Goal: Task Accomplishment & Management: Use online tool/utility

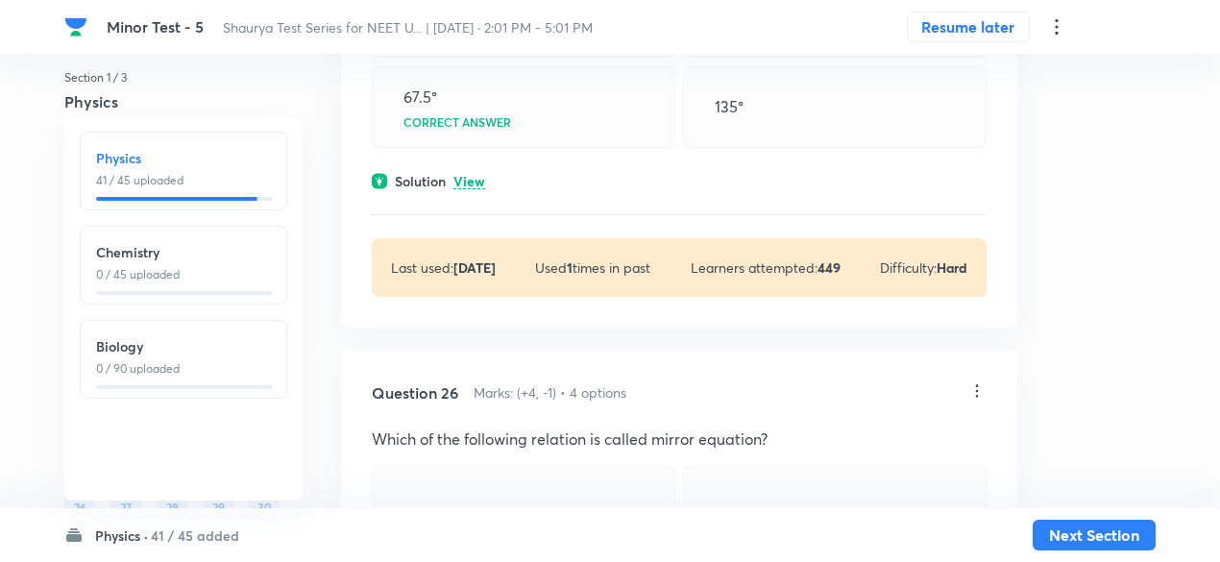
scroll to position [20588, 0]
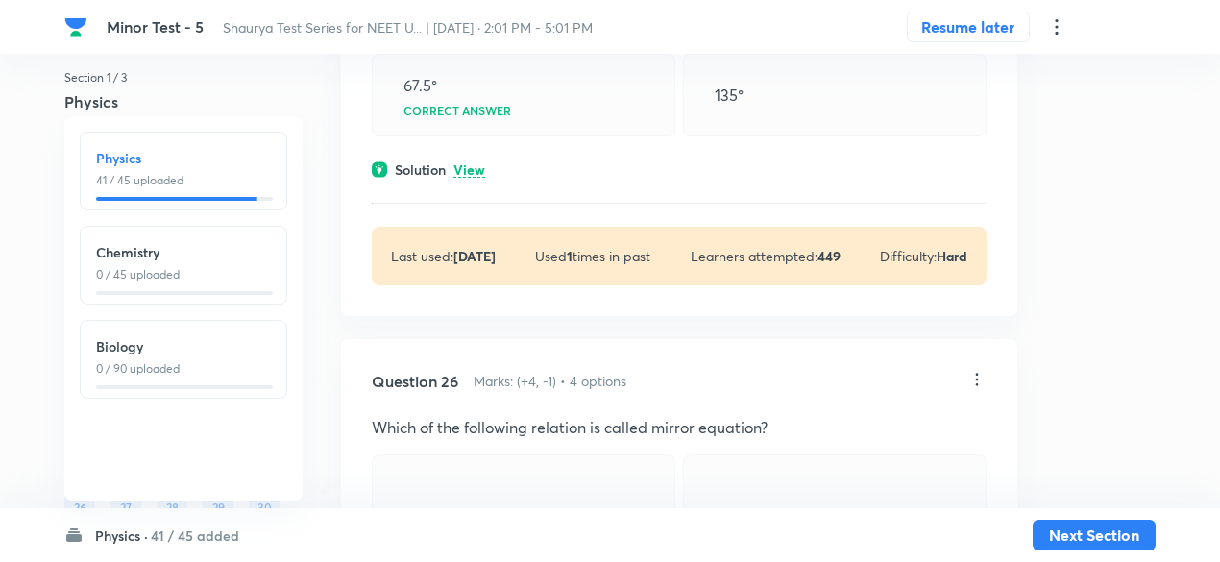
click at [472, 180] on div "Solution View" at bounding box center [679, 169] width 615 height 20
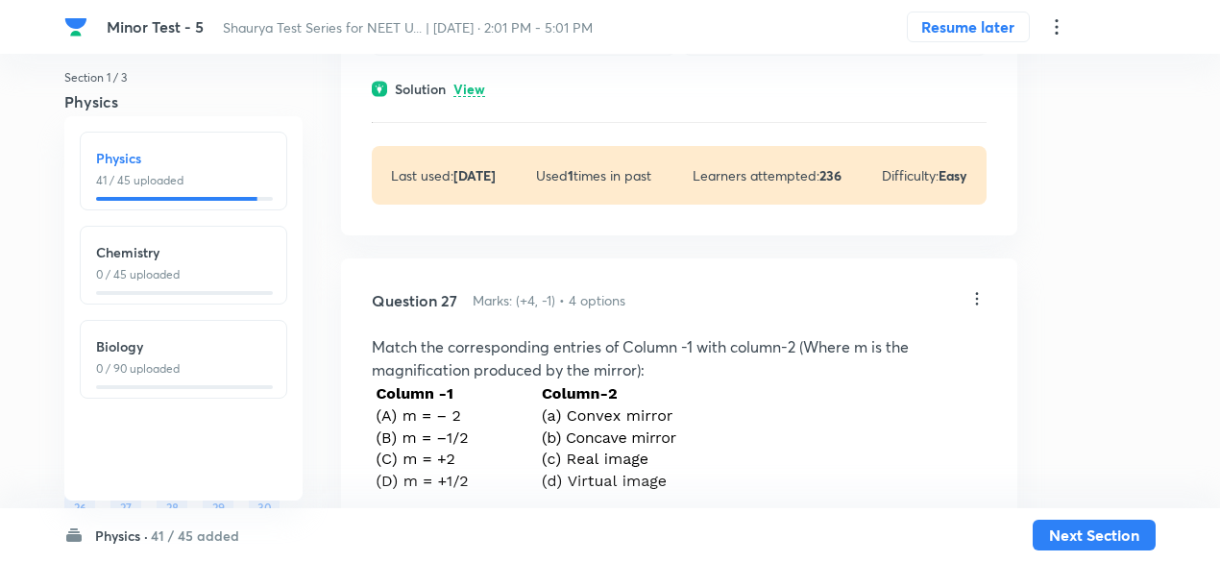
scroll to position [21543, 0]
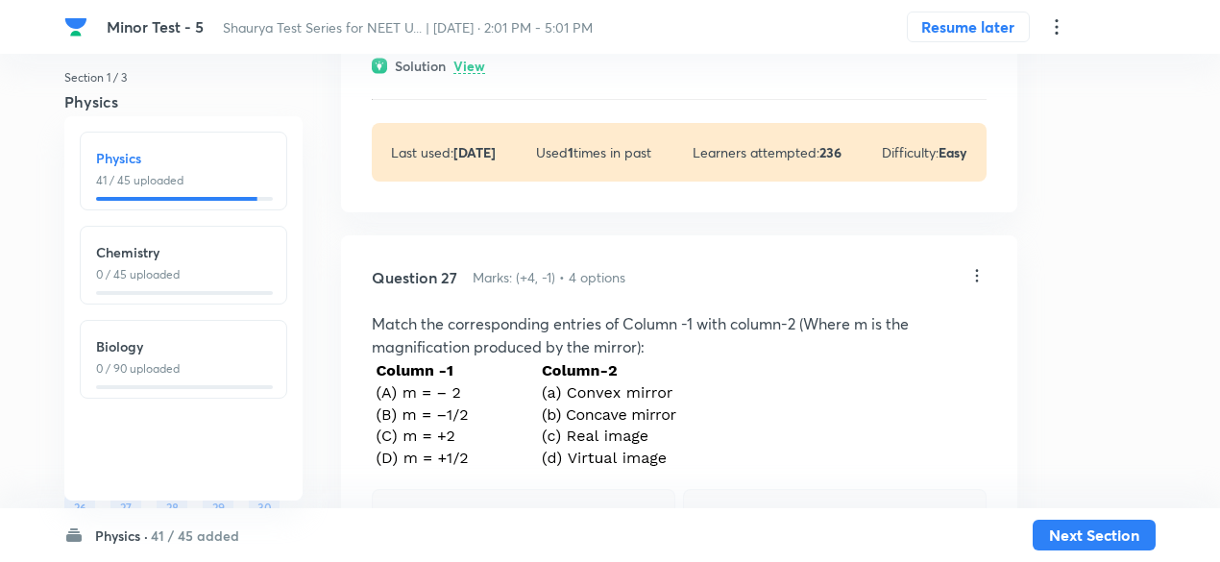
click at [481, 74] on p "View" at bounding box center [469, 67] width 32 height 14
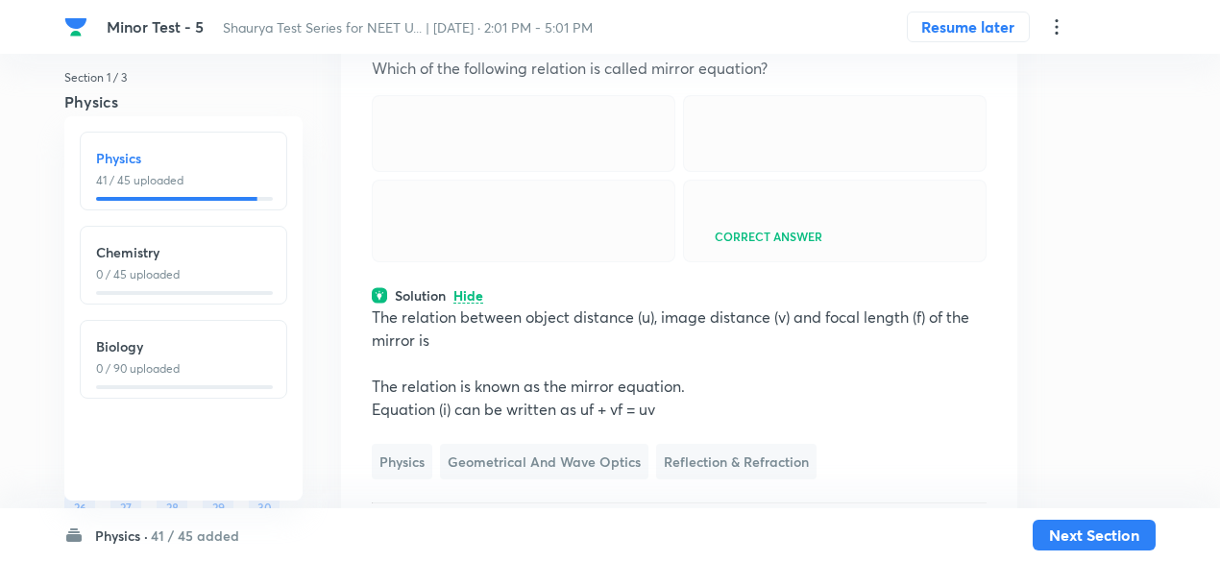
scroll to position [21307, 0]
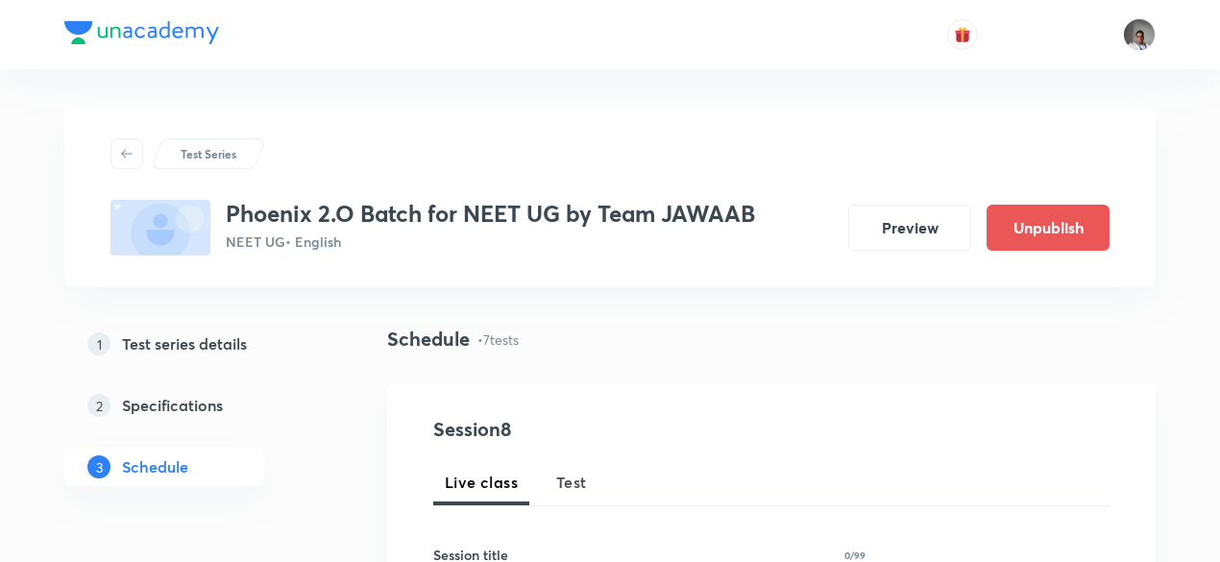
click at [537, 466] on div "Live class Test" at bounding box center [771, 482] width 676 height 46
click at [561, 476] on span "Test" at bounding box center [571, 482] width 31 height 23
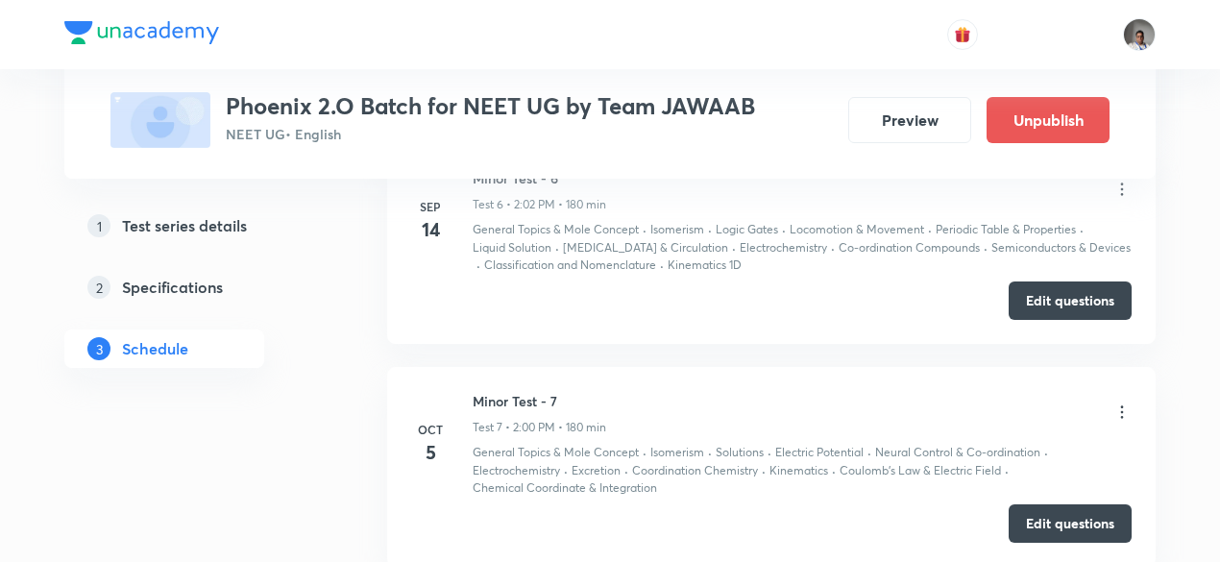
scroll to position [2351, 0]
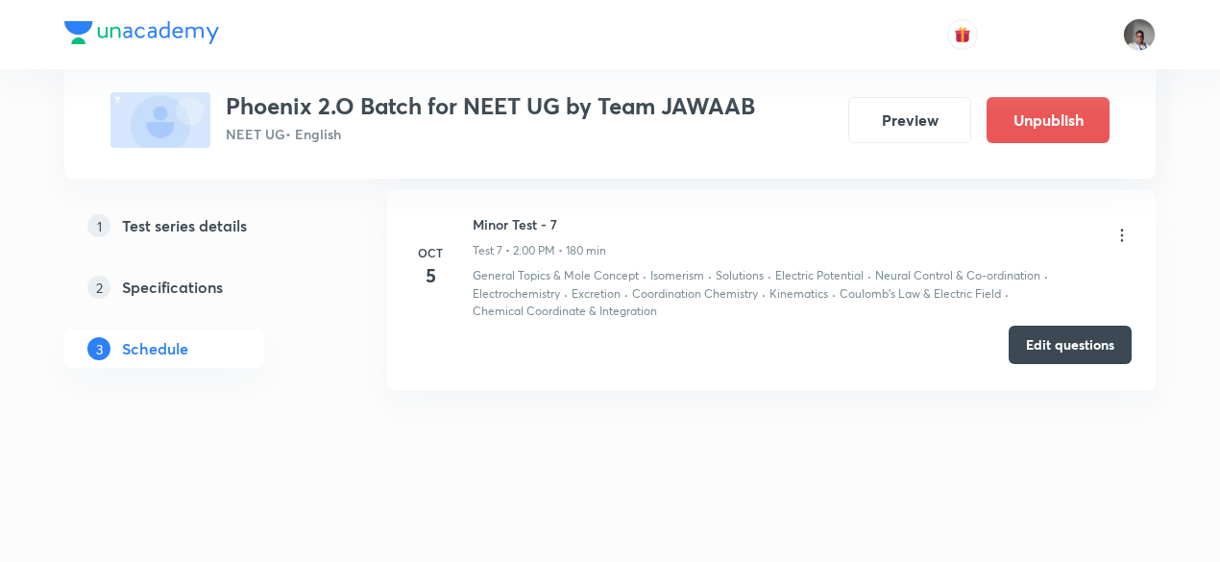
click at [1039, 334] on button "Edit questions" at bounding box center [1069, 345] width 123 height 38
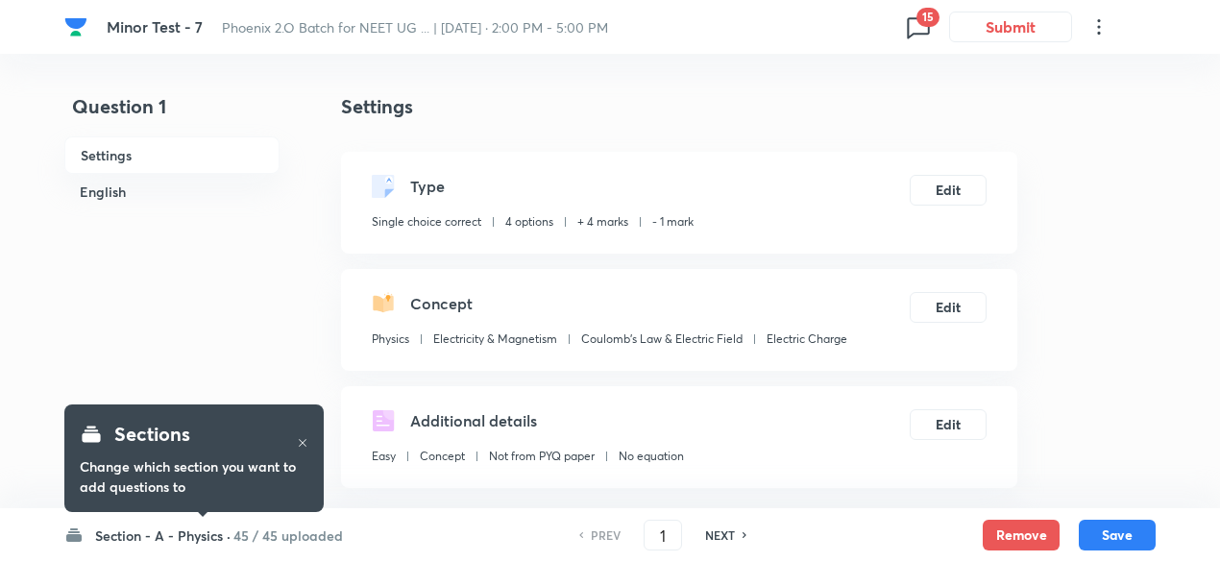
drag, startPoint x: 0, startPoint y: 0, endPoint x: 928, endPoint y: 26, distance: 928.0
click at [928, 26] on span "15" at bounding box center [927, 17] width 23 height 19
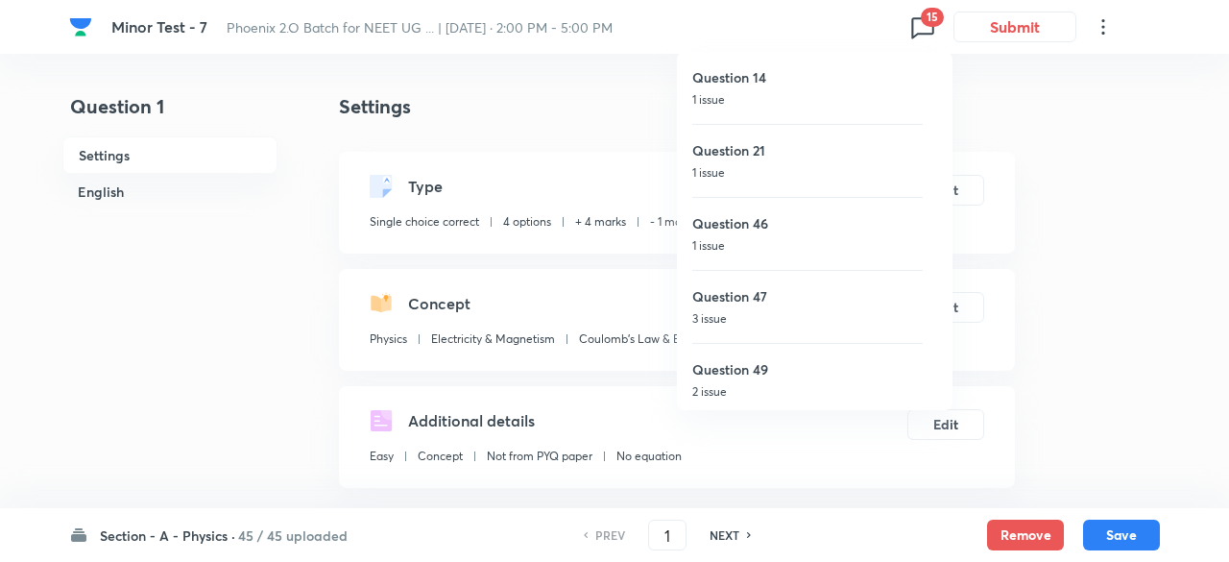
click at [663, 125] on div at bounding box center [614, 281] width 1229 height 562
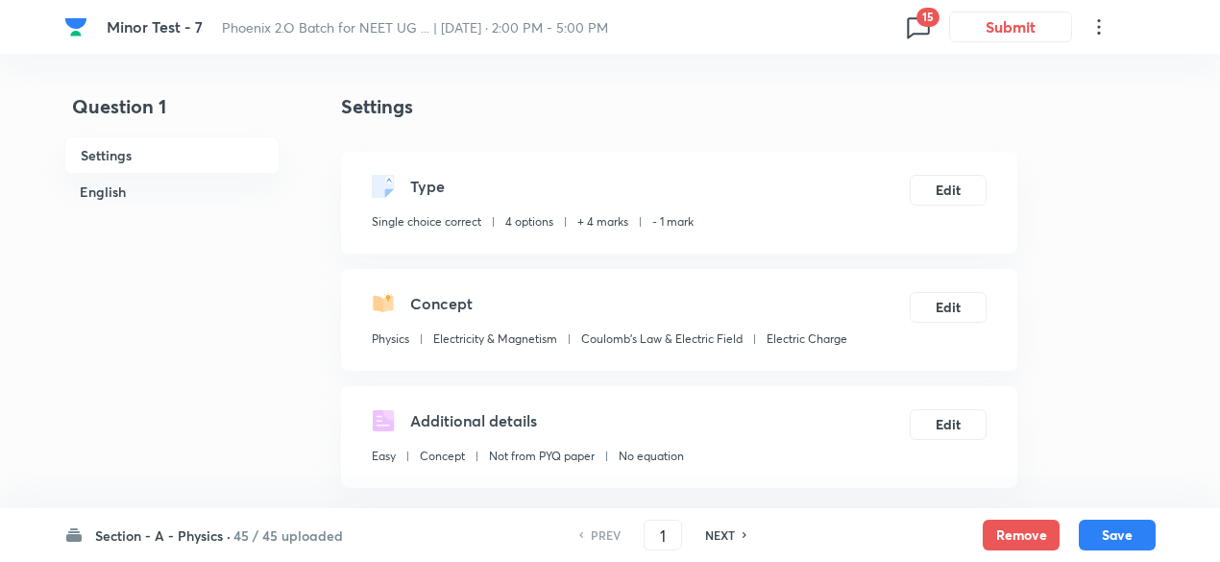
click at [917, 26] on icon at bounding box center [918, 27] width 31 height 31
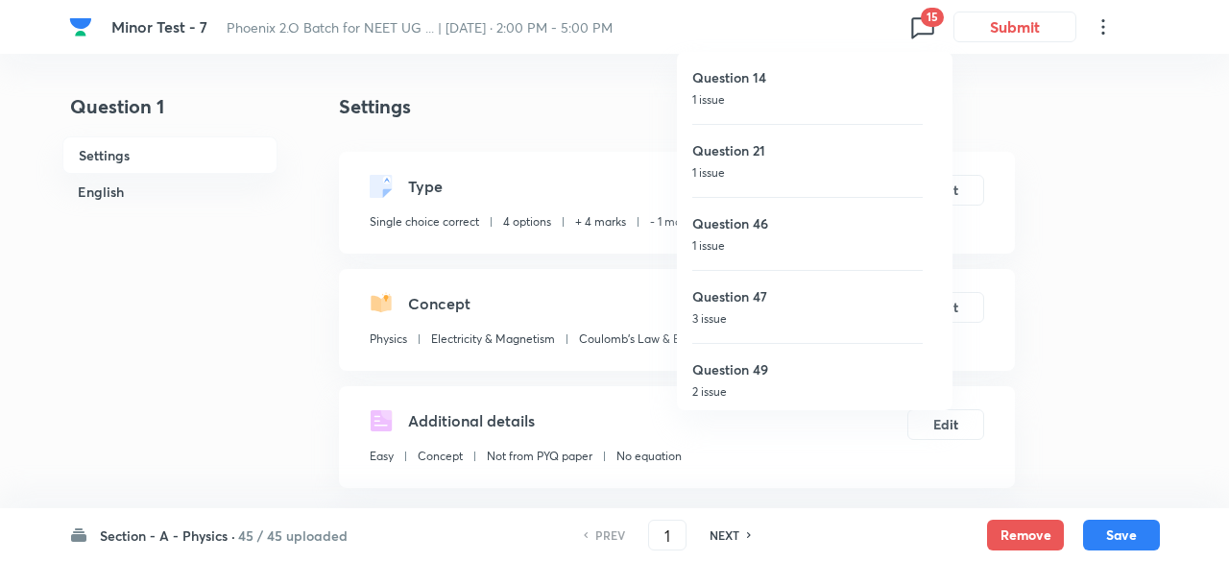
click at [757, 91] on p "1 issue" at bounding box center [807, 99] width 230 height 17
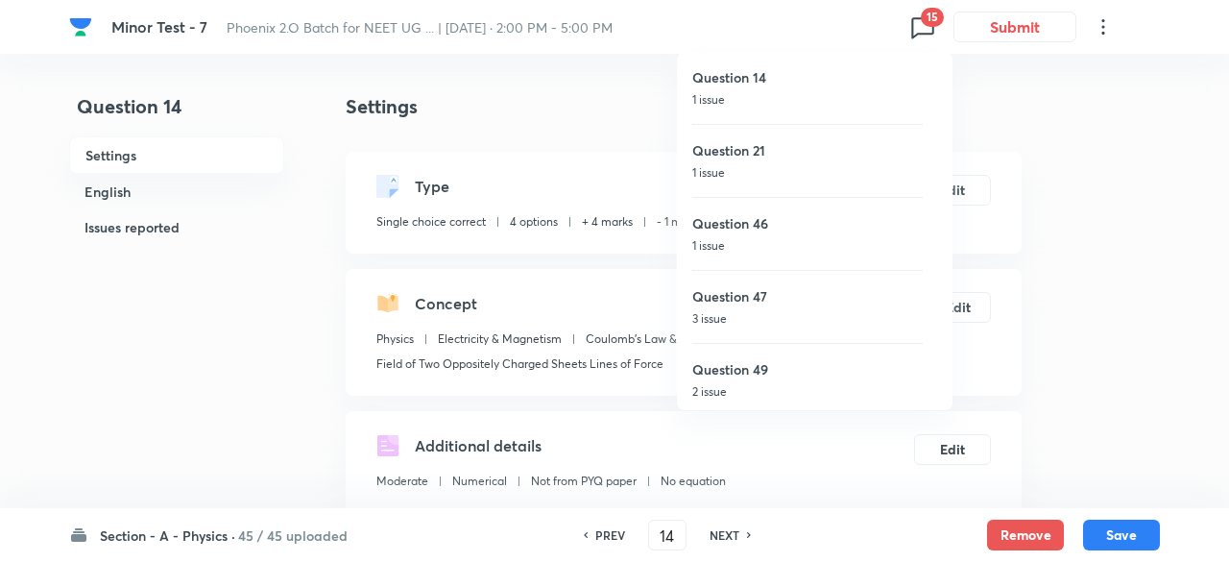
type input "14"
checkbox input "false"
checkbox input "true"
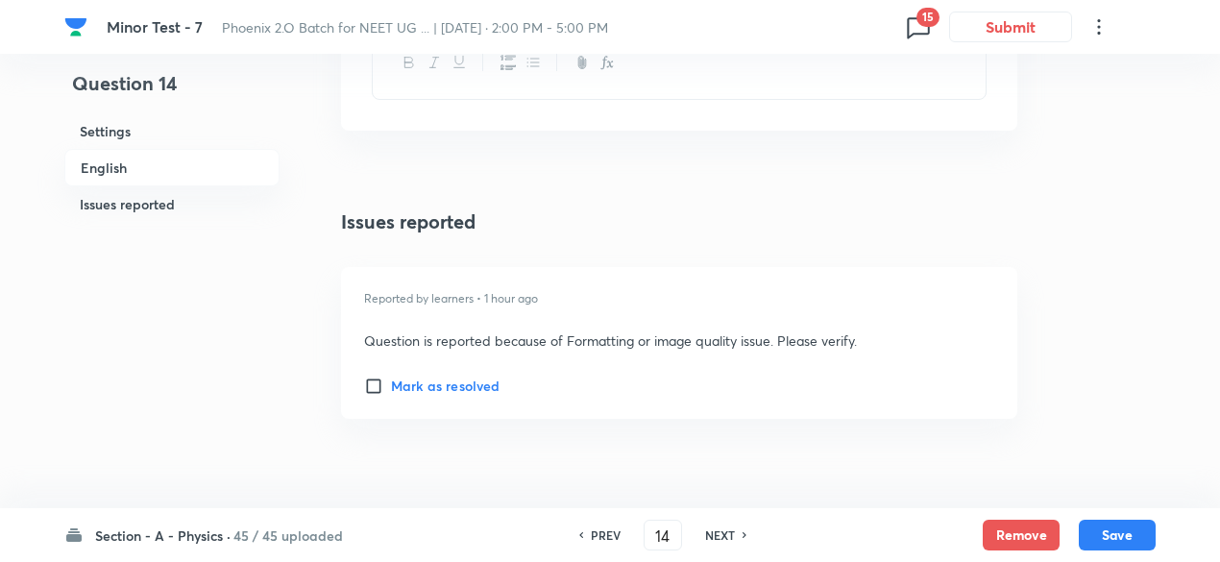
scroll to position [2573, 0]
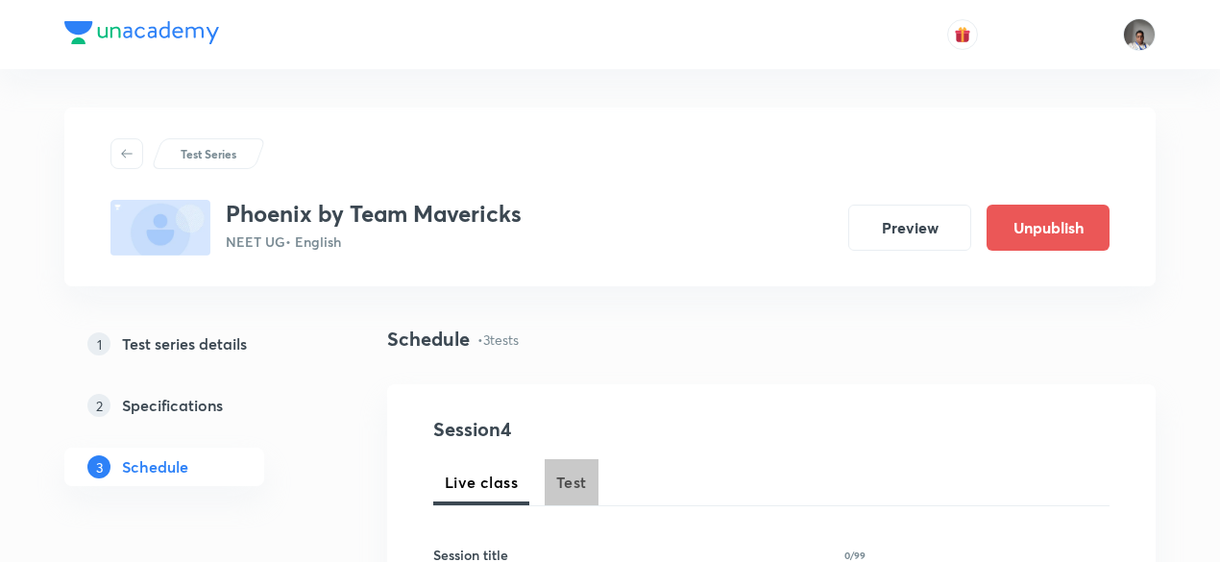
click at [578, 464] on button "Test" at bounding box center [571, 482] width 54 height 46
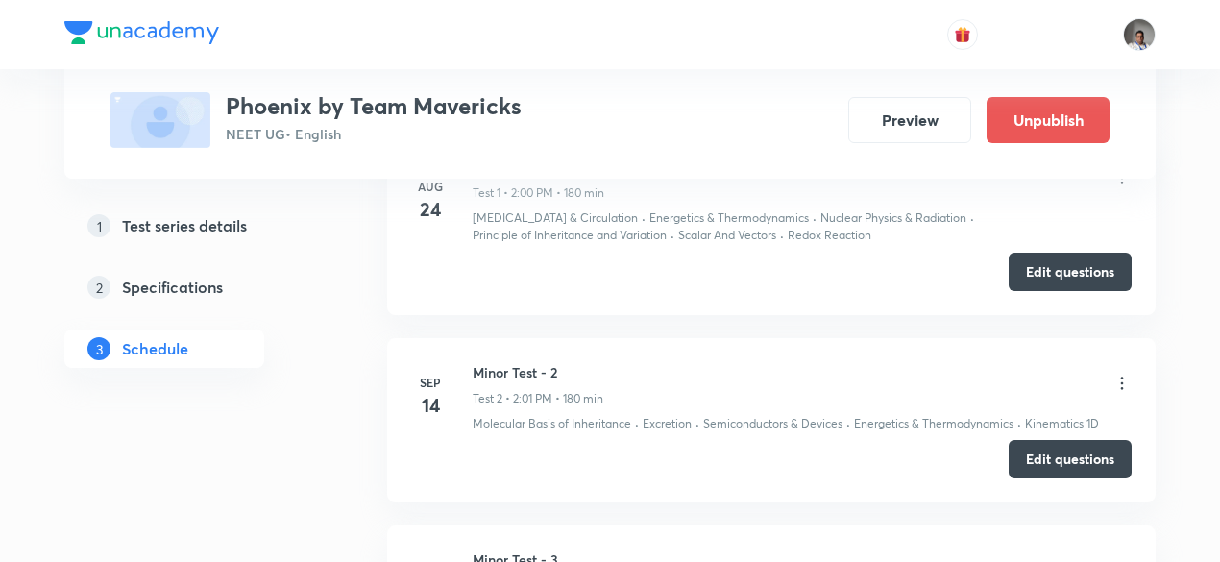
scroll to position [1444, 0]
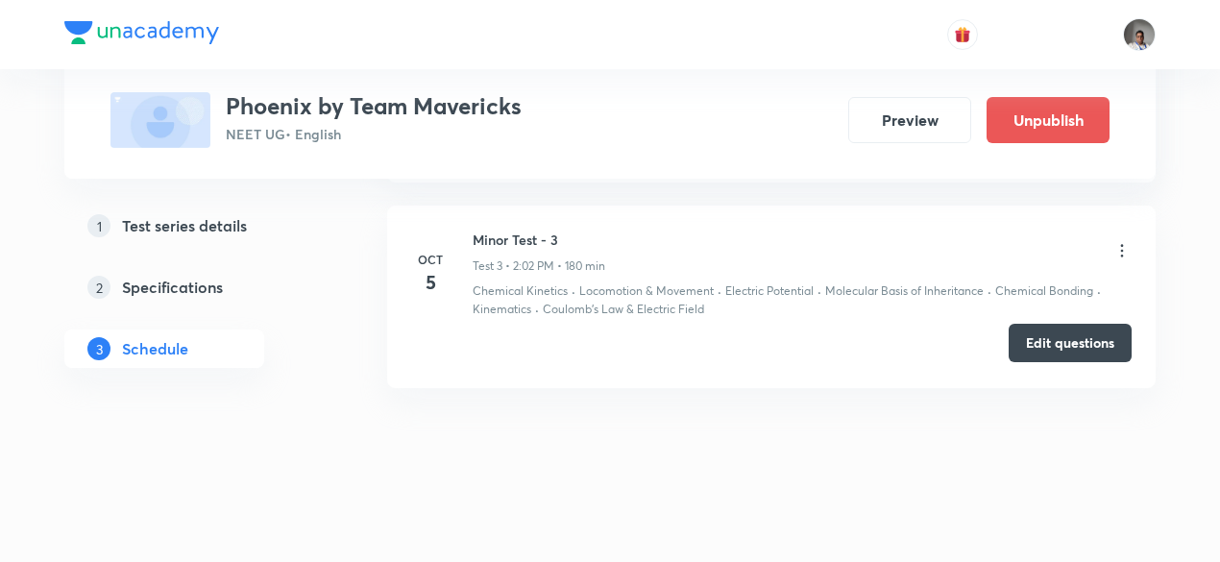
click at [1058, 324] on button "Edit questions" at bounding box center [1069, 343] width 123 height 38
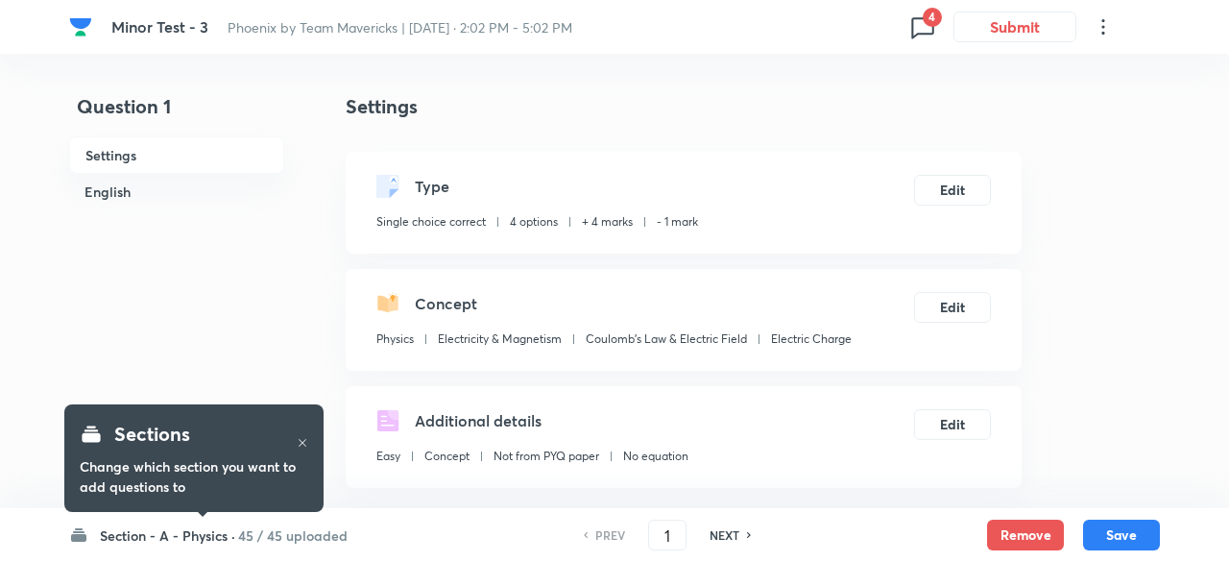
checkbox input "true"
click at [918, 35] on icon at bounding box center [918, 27] width 31 height 31
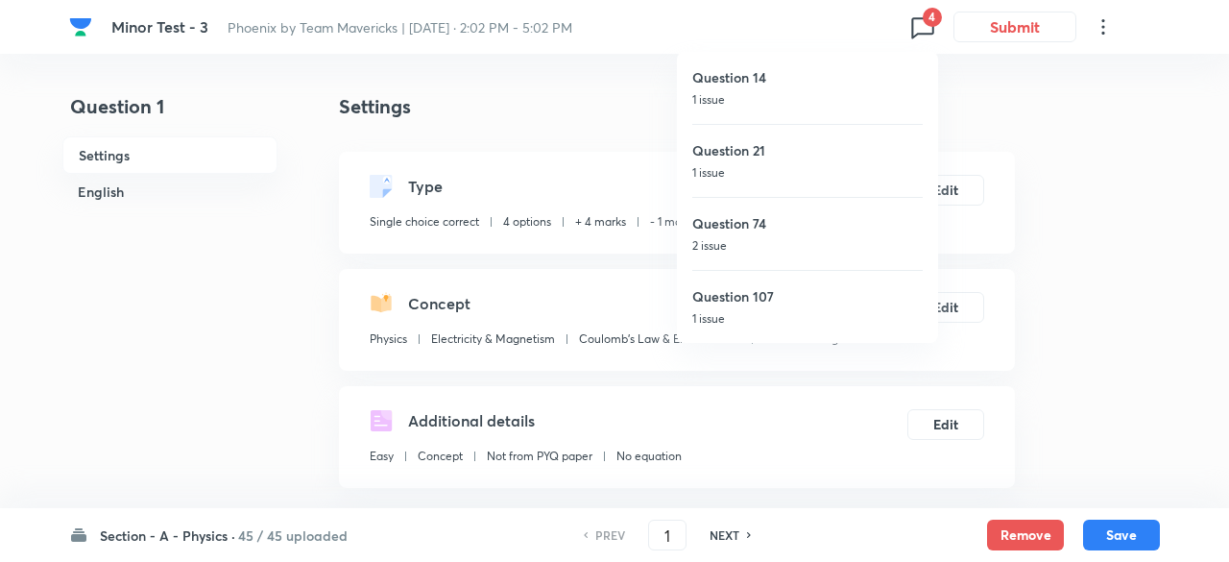
click at [772, 96] on p "1 issue" at bounding box center [807, 99] width 230 height 17
type input "14"
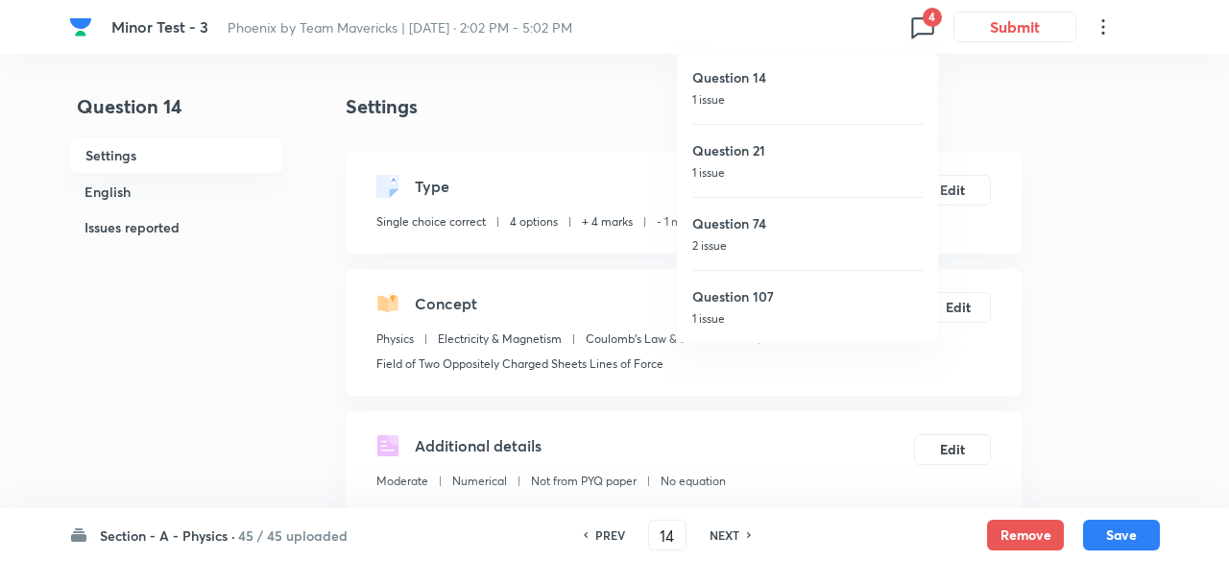
checkbox input "false"
checkbox input "true"
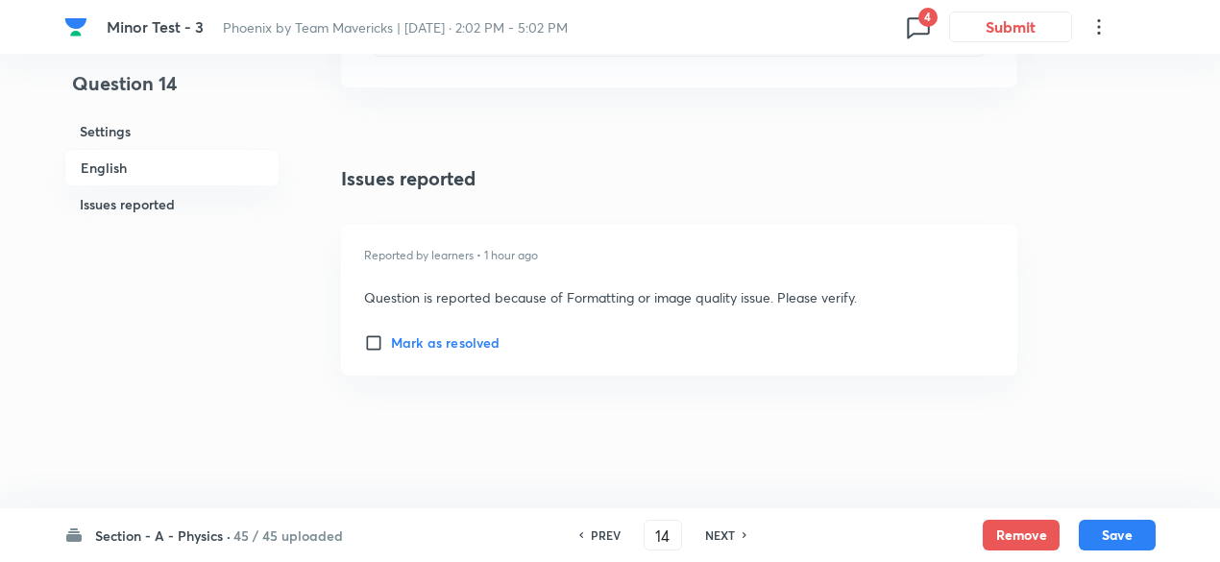
scroll to position [2573, 0]
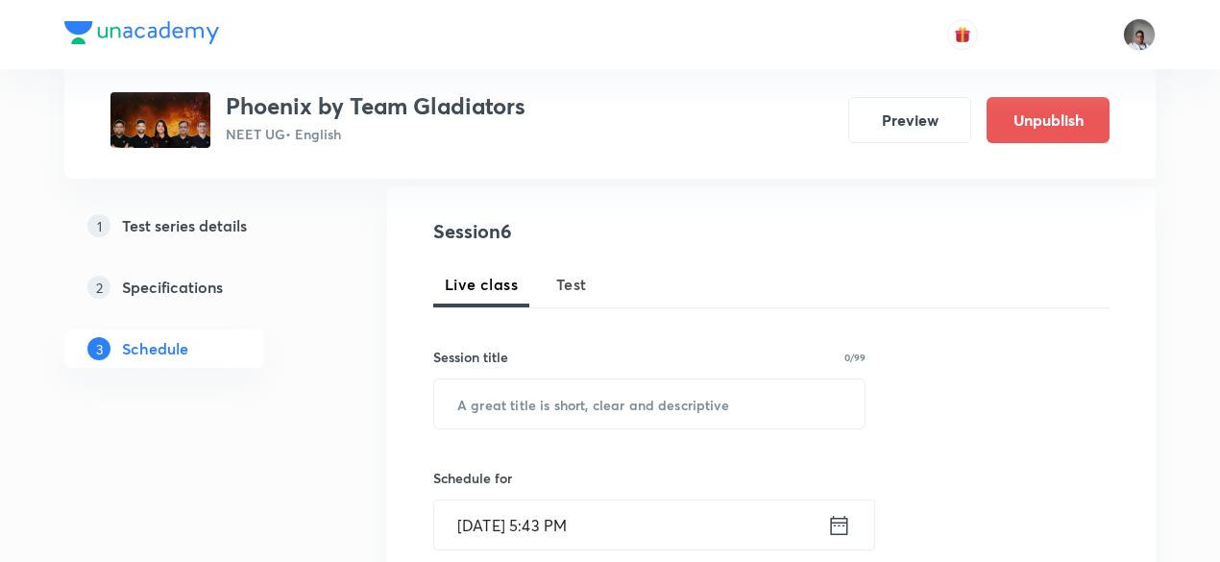
click at [562, 273] on span "Test" at bounding box center [571, 284] width 31 height 23
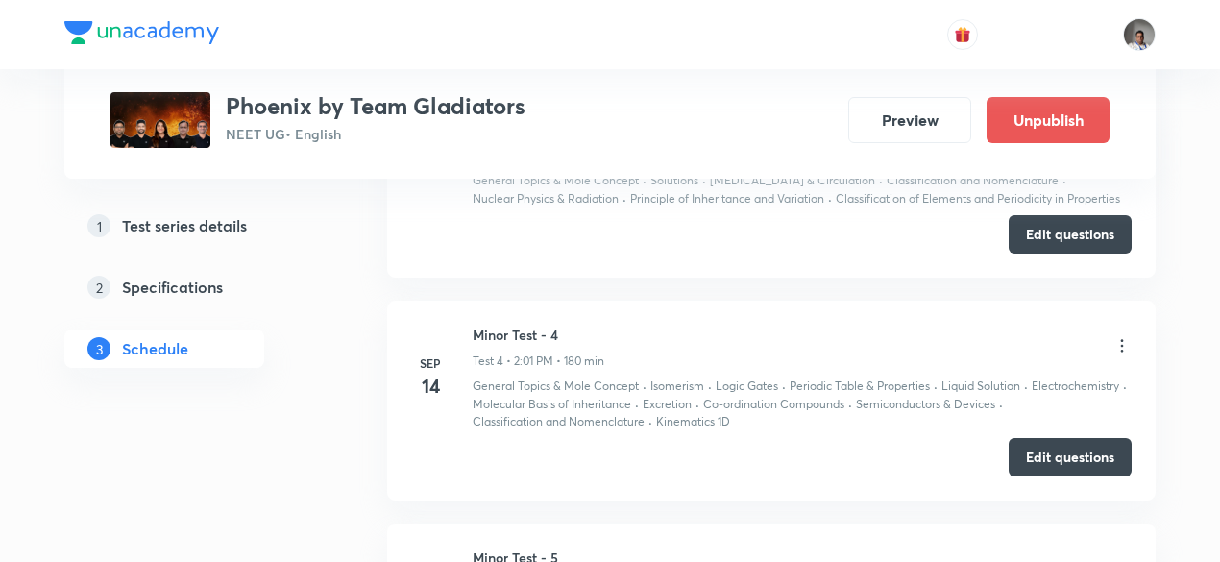
scroll to position [1924, 0]
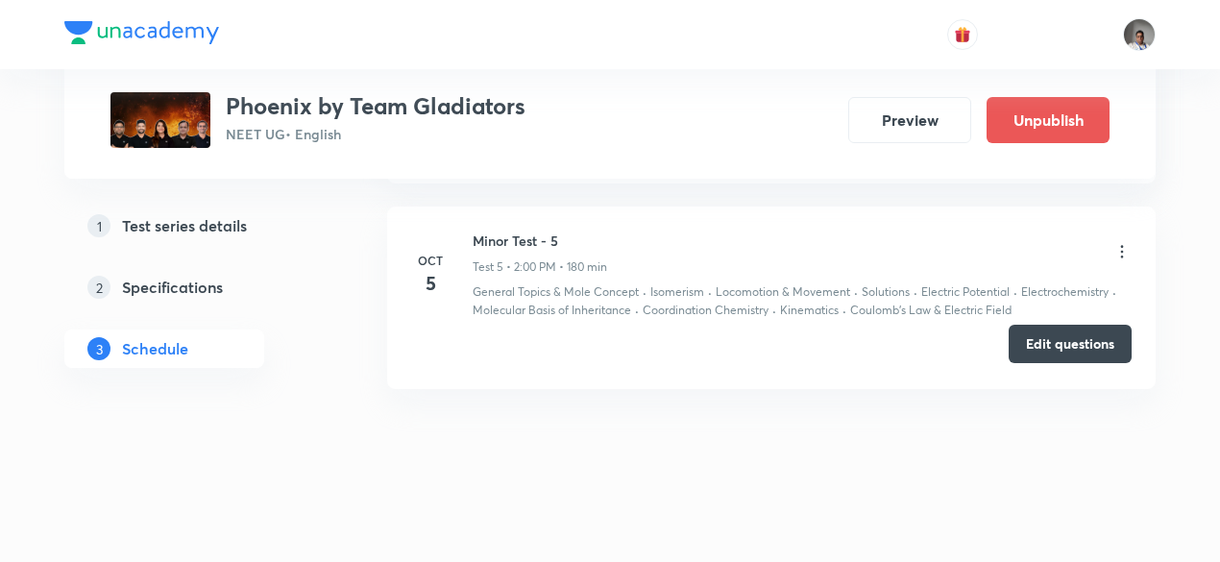
click at [1026, 326] on button "Edit questions" at bounding box center [1069, 344] width 123 height 38
click at [1038, 342] on button "Edit questions" at bounding box center [1069, 344] width 123 height 38
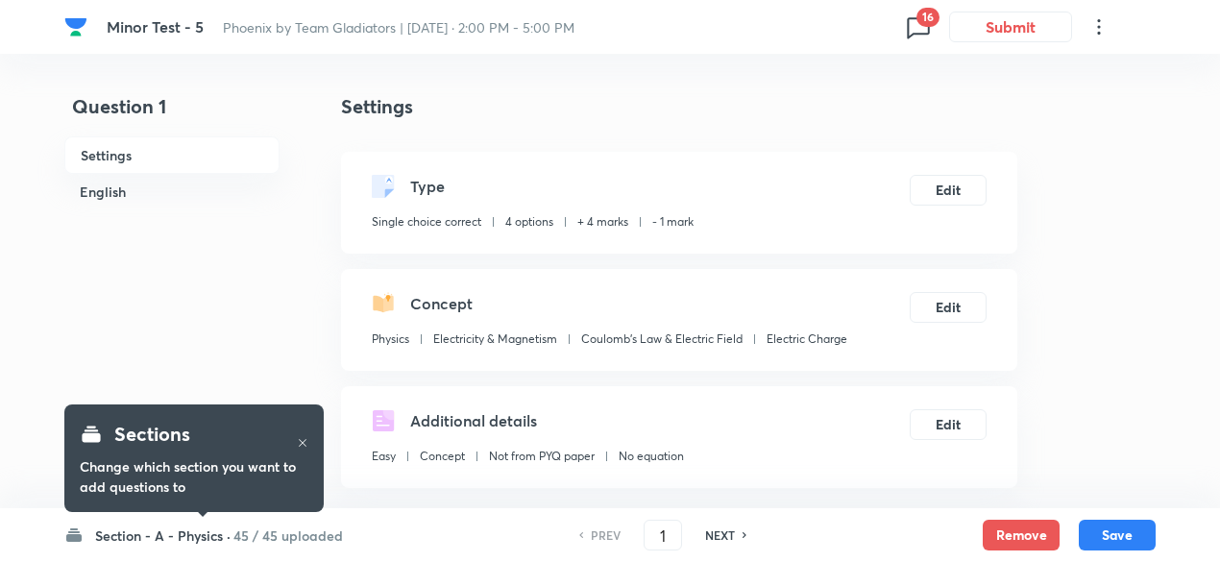
click at [870, 287] on div "Concept Physics Electricity & Magnetism Coulomb's Law & Electric Field Electric…" at bounding box center [679, 320] width 676 height 102
click at [922, 28] on icon at bounding box center [918, 27] width 31 height 31
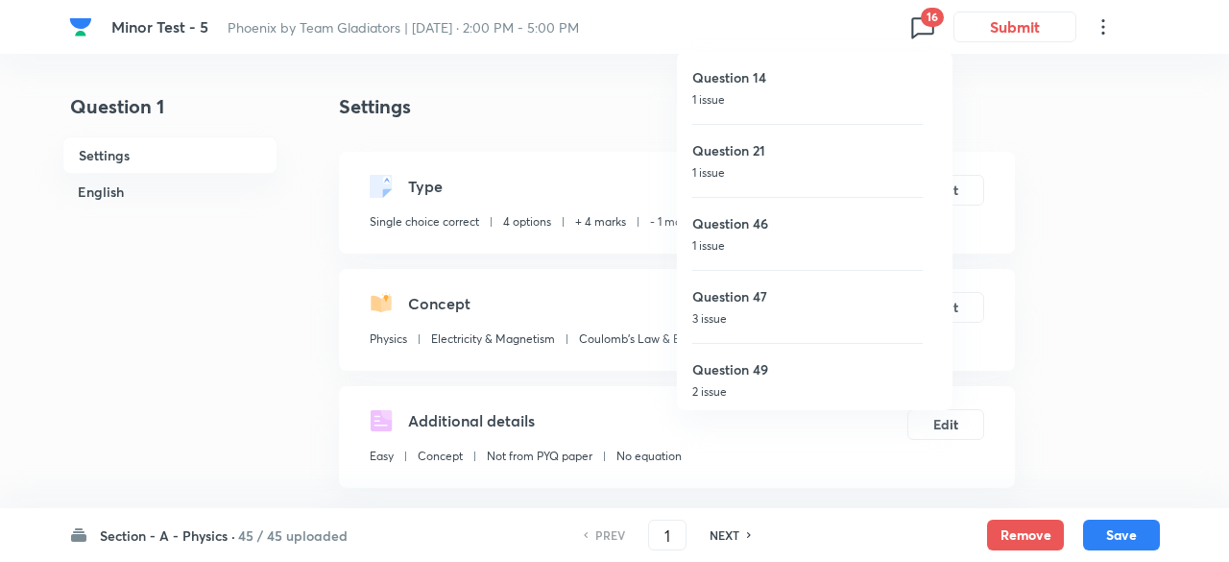
click at [761, 173] on p "1 issue" at bounding box center [807, 172] width 230 height 17
type input "21"
checkbox input "false"
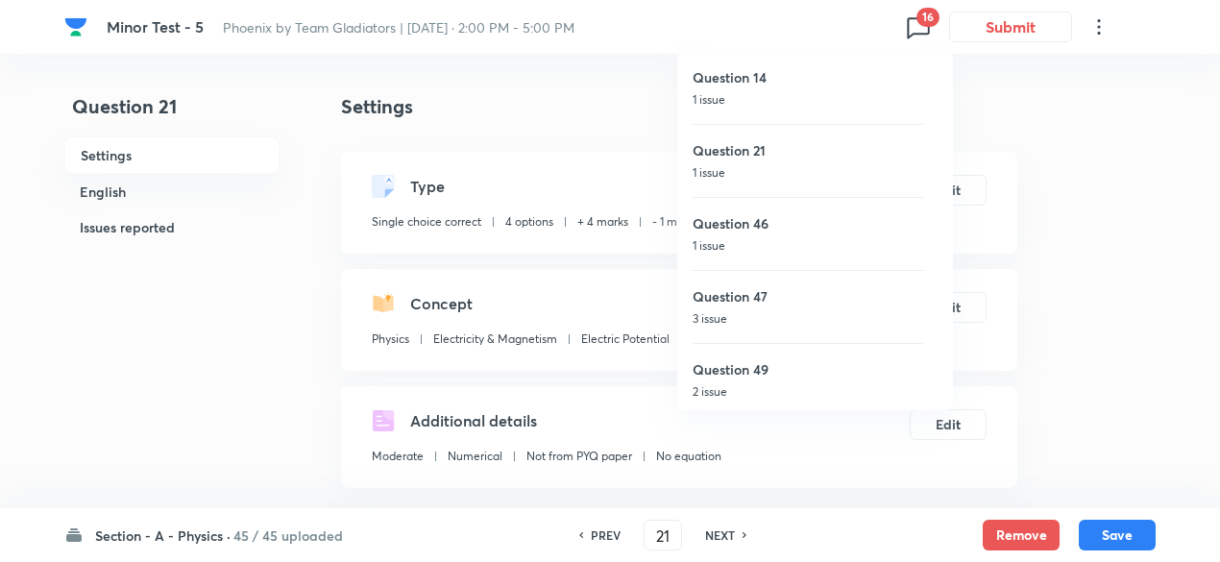
checkbox input "true"
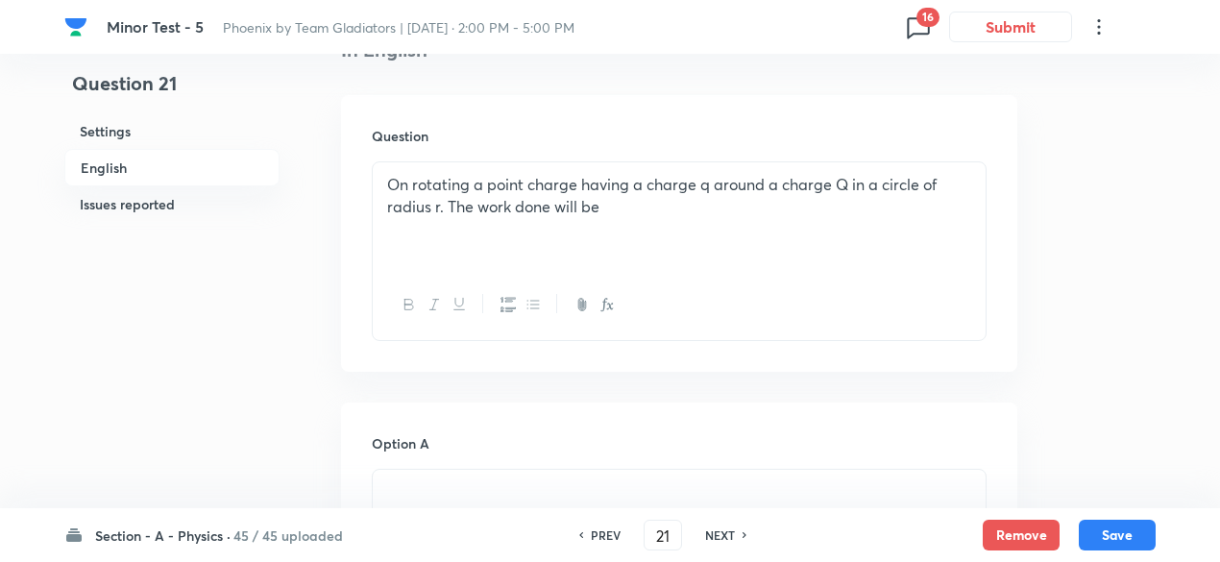
scroll to position [531, 0]
click at [593, 206] on p "On rotating a point charge having a charge q around a charge Q in a circle of r…" at bounding box center [679, 193] width 584 height 43
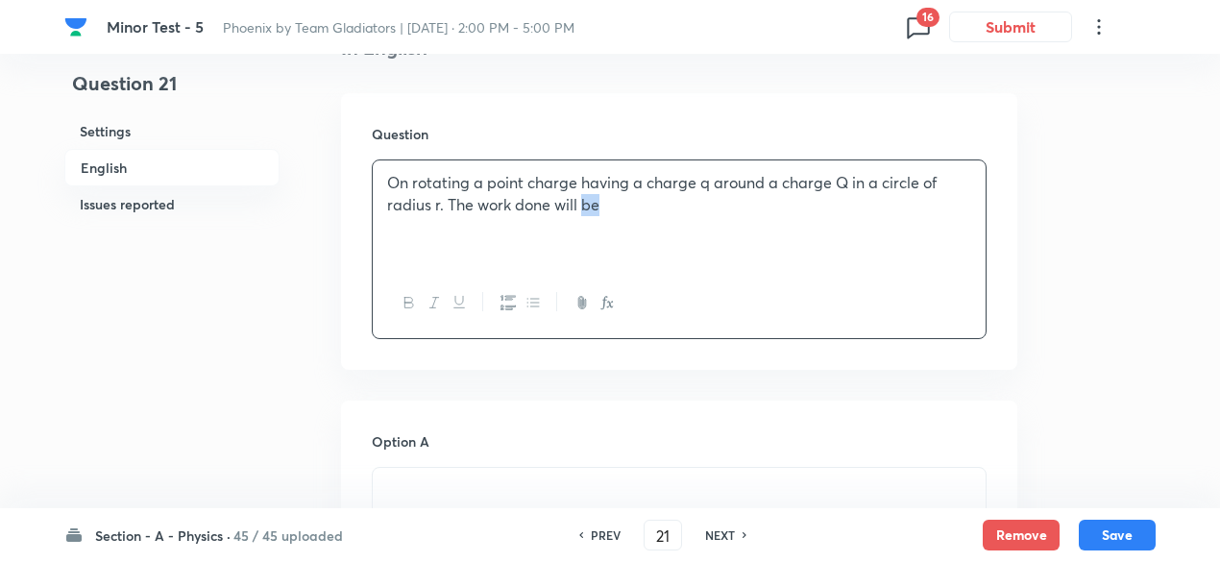
click at [593, 206] on p "On rotating a point charge having a charge q around a charge Q in a circle of r…" at bounding box center [679, 193] width 584 height 43
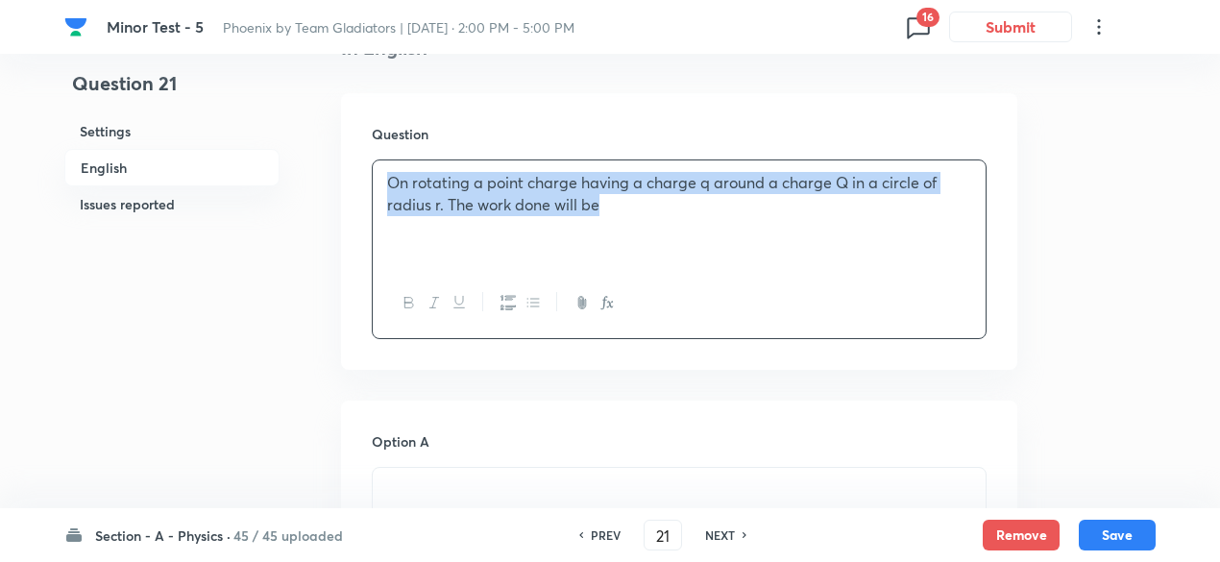
click at [593, 206] on p "On rotating a point charge having a charge q around a charge Q in a circle of r…" at bounding box center [679, 193] width 584 height 43
copy p "On rotating a point charge having a charge q around a charge Q in a circle of r…"
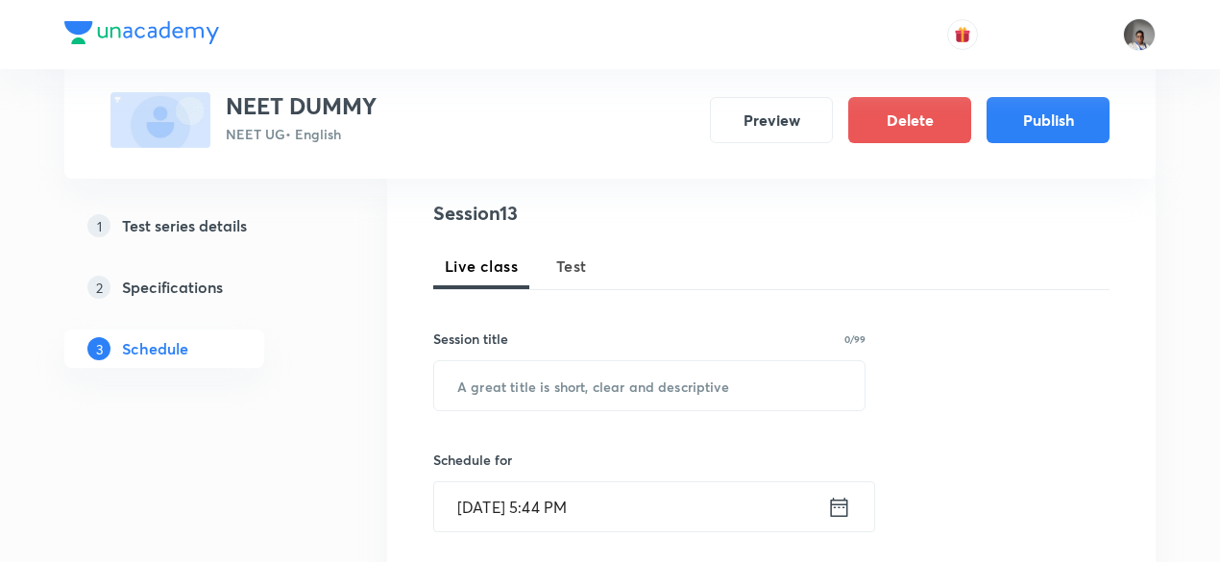
scroll to position [219, 0]
click at [592, 278] on button "Test" at bounding box center [571, 263] width 54 height 46
click at [590, 354] on div "Session title 0/99 ​" at bounding box center [649, 367] width 432 height 83
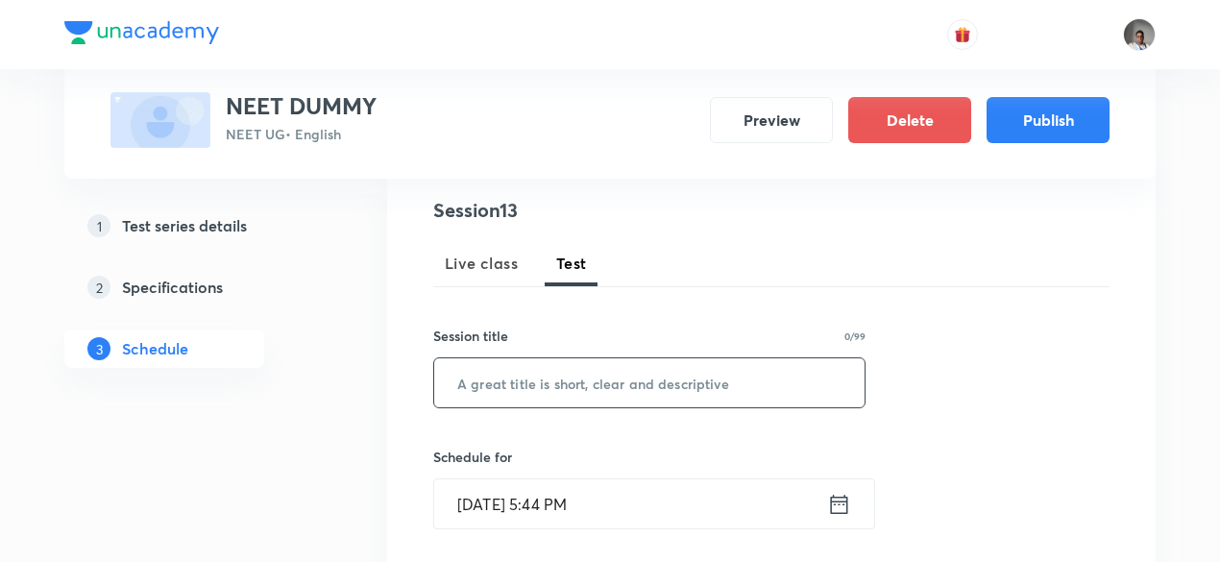
click at [585, 395] on input "text" at bounding box center [649, 382] width 430 height 49
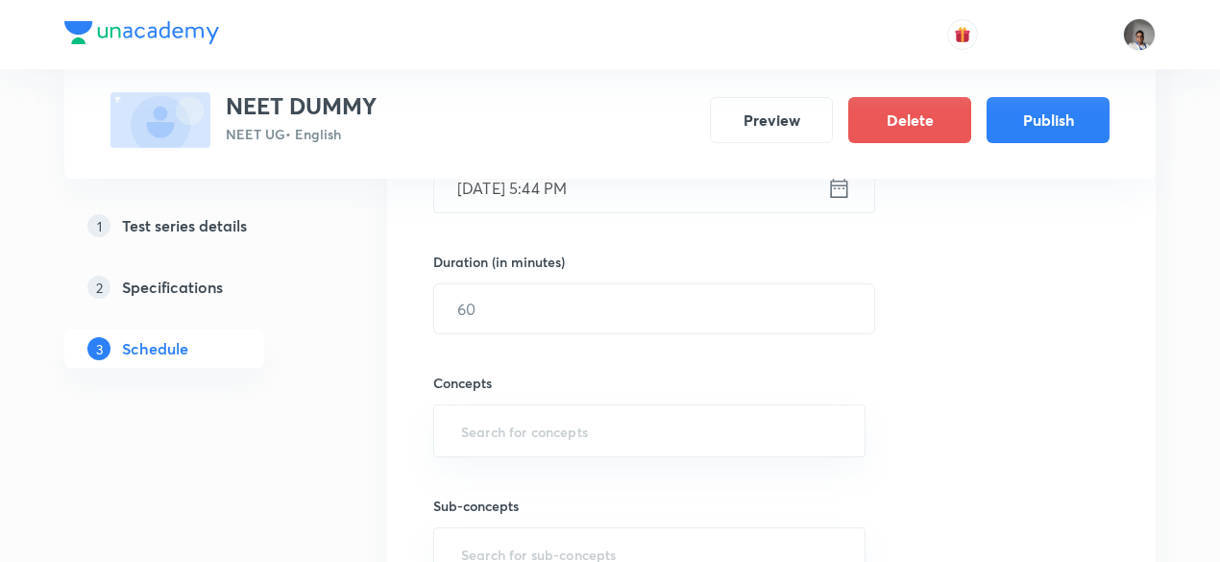
scroll to position [536, 0]
type input "dummy"
click at [581, 312] on input "text" at bounding box center [654, 307] width 440 height 49
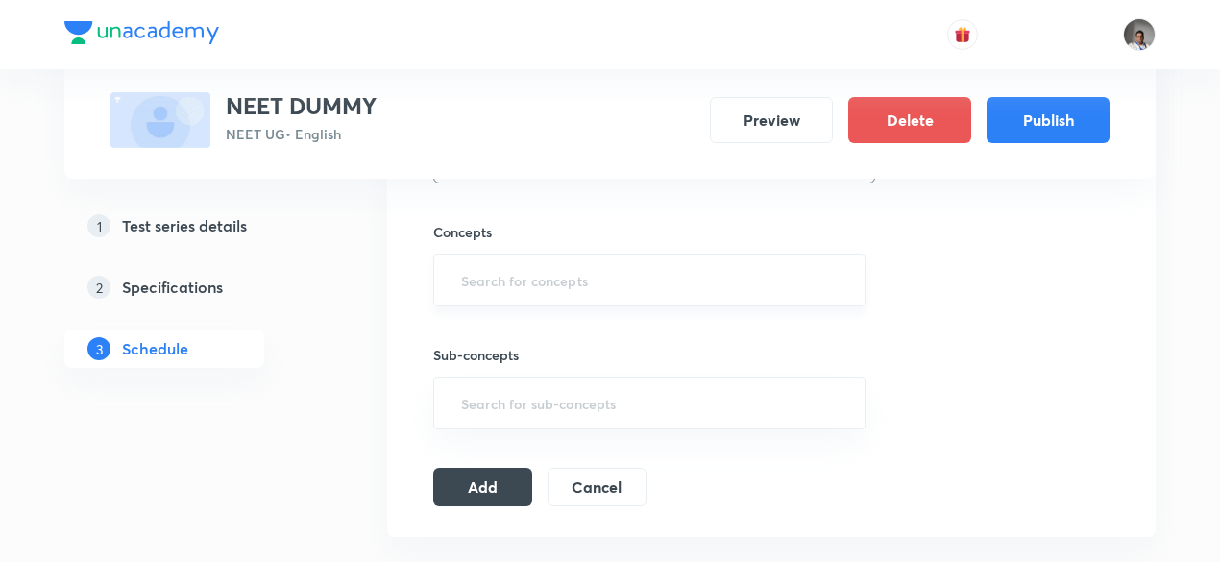
type input "180"
click at [576, 274] on input "text" at bounding box center [649, 280] width 384 height 36
type input "w"
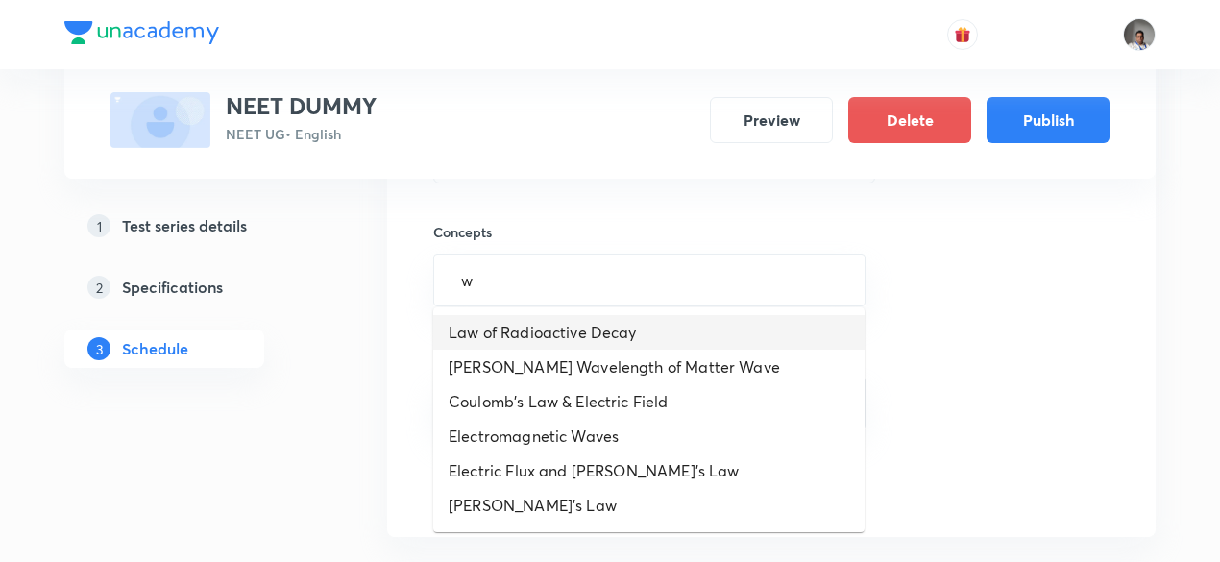
click at [576, 330] on li "Law of Radioactive Decay" at bounding box center [648, 332] width 431 height 35
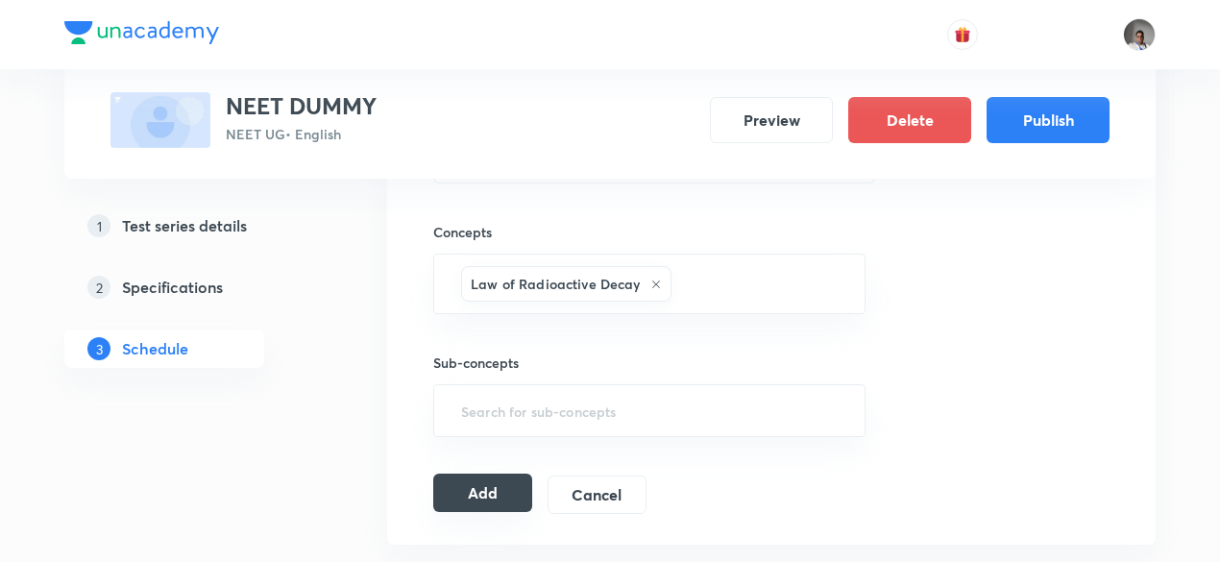
click at [478, 490] on button "Add" at bounding box center [482, 492] width 99 height 38
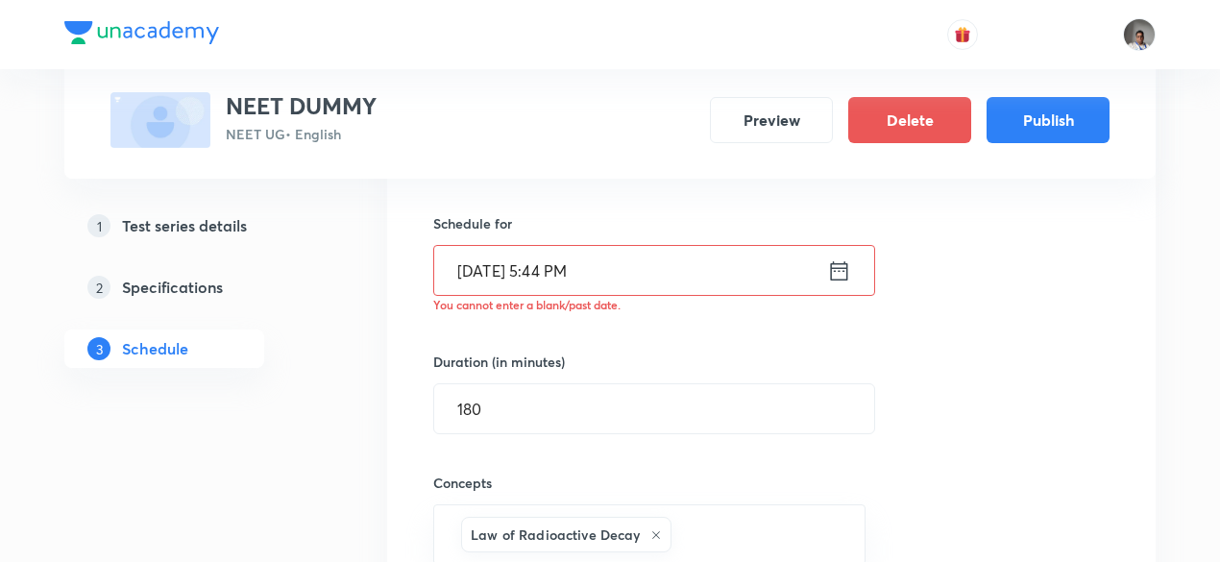
scroll to position [451, 0]
click at [834, 270] on icon at bounding box center [839, 270] width 17 height 19
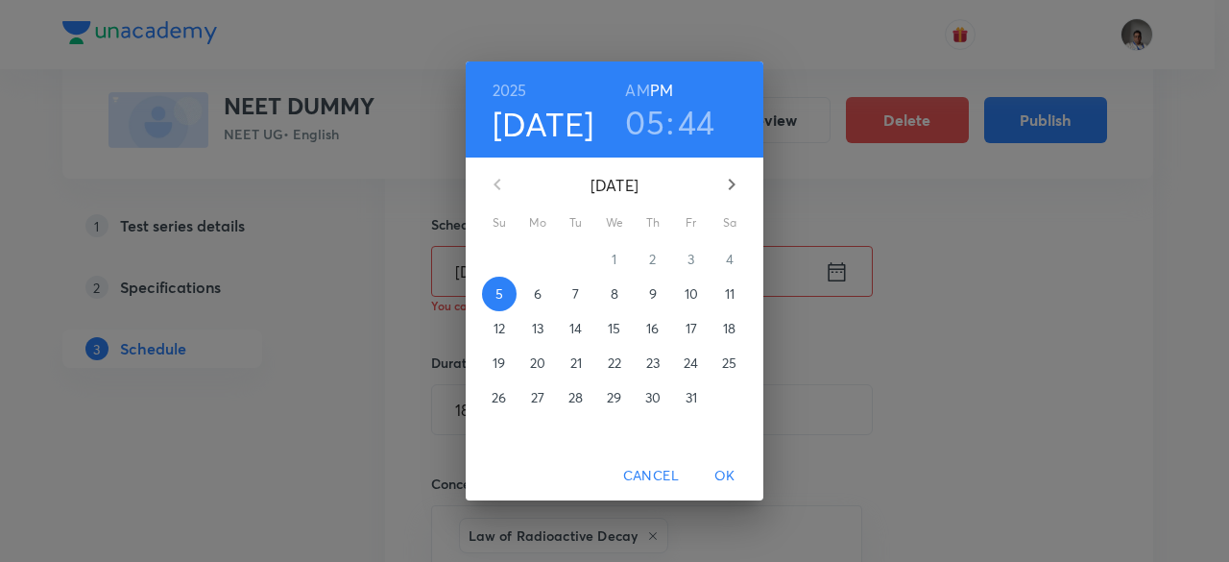
click at [649, 139] on h3 "05" at bounding box center [644, 122] width 39 height 40
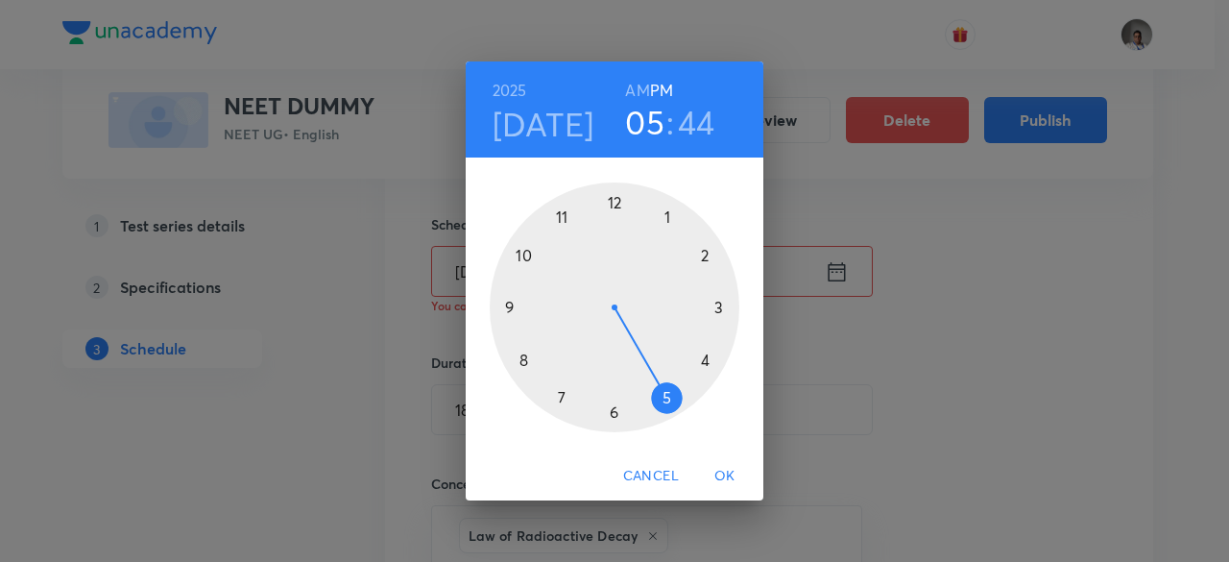
click at [569, 219] on div at bounding box center [615, 307] width 250 height 250
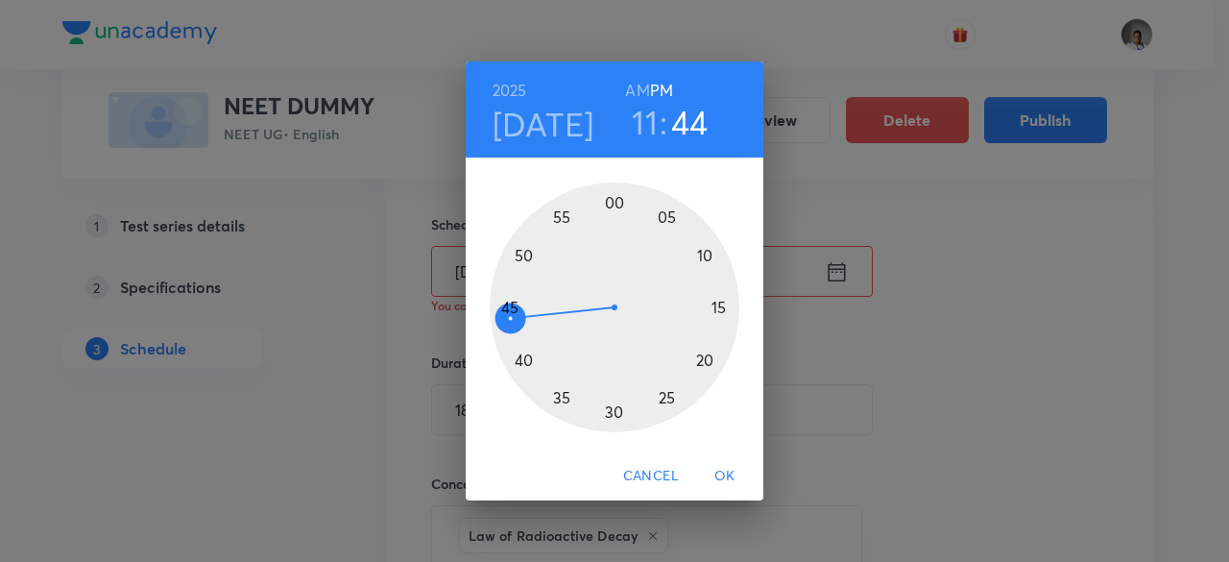
click at [588, 199] on div at bounding box center [615, 307] width 250 height 250
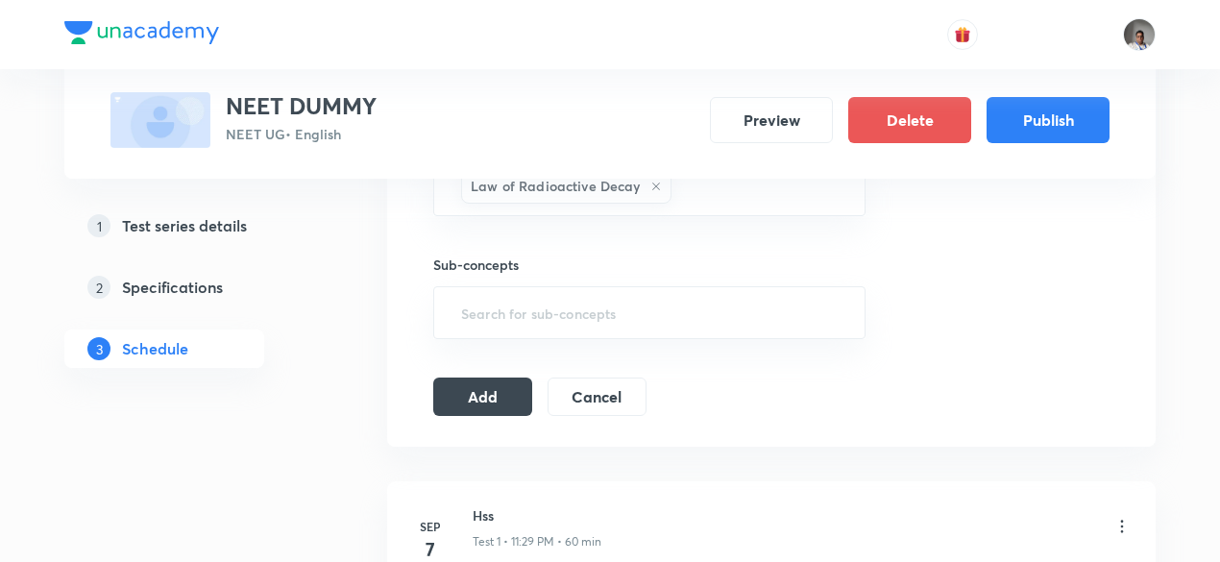
scroll to position [804, 0]
click at [507, 395] on button "Add" at bounding box center [482, 392] width 99 height 38
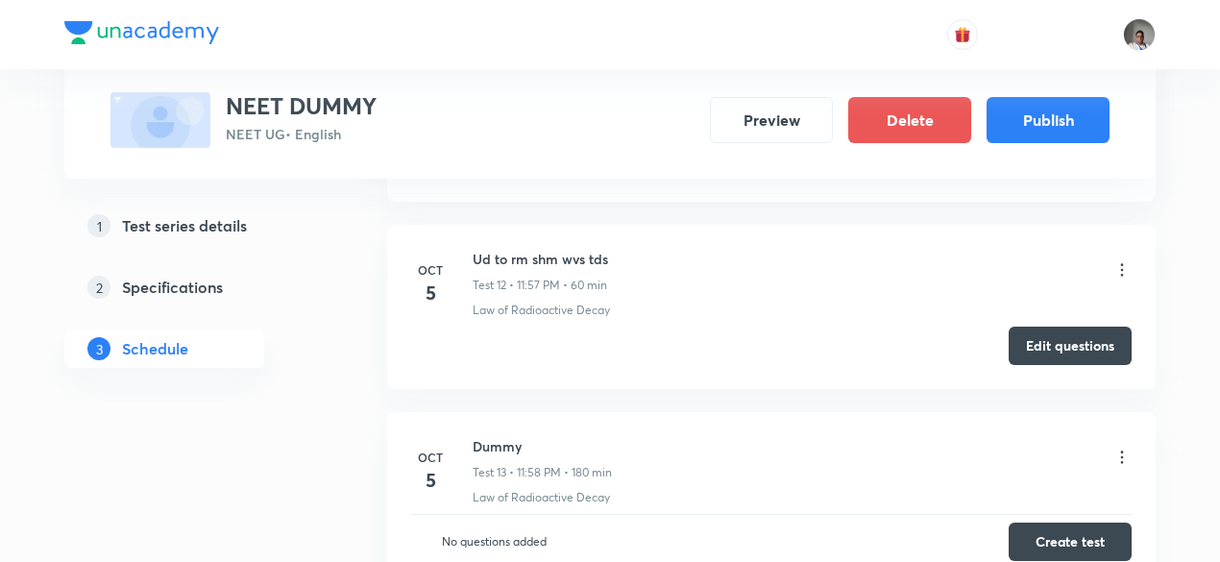
scroll to position [2601, 0]
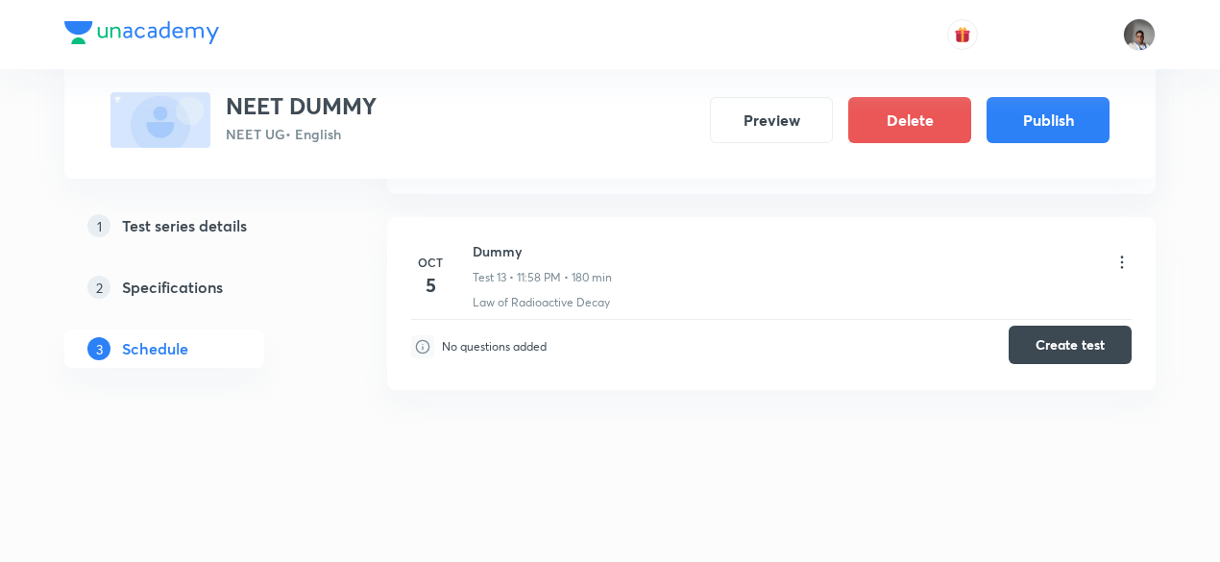
click at [1026, 349] on button "Create test" at bounding box center [1069, 345] width 123 height 38
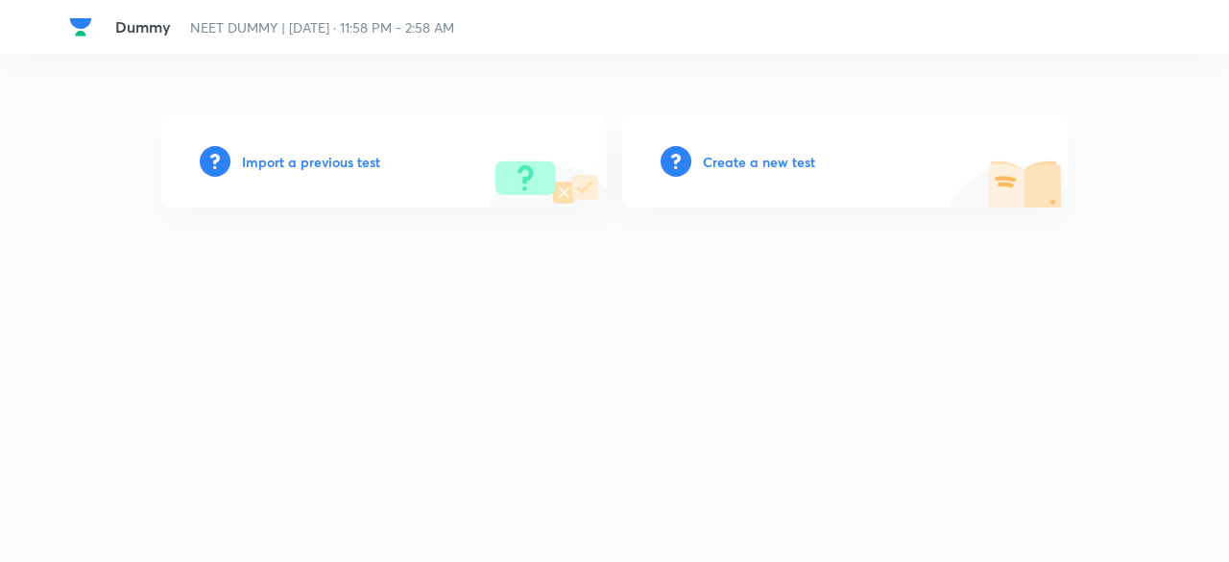
click at [330, 165] on h6 "Import a previous test" at bounding box center [311, 162] width 138 height 20
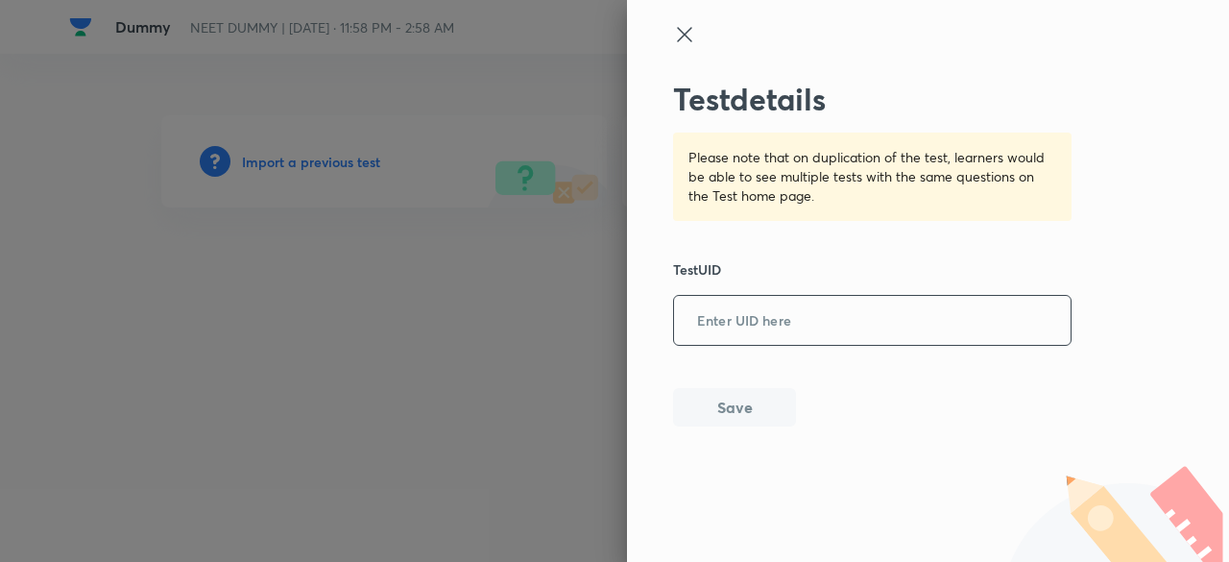
click at [871, 309] on input "text" at bounding box center [872, 321] width 397 height 47
paste input "UGK7DZ99WS"
type input "UGK7DZ99WS"
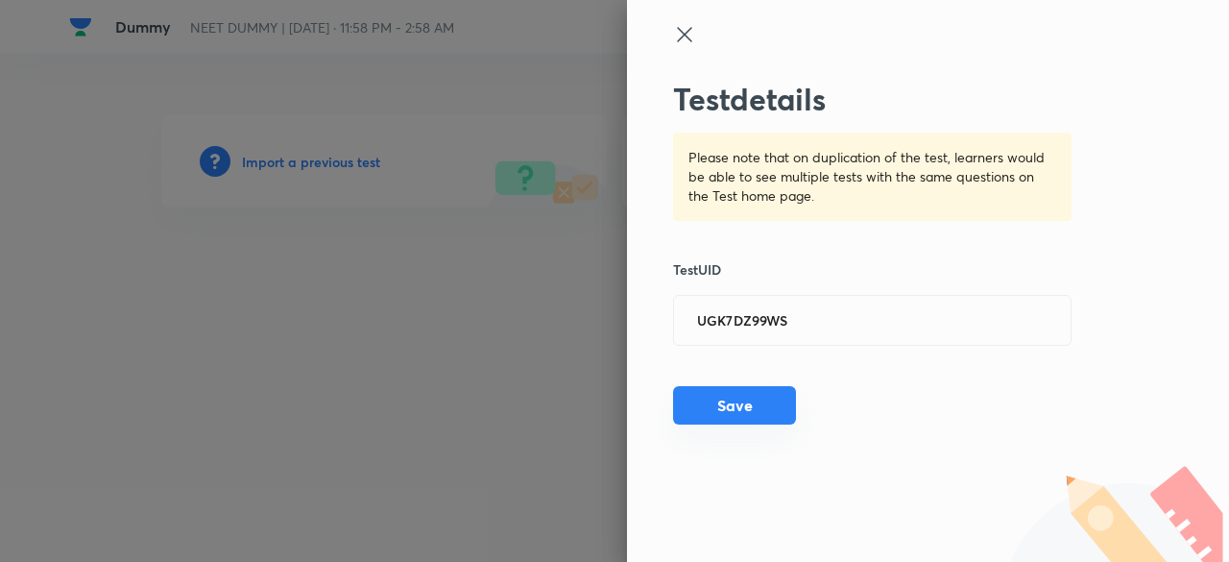
click at [770, 396] on button "Save" at bounding box center [734, 405] width 123 height 38
click at [770, 396] on button "Save" at bounding box center [734, 407] width 123 height 38
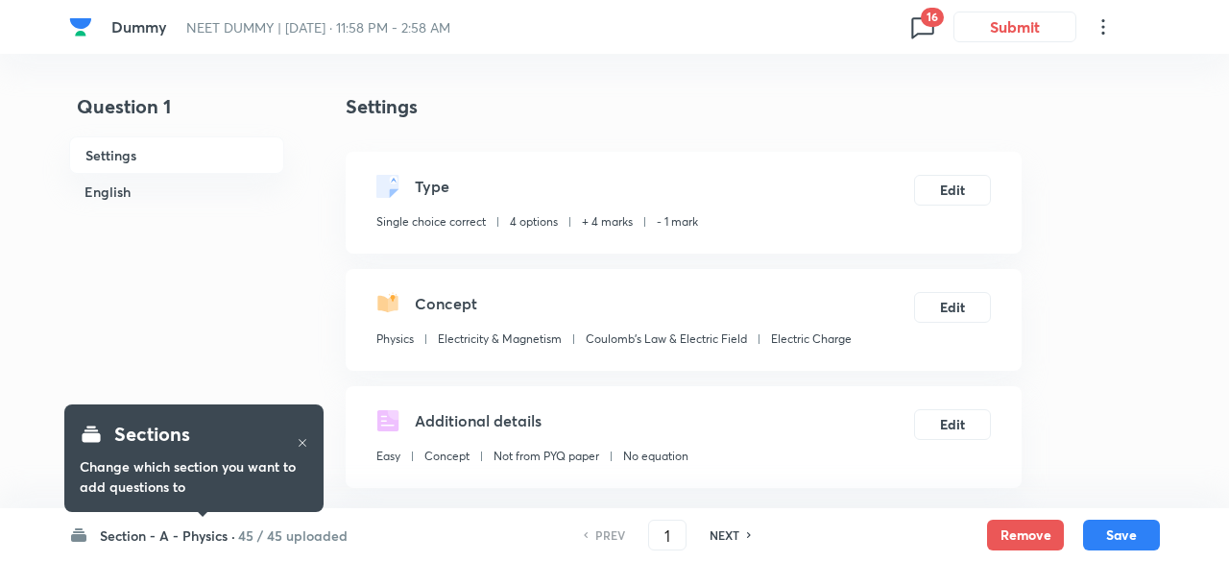
checkbox input "true"
click at [910, 34] on icon at bounding box center [918, 27] width 31 height 31
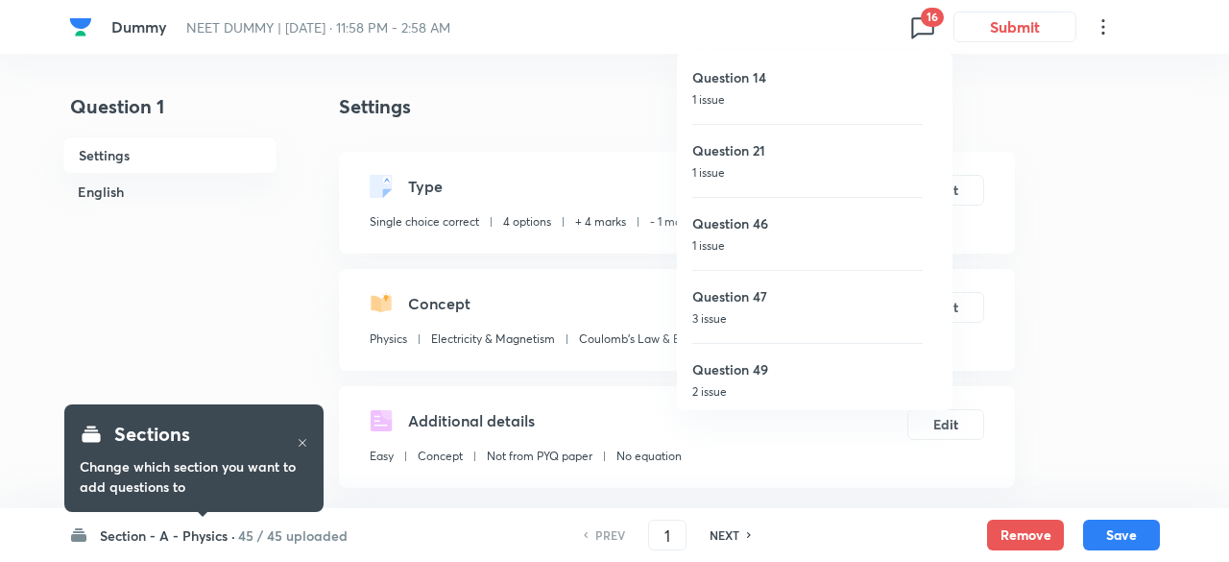
click at [762, 175] on p "1 issue" at bounding box center [807, 172] width 230 height 17
type input "21"
checkbox input "false"
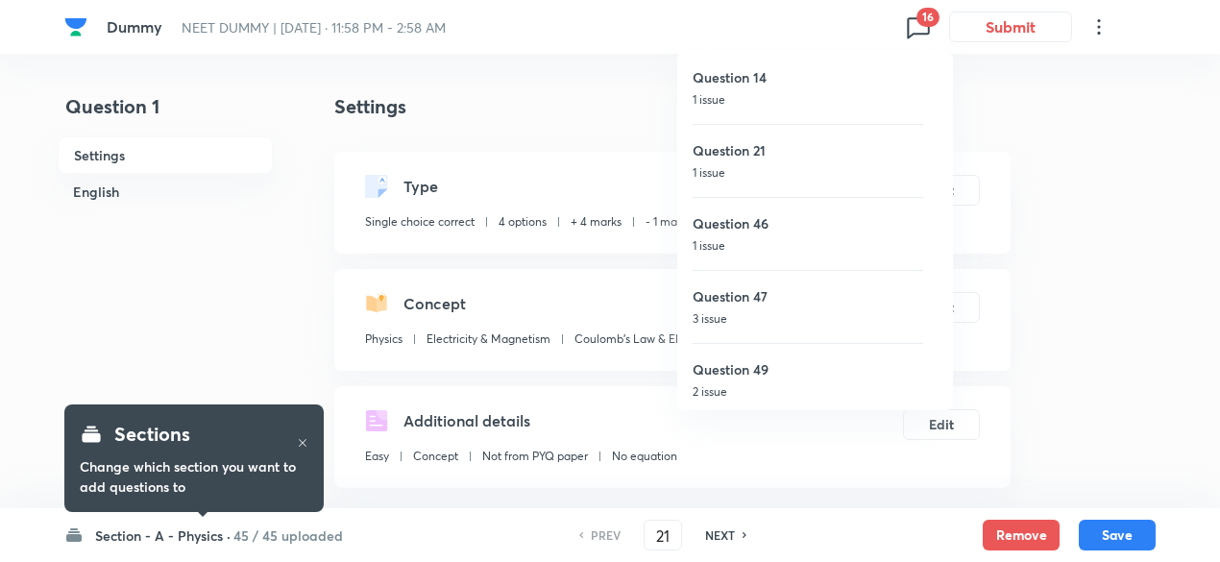
checkbox input "true"
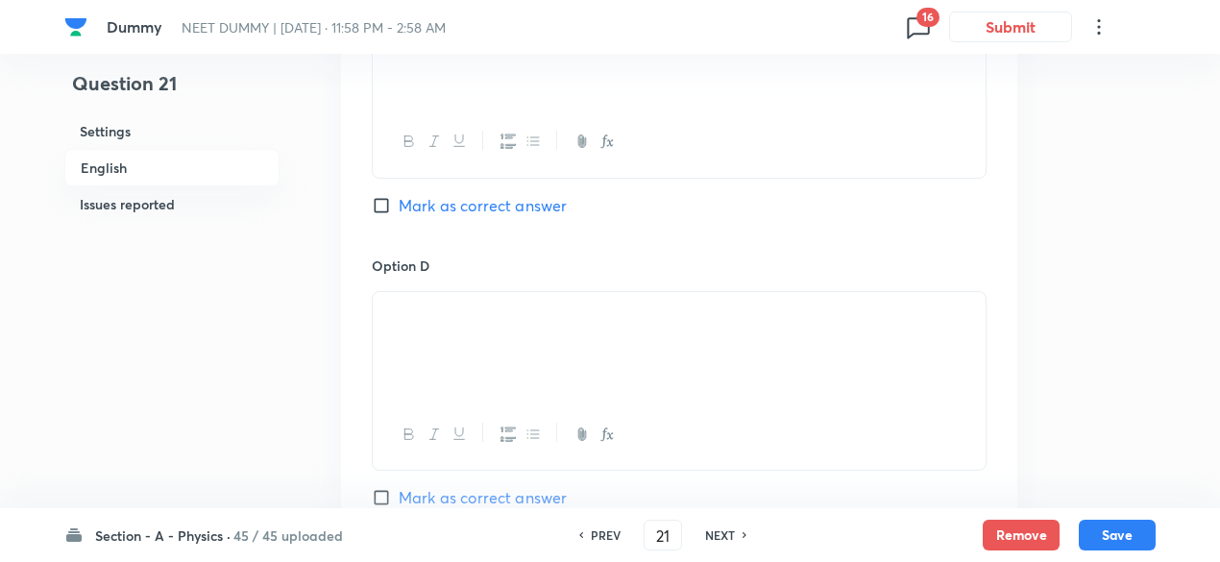
scroll to position [1591, 0]
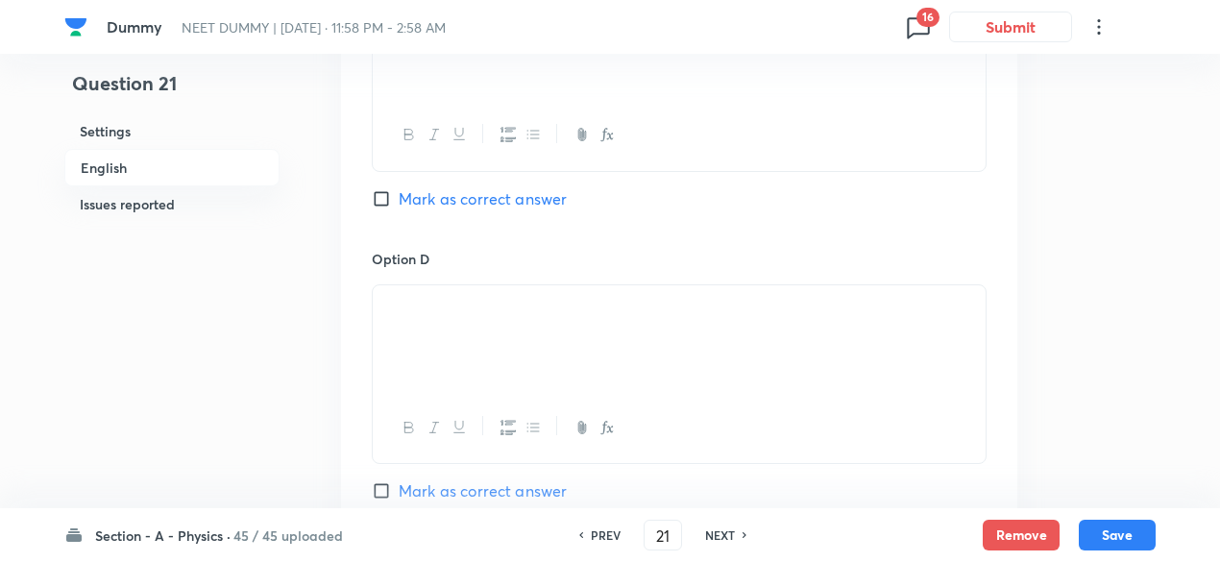
click at [532, 208] on div "Option C Zero Mark as correct answer" at bounding box center [679, 102] width 615 height 292
click at [526, 200] on span "Mark as correct answer" at bounding box center [483, 198] width 168 height 23
click at [399, 200] on input "Mark as correct answer" at bounding box center [385, 198] width 27 height 19
checkbox input "true"
checkbox input "false"
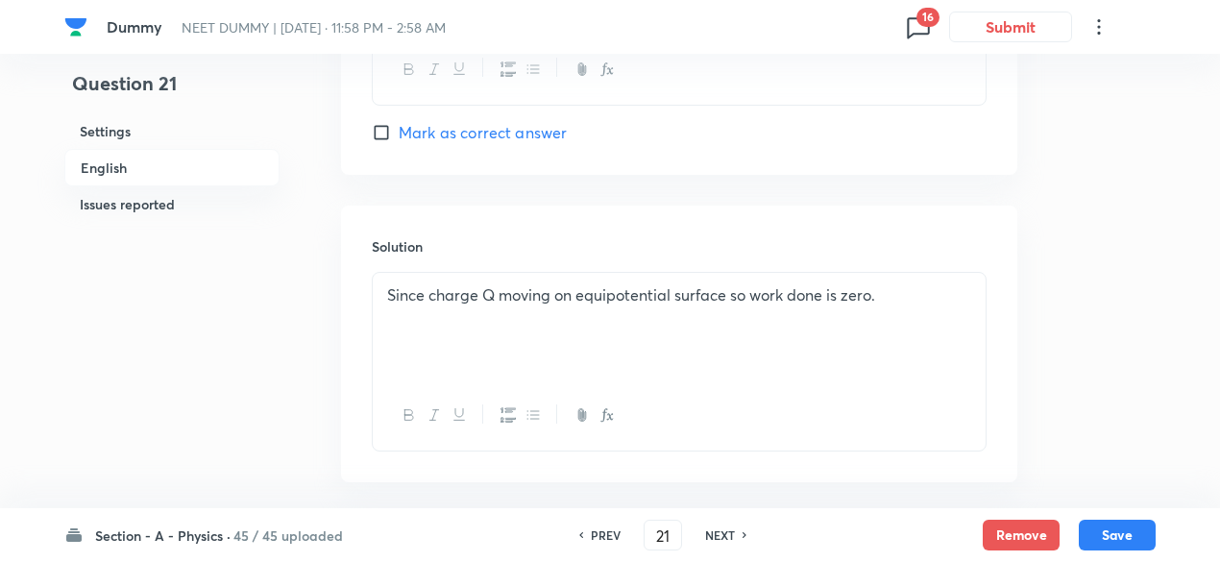
scroll to position [2434, 0]
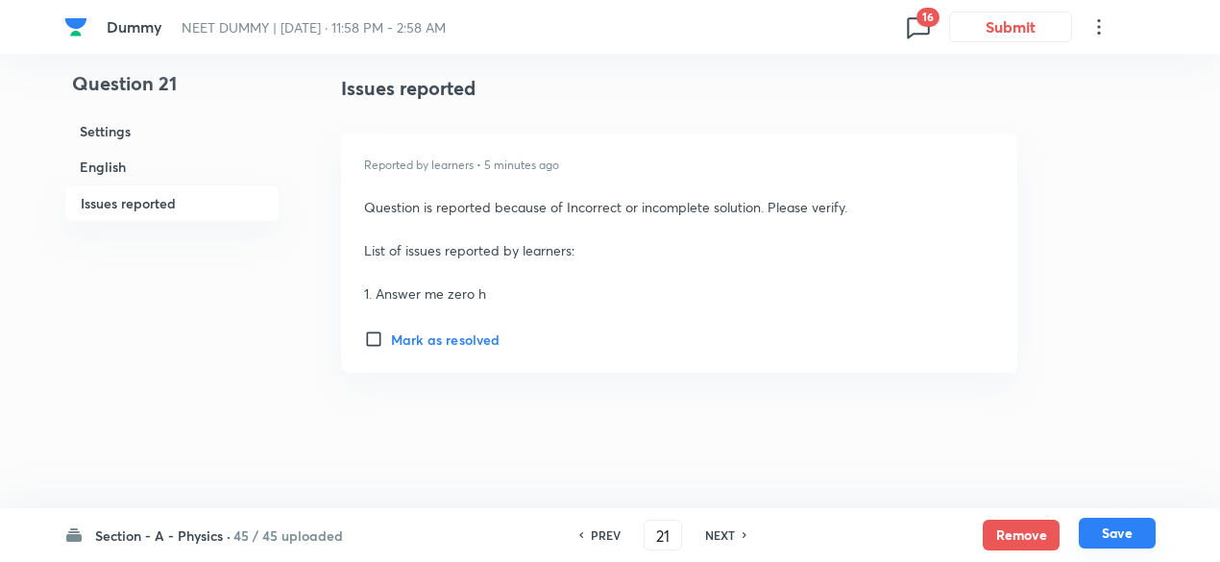
click at [1117, 544] on button "Save" at bounding box center [1116, 533] width 77 height 31
type input "22"
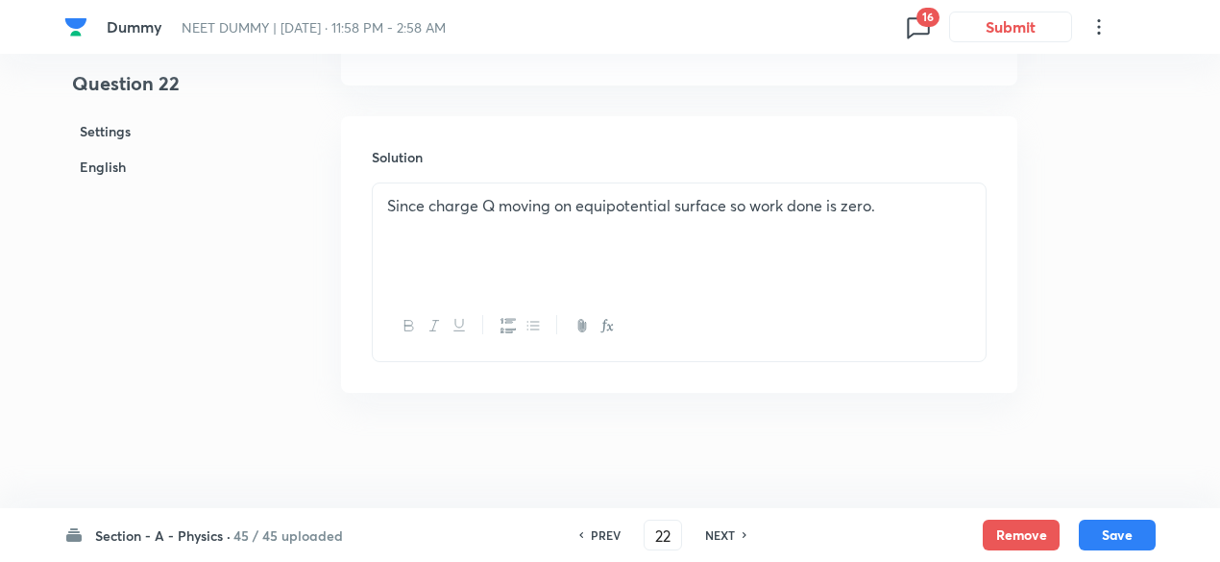
checkbox input "true"
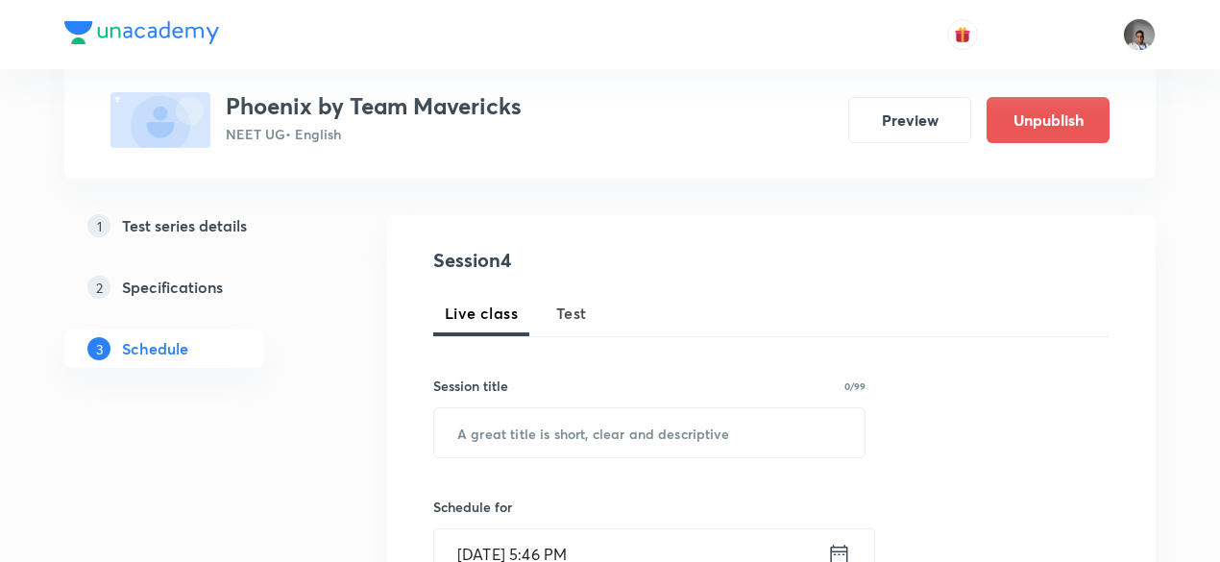
scroll to position [173, 0]
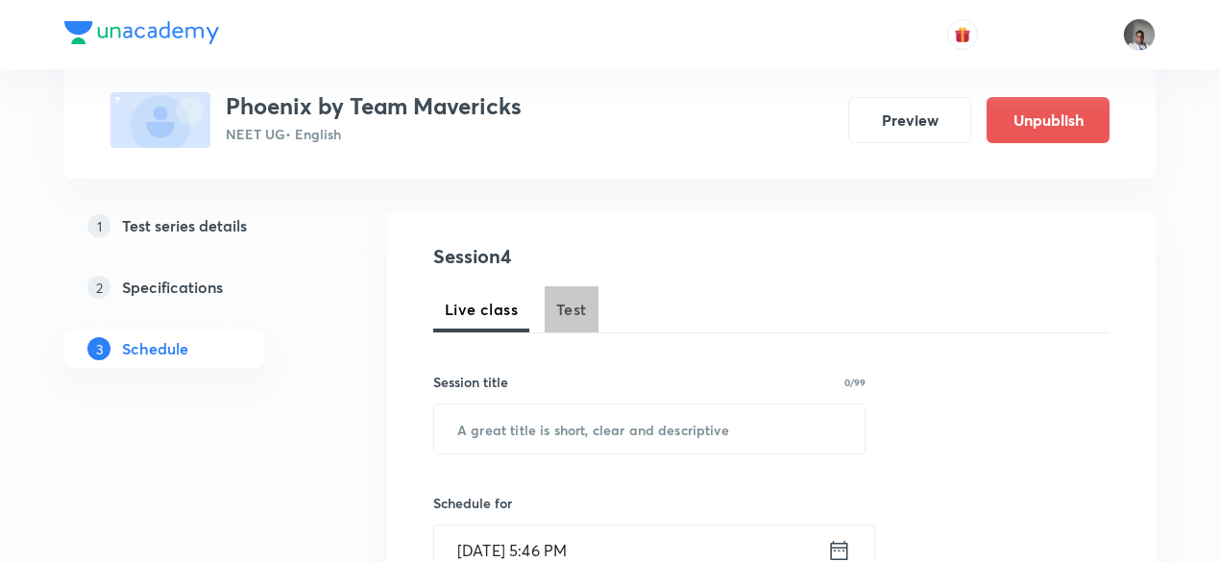
click at [566, 314] on span "Test" at bounding box center [571, 309] width 31 height 23
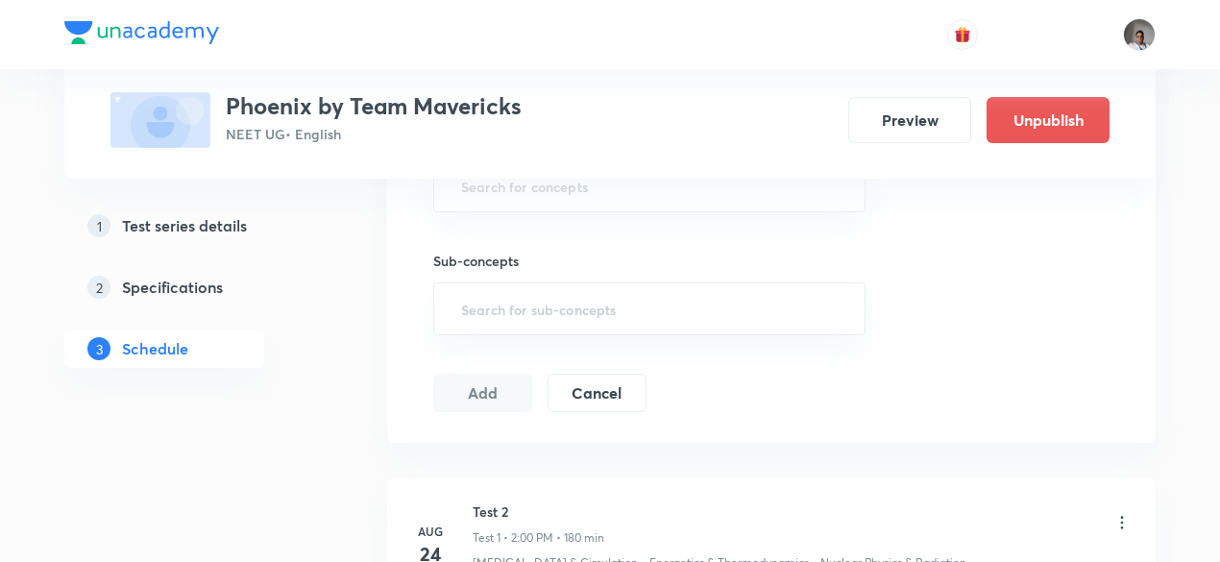
scroll to position [1444, 0]
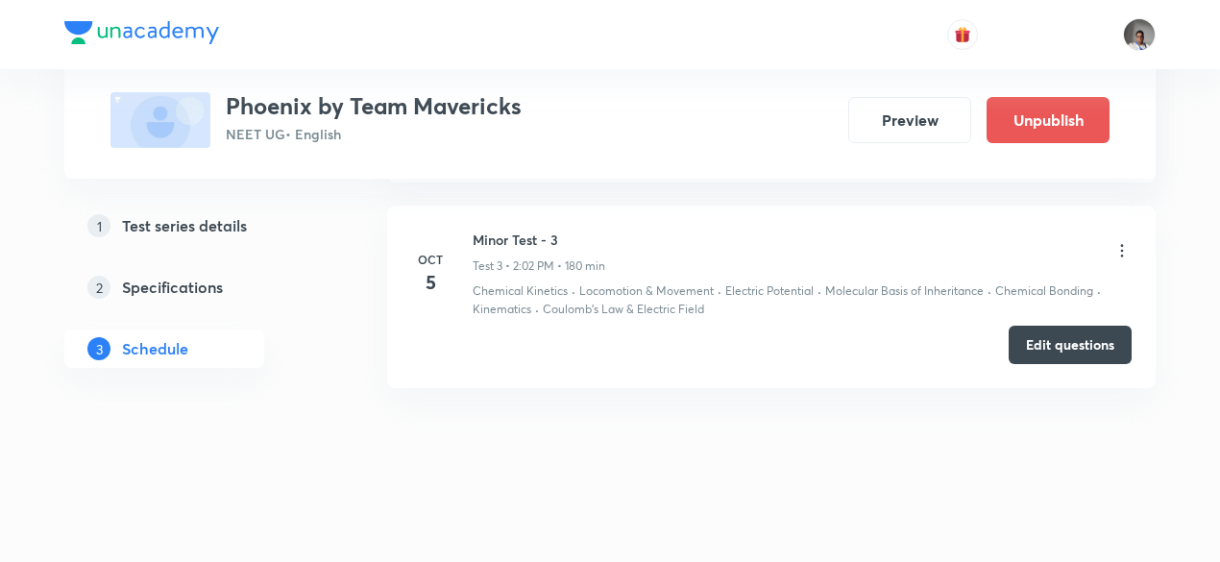
drag, startPoint x: 1135, startPoint y: 320, endPoint x: 907, endPoint y: 411, distance: 245.2
click at [1078, 335] on button "Edit questions" at bounding box center [1069, 343] width 123 height 38
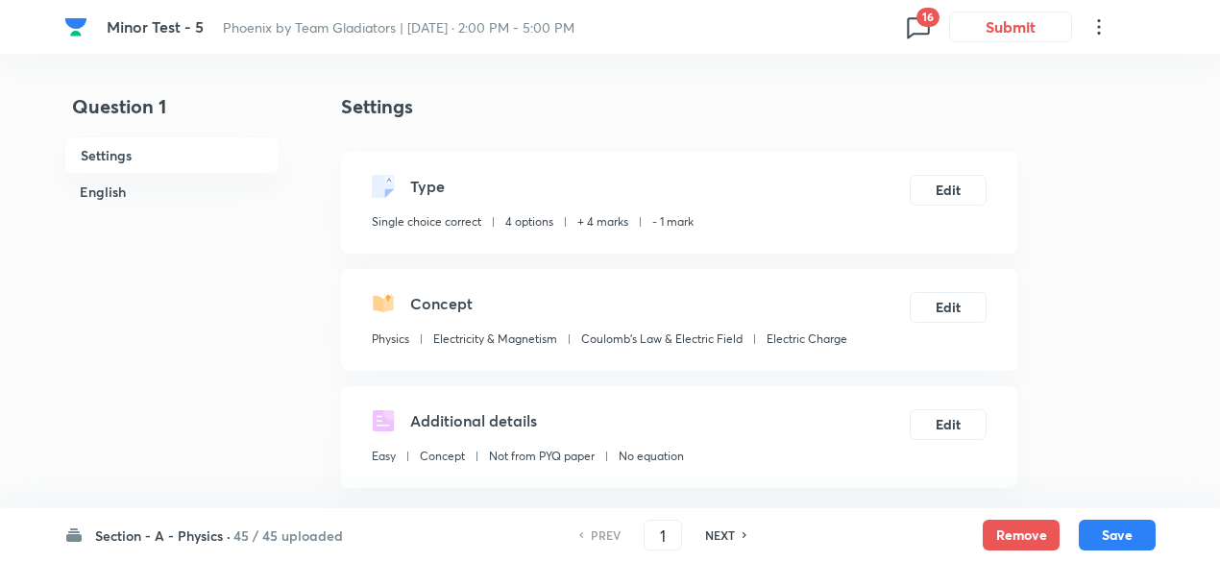
click at [909, 24] on icon at bounding box center [918, 27] width 31 height 31
click at [912, 26] on icon at bounding box center [918, 27] width 31 height 31
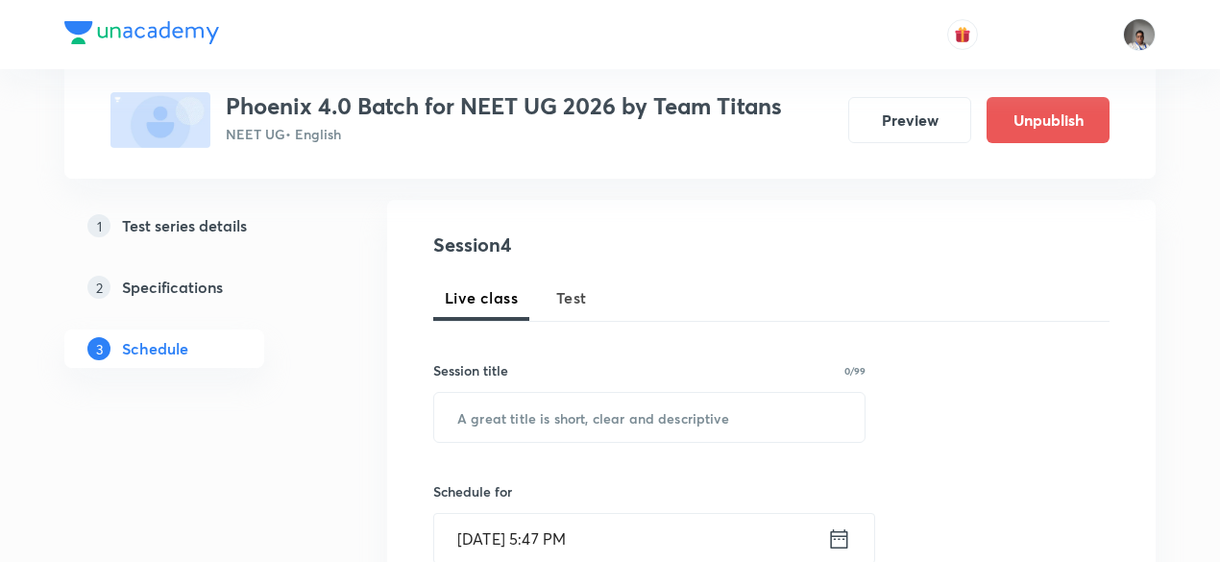
scroll to position [186, 0]
click at [567, 297] on span "Test" at bounding box center [571, 295] width 31 height 23
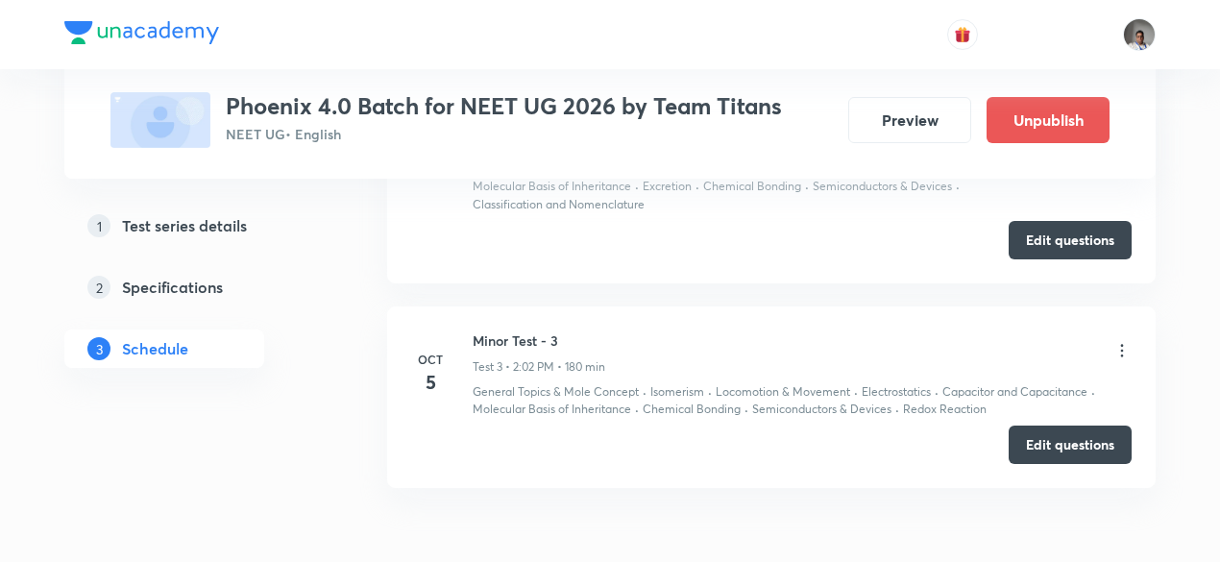
scroll to position [1497, 0]
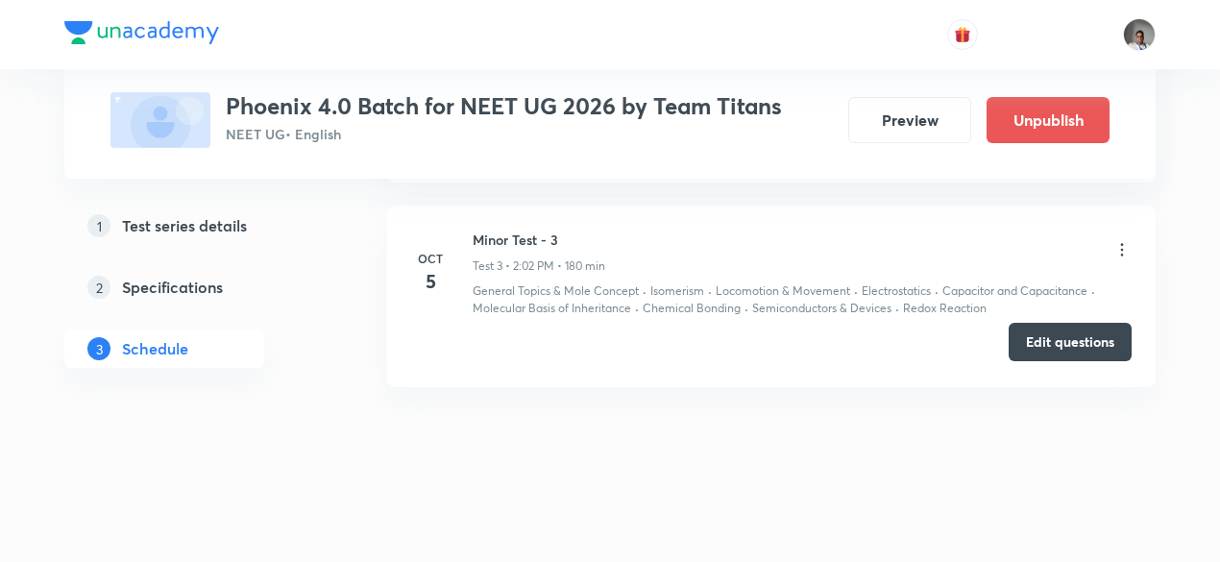
click at [1035, 345] on button "Edit questions" at bounding box center [1069, 342] width 123 height 38
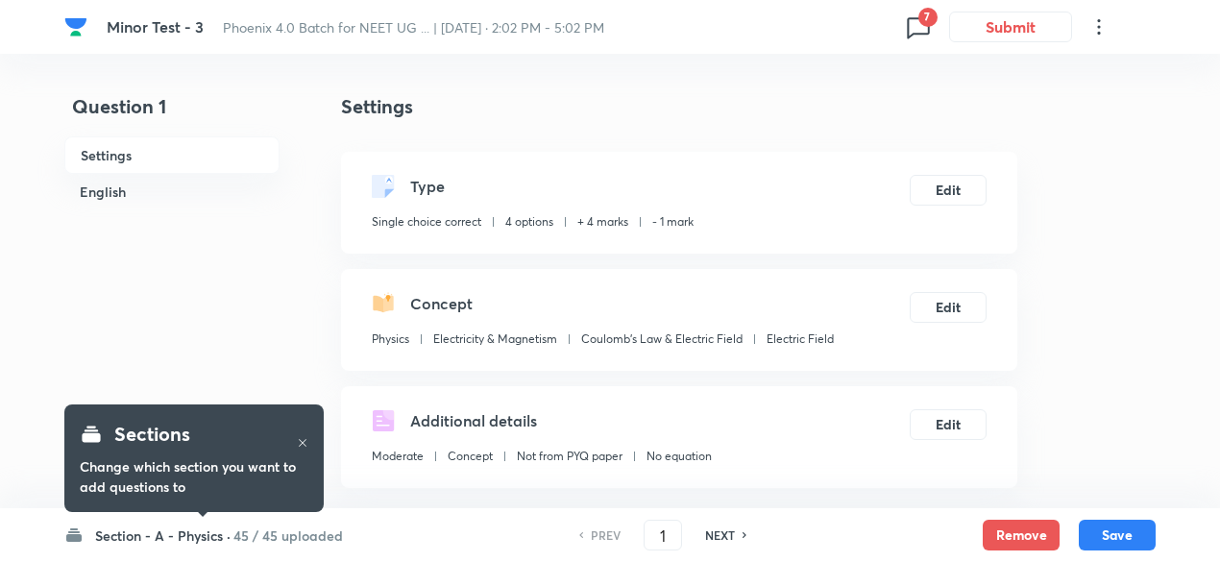
click at [926, 27] on icon at bounding box center [918, 27] width 31 height 31
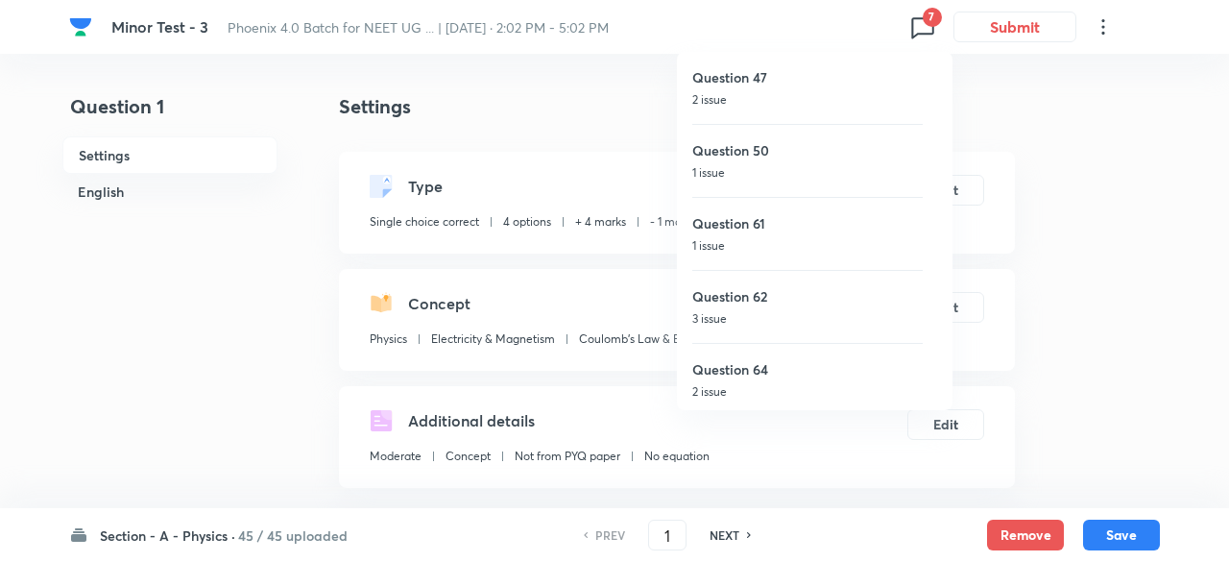
scroll to position [150, 0]
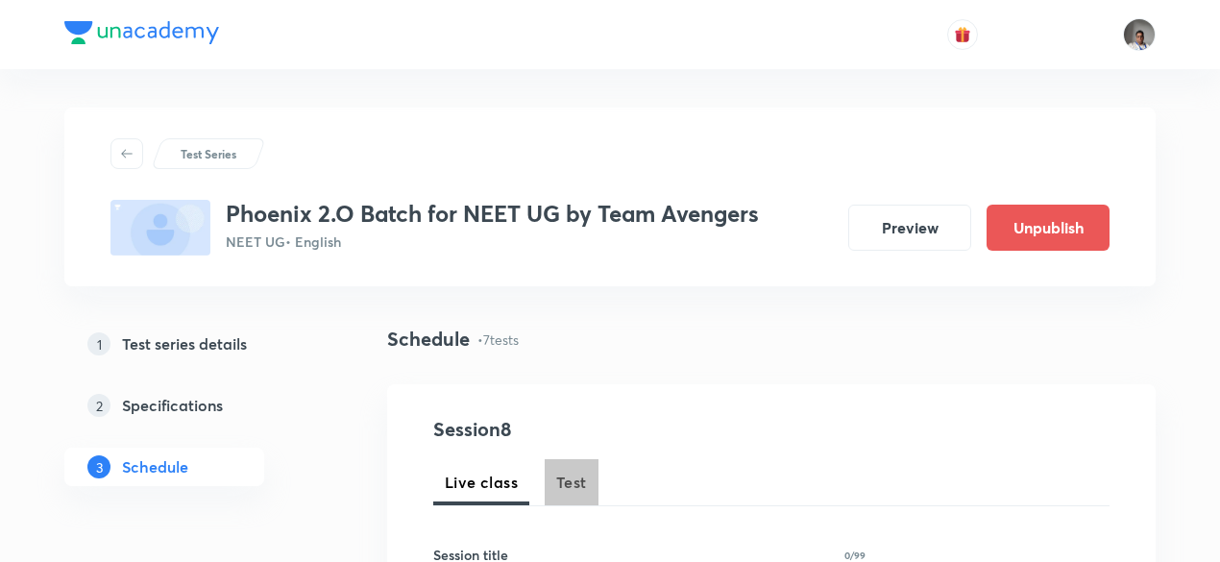
click at [572, 488] on span "Test" at bounding box center [571, 482] width 31 height 23
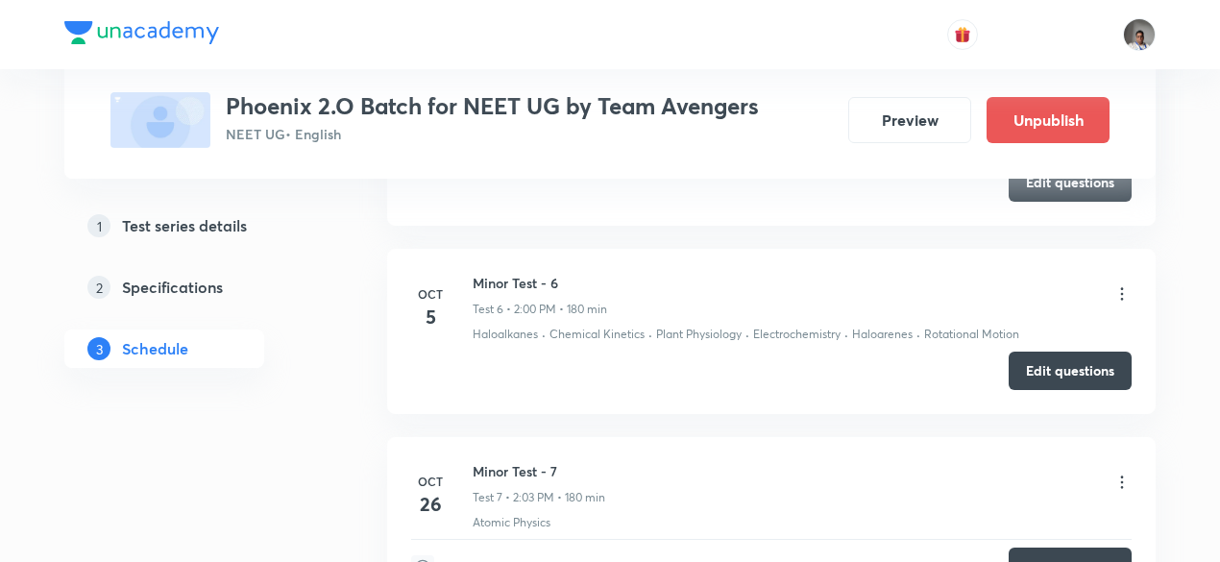
scroll to position [1997, 0]
click at [1114, 352] on button "Edit questions" at bounding box center [1069, 370] width 123 height 38
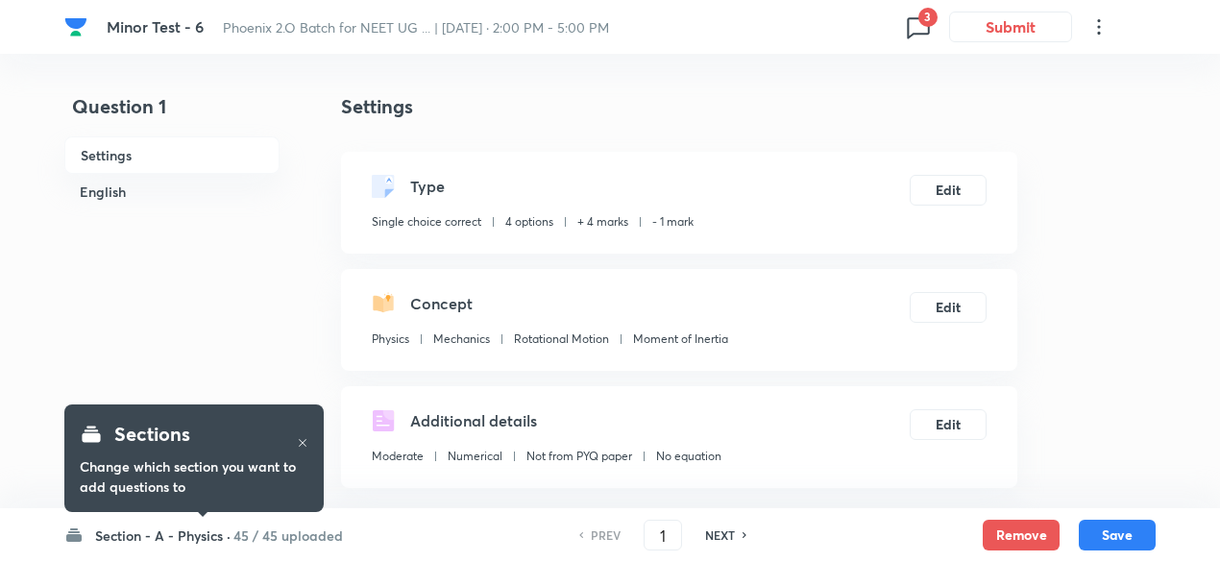
click at [914, 19] on icon at bounding box center [918, 27] width 31 height 31
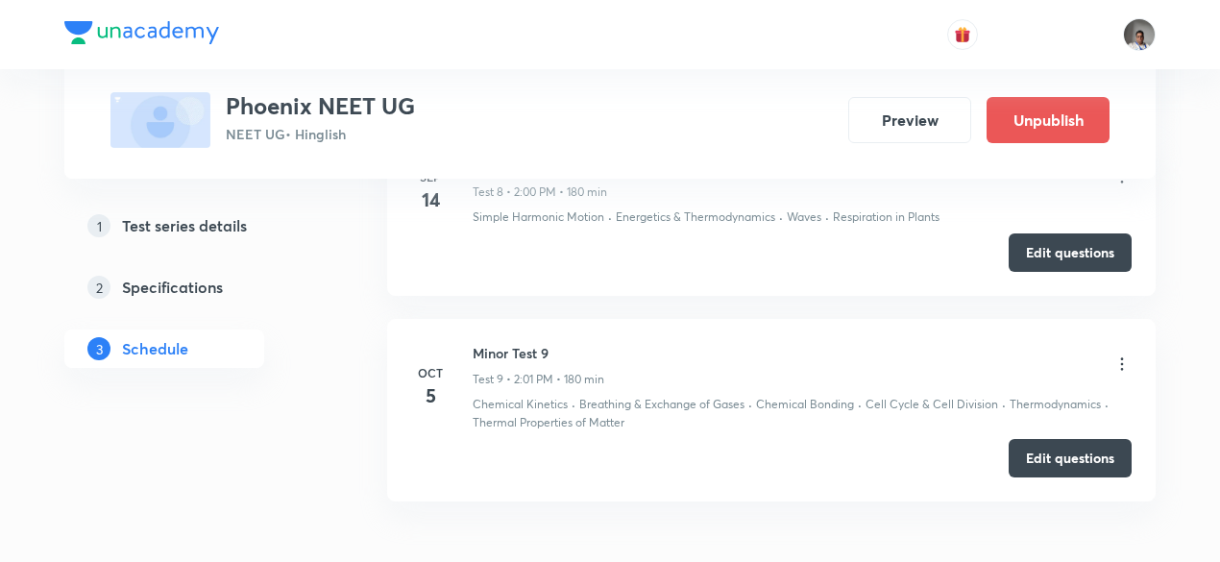
scroll to position [2637, 0]
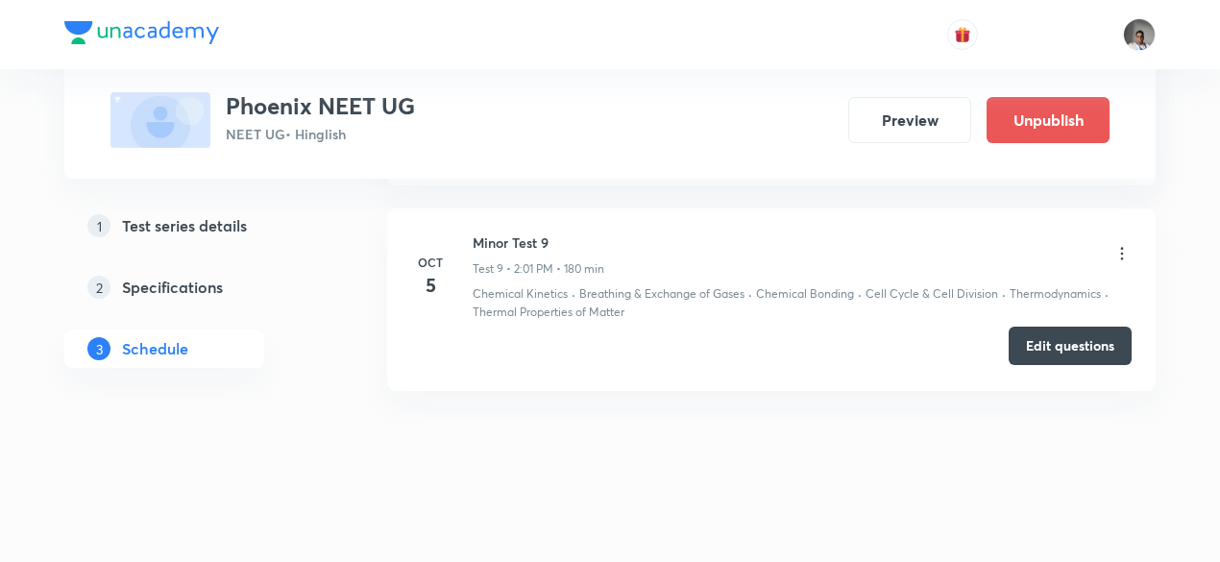
click at [1039, 335] on button "Edit questions" at bounding box center [1069, 346] width 123 height 38
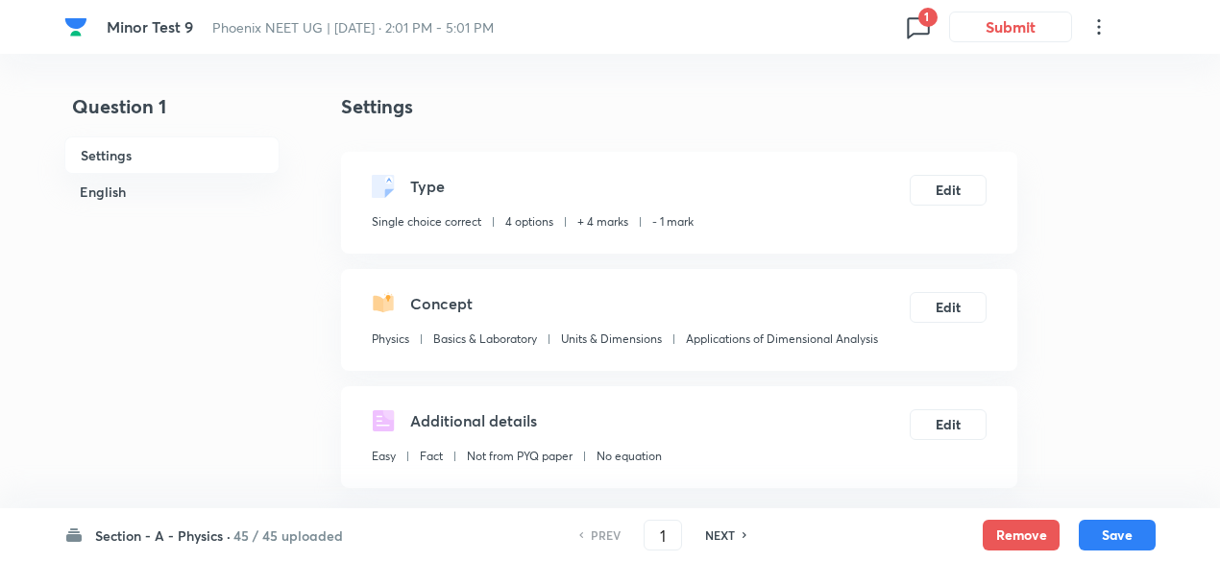
click at [923, 31] on icon at bounding box center [918, 27] width 31 height 31
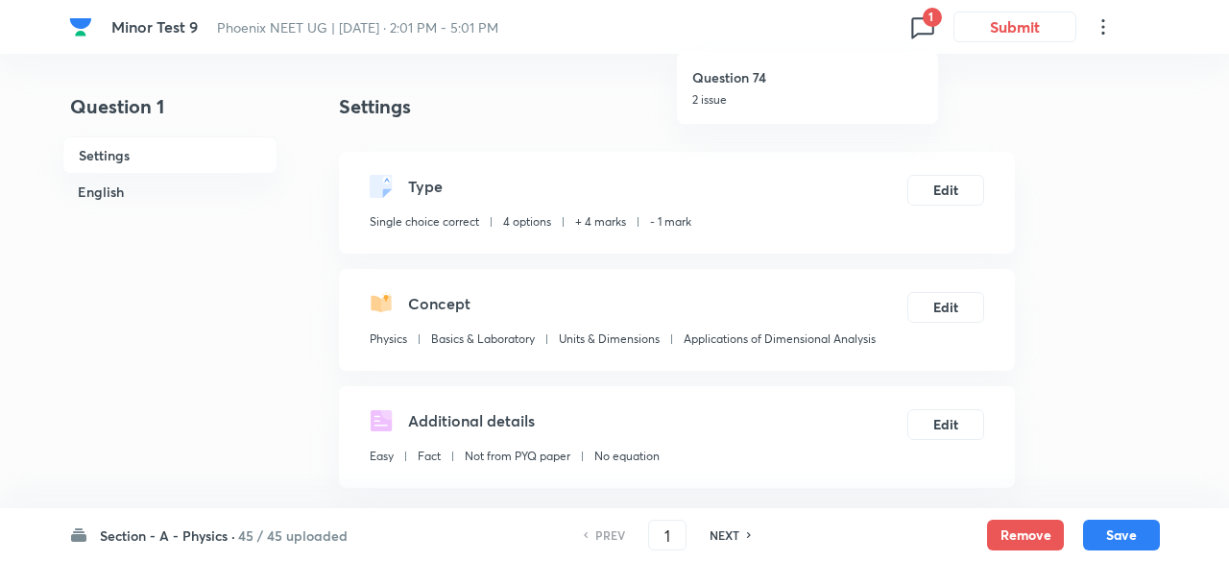
click at [725, 104] on p "2 issue" at bounding box center [807, 99] width 230 height 17
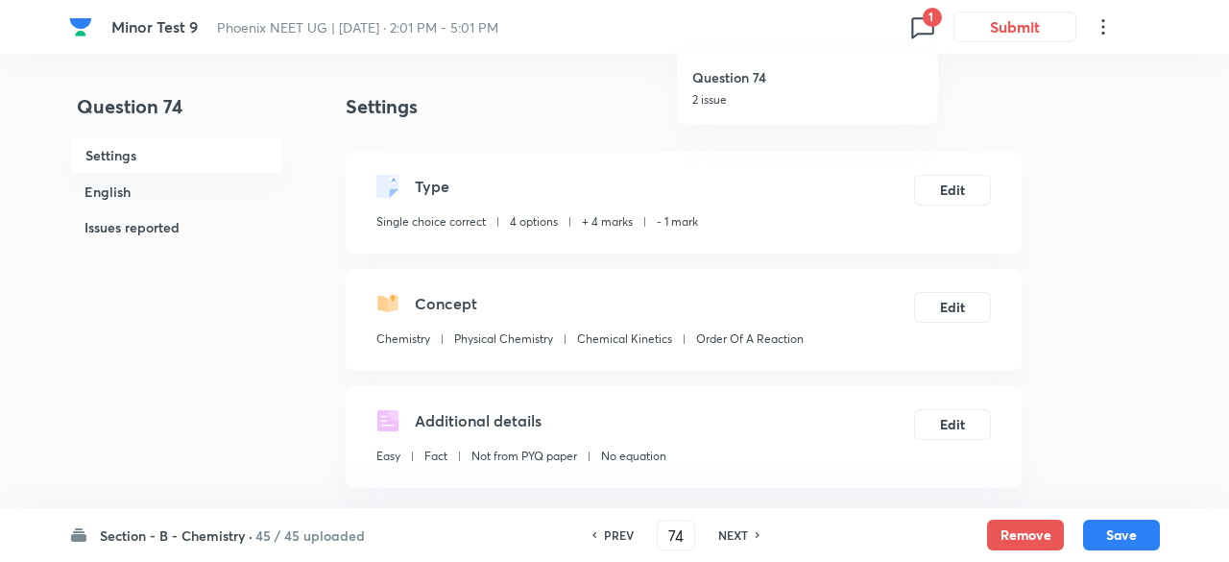
type input "74"
checkbox input "false"
checkbox input "true"
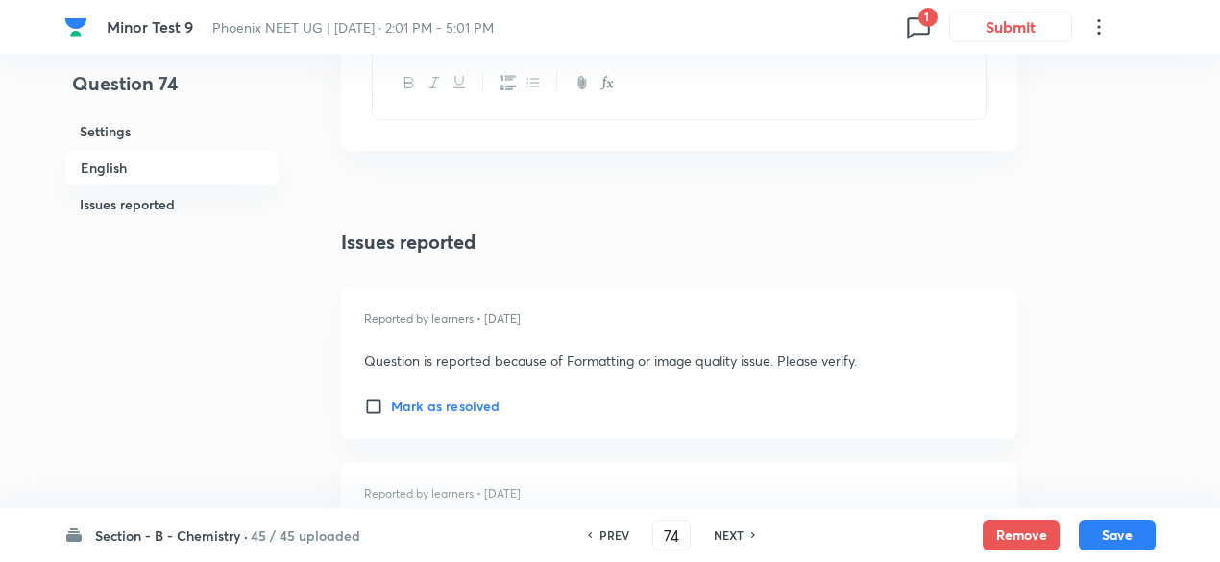
scroll to position [2646, 0]
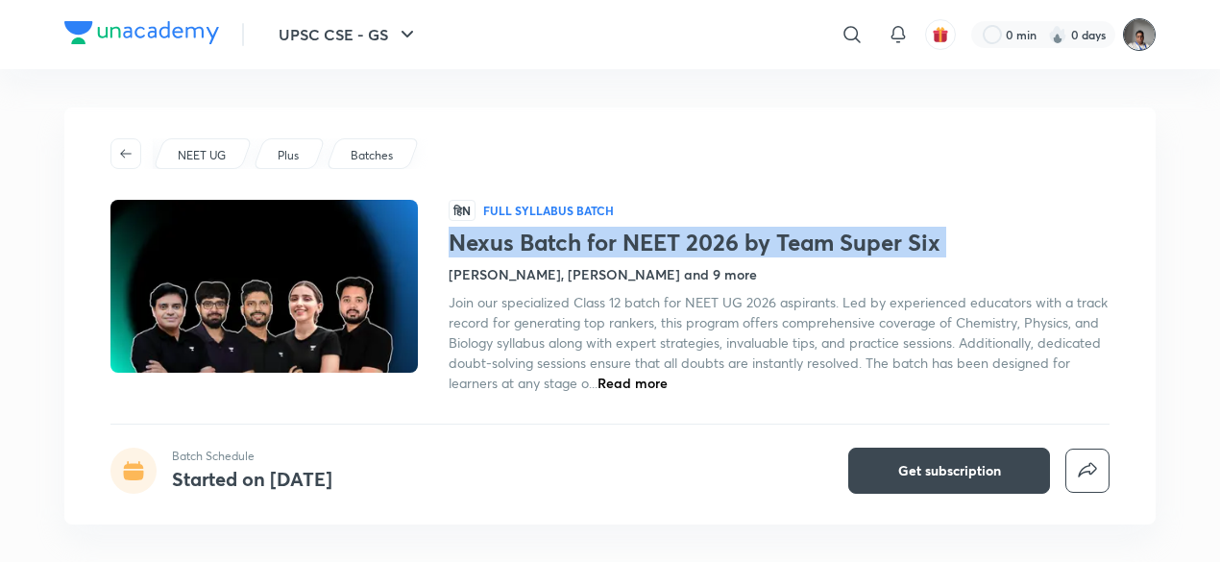
click at [1145, 34] on img at bounding box center [1139, 34] width 33 height 33
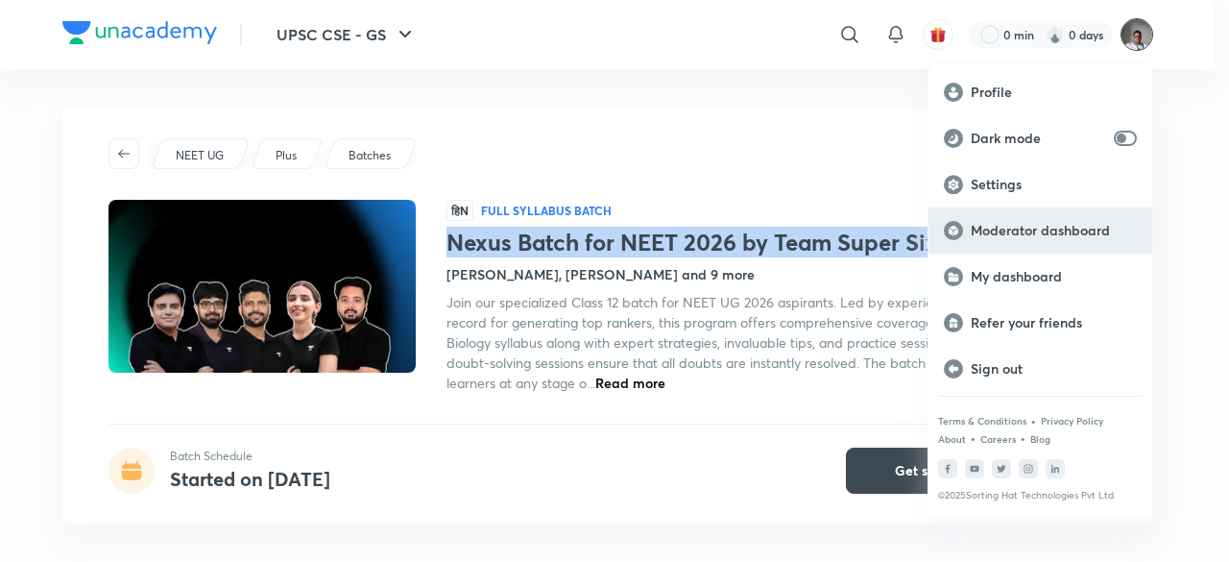
click at [1022, 233] on p "Moderator dashboard" at bounding box center [1054, 230] width 166 height 17
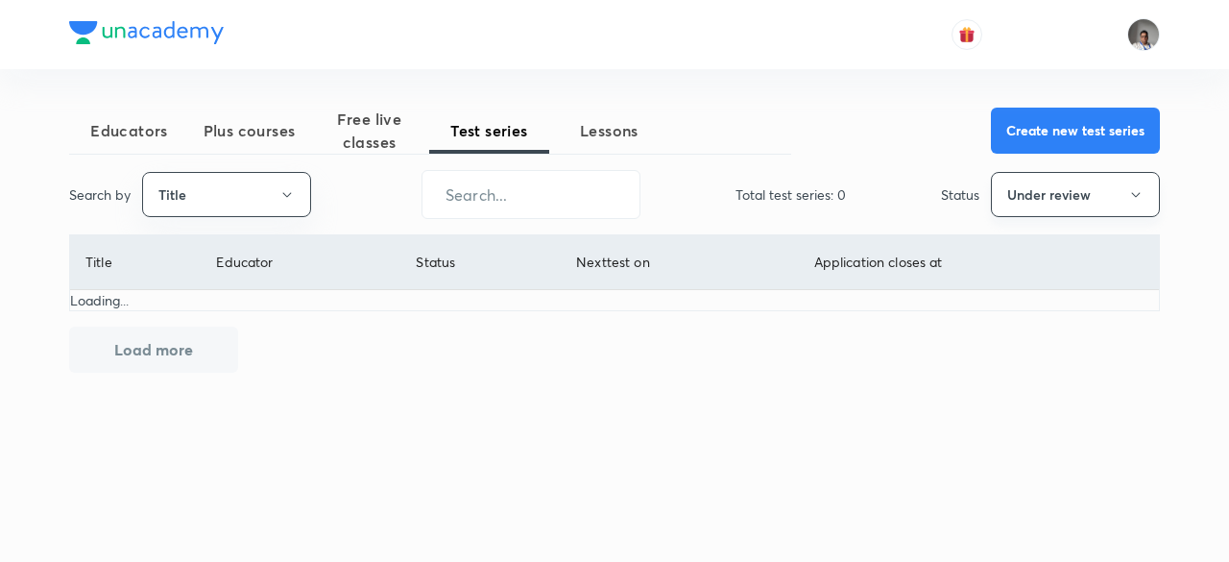
click at [1033, 183] on button "Under review" at bounding box center [1075, 194] width 169 height 45
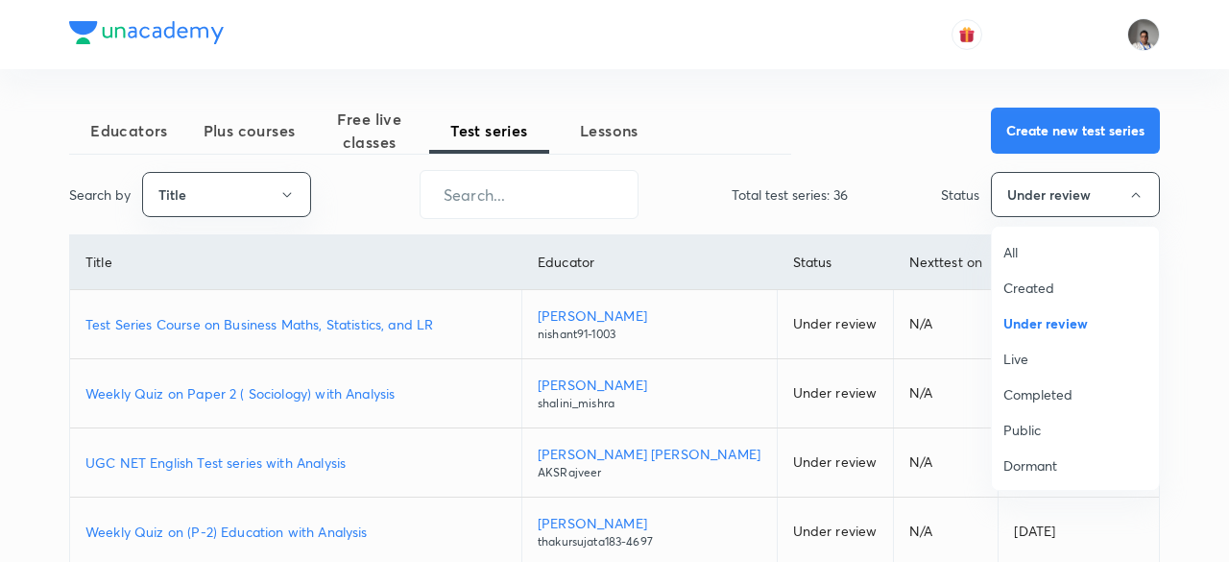
click at [1014, 258] on span "All" at bounding box center [1076, 252] width 144 height 20
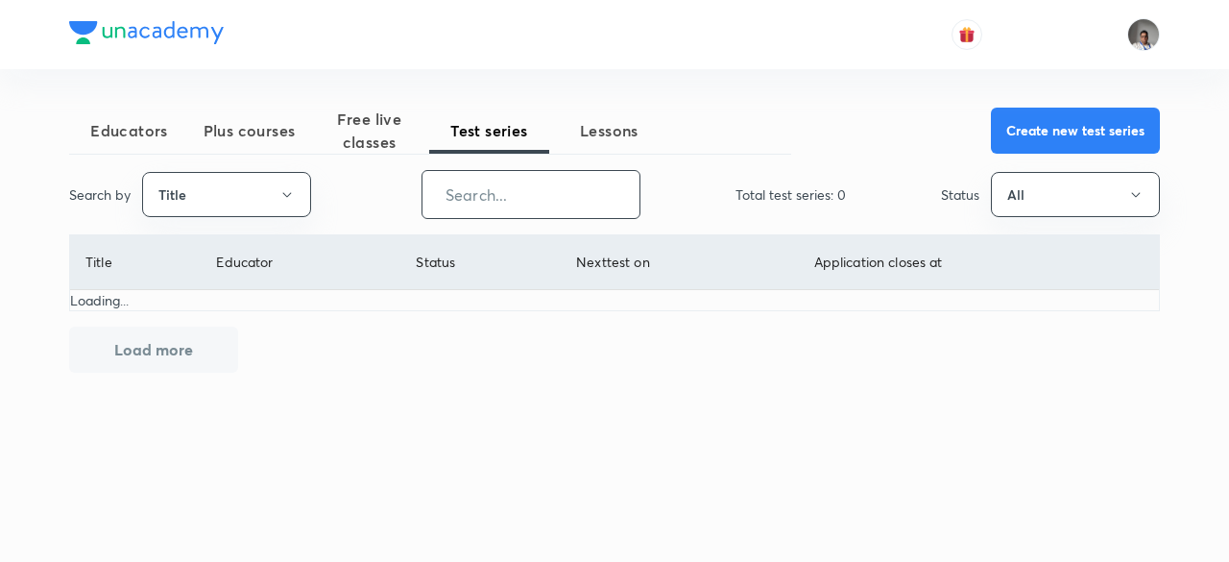
click at [476, 176] on input "text" at bounding box center [531, 194] width 217 height 49
paste input "Nexus Batch for NEET 2026 by Team Super Six"
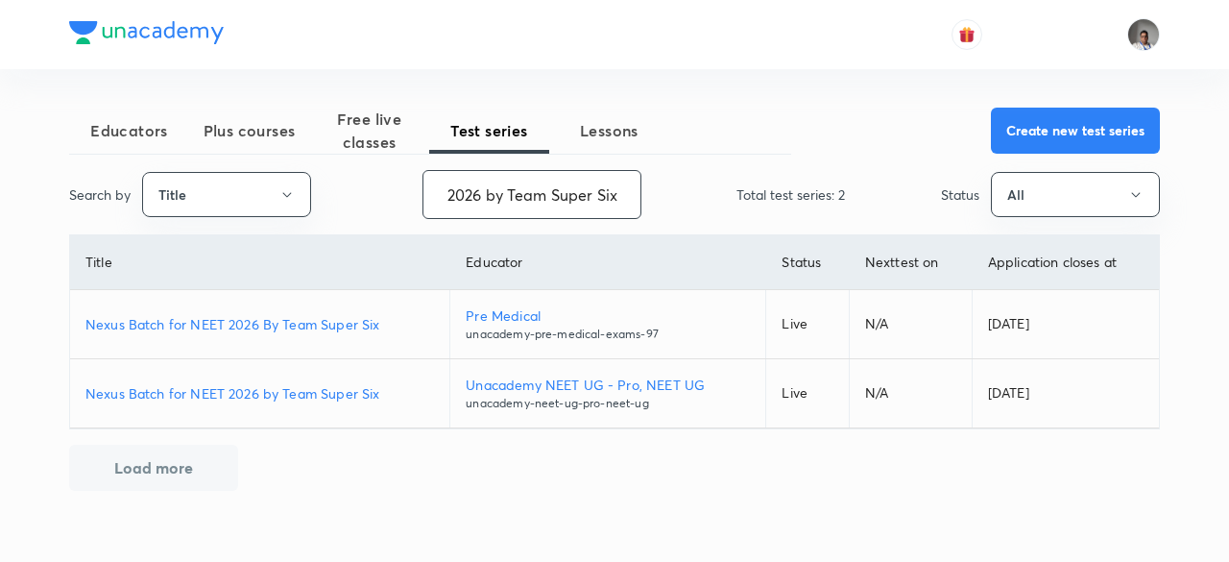
type input "Nexus Batch for NEET 2026 by Team Super Six"
click at [366, 389] on p "Nexus Batch for NEET 2026 by Team Super Six" at bounding box center [259, 393] width 349 height 20
click at [369, 314] on p "Nexus Batch for NEET 2026 By Team Super Six" at bounding box center [259, 324] width 349 height 20
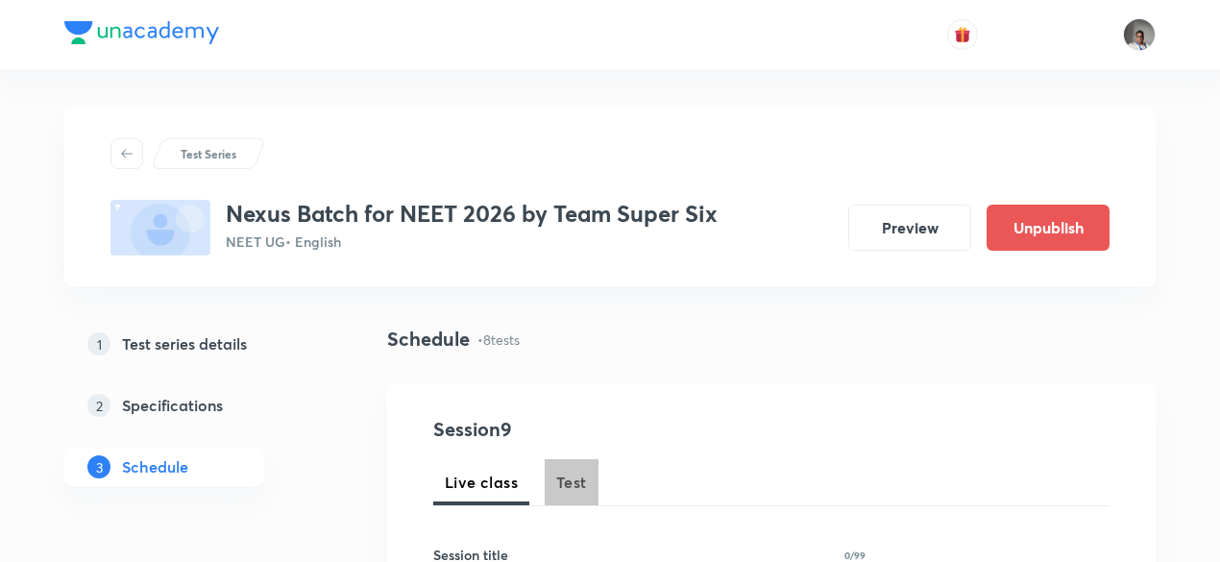
click at [569, 481] on span "Test" at bounding box center [571, 482] width 31 height 23
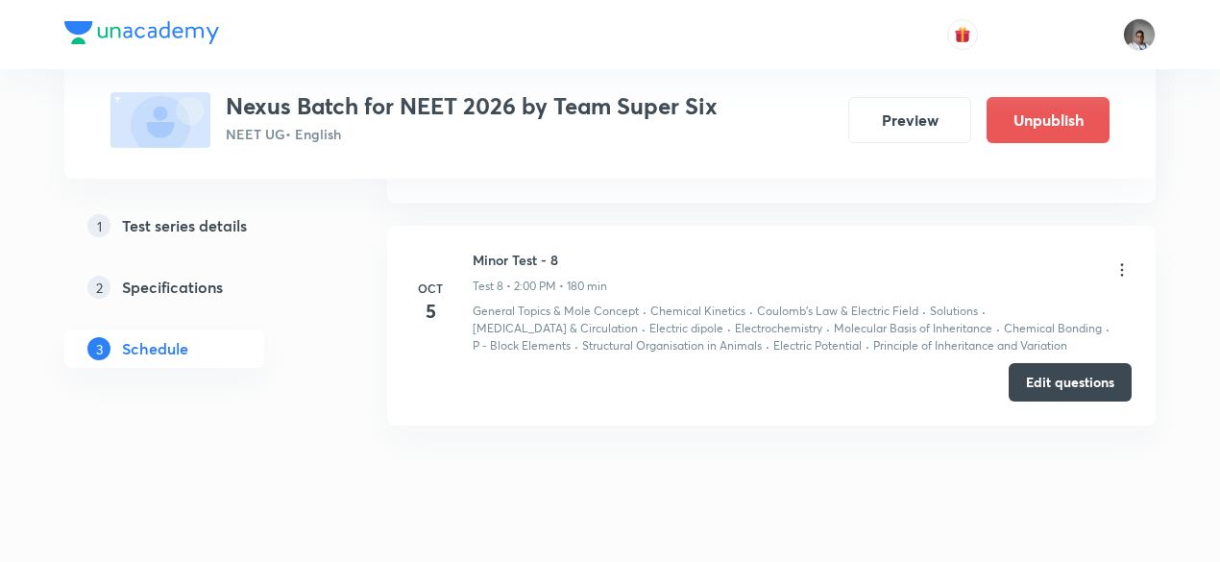
scroll to position [2520, 0]
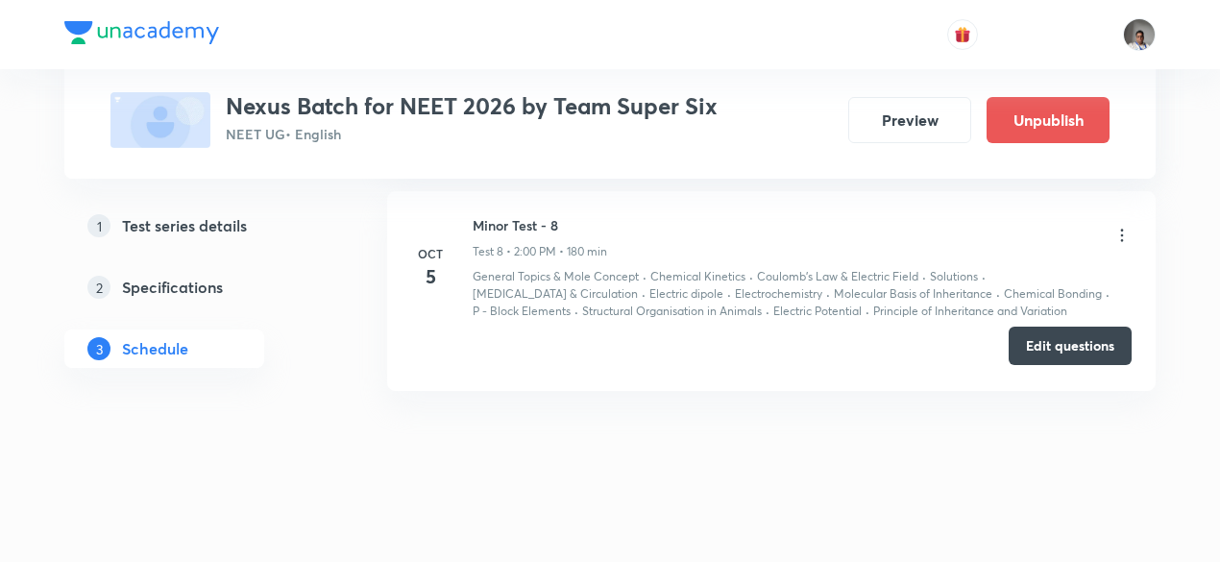
click at [1038, 344] on button "Edit questions" at bounding box center [1069, 346] width 123 height 38
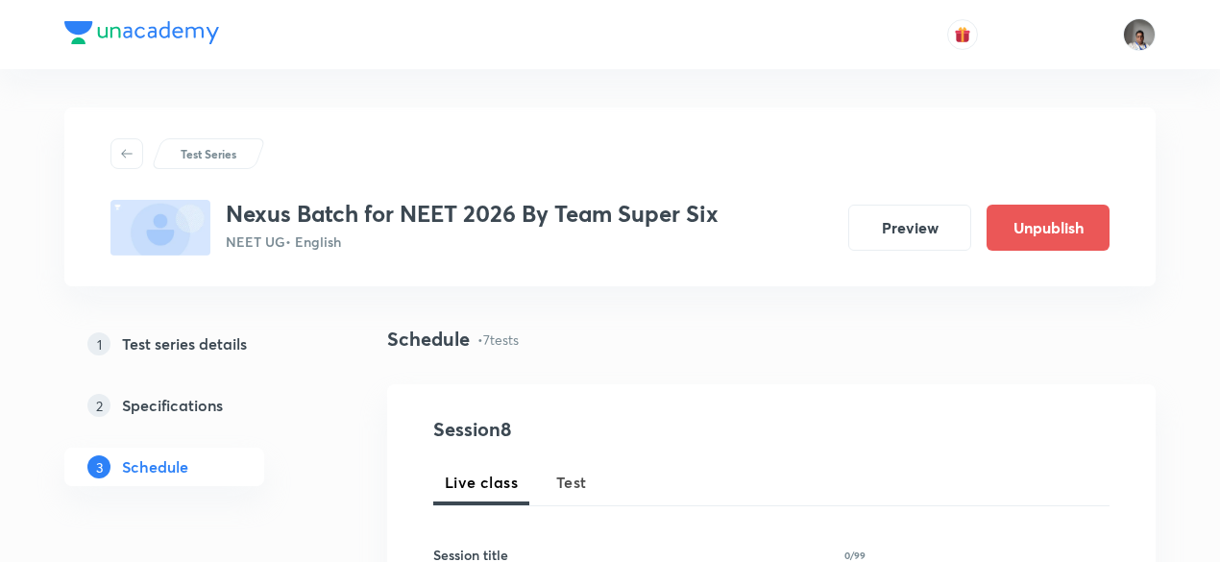
click at [563, 482] on span "Test" at bounding box center [571, 482] width 31 height 23
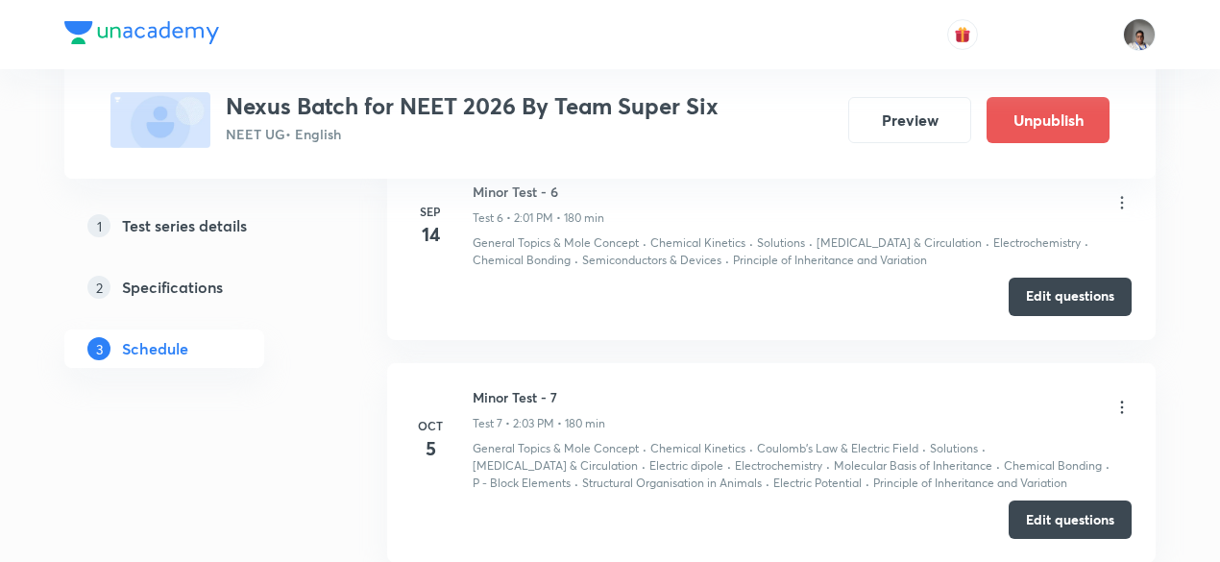
scroll to position [2281, 0]
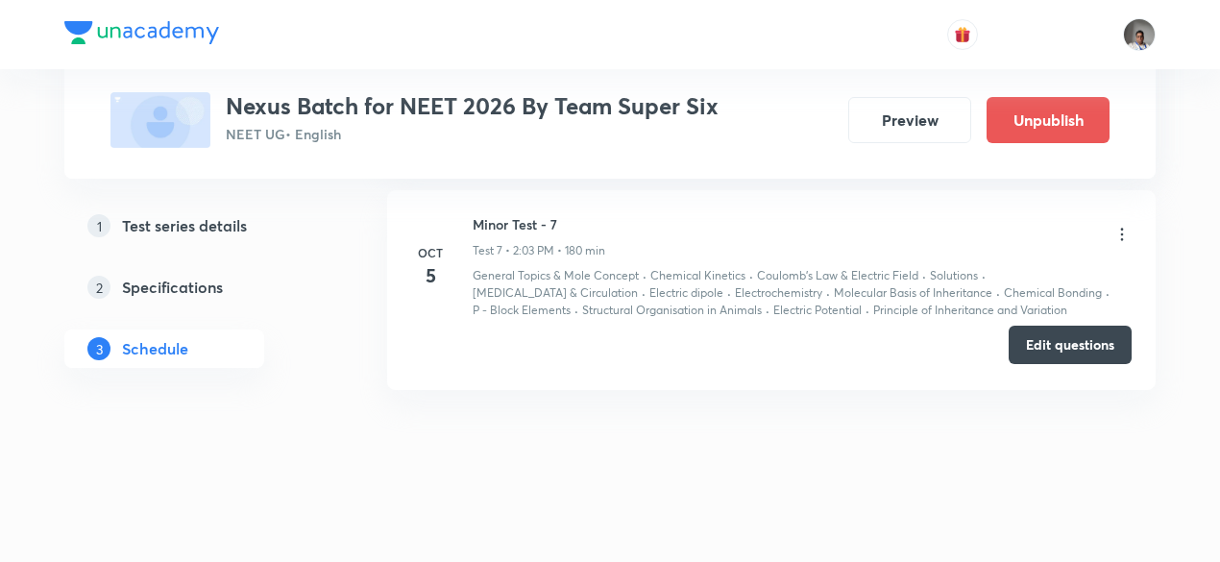
click at [1043, 331] on button "Edit questions" at bounding box center [1069, 345] width 123 height 38
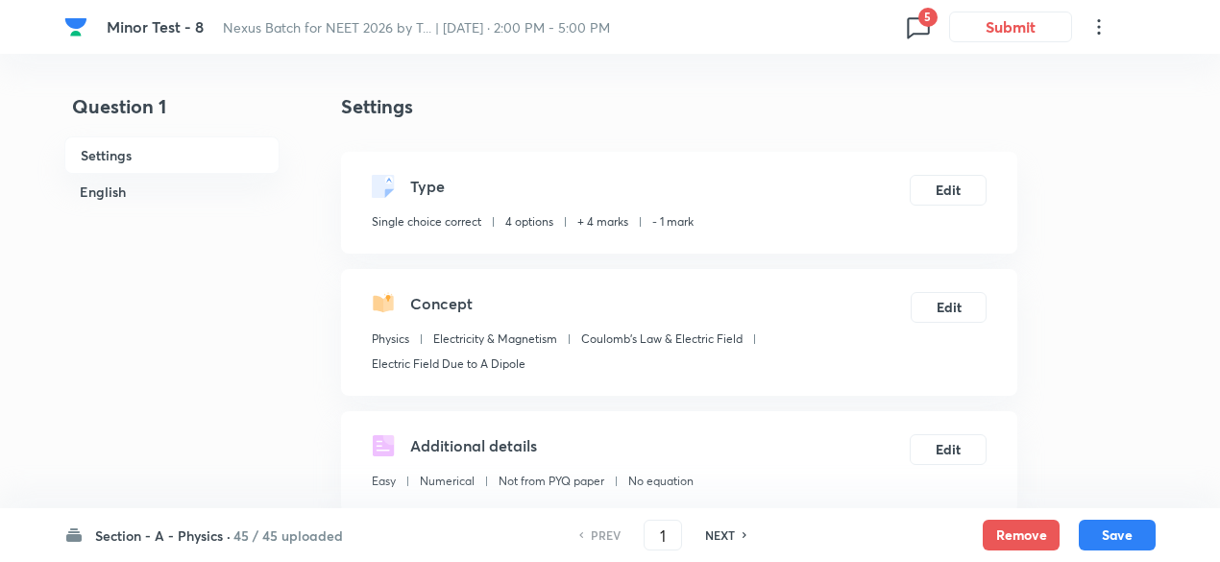
click at [908, 26] on icon at bounding box center [918, 27] width 22 height 21
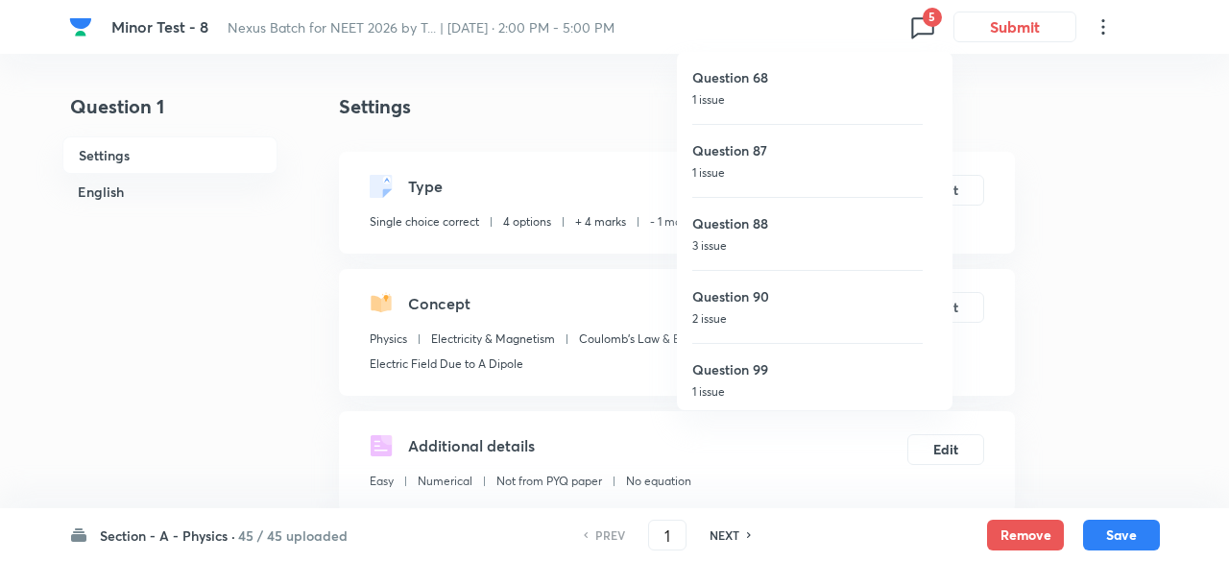
scroll to position [4, 0]
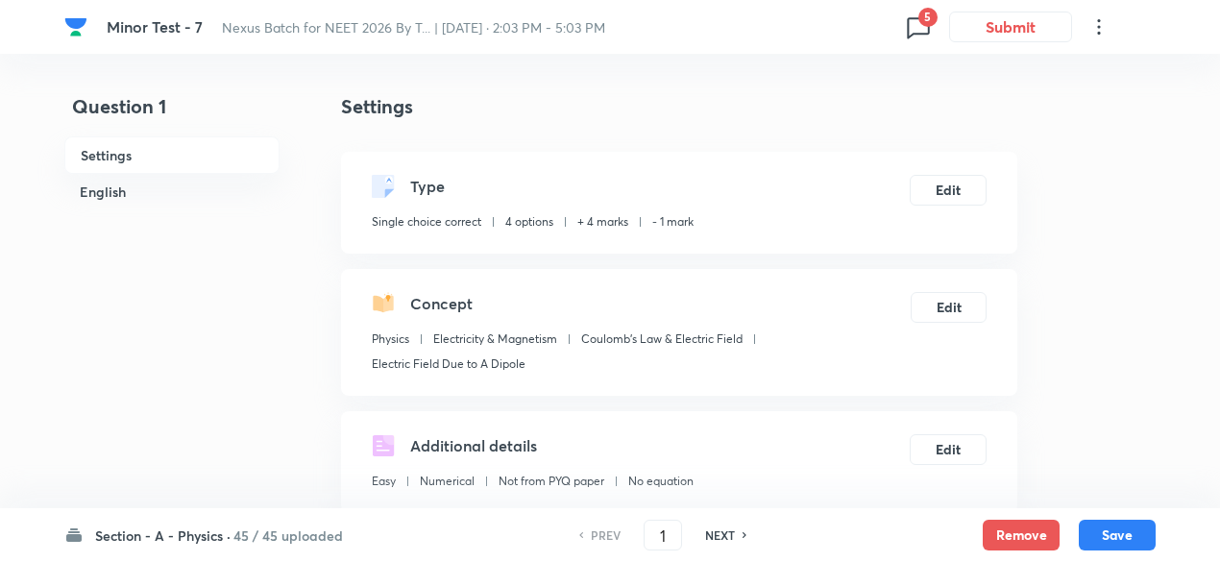
click at [924, 16] on span "5" at bounding box center [927, 17] width 19 height 19
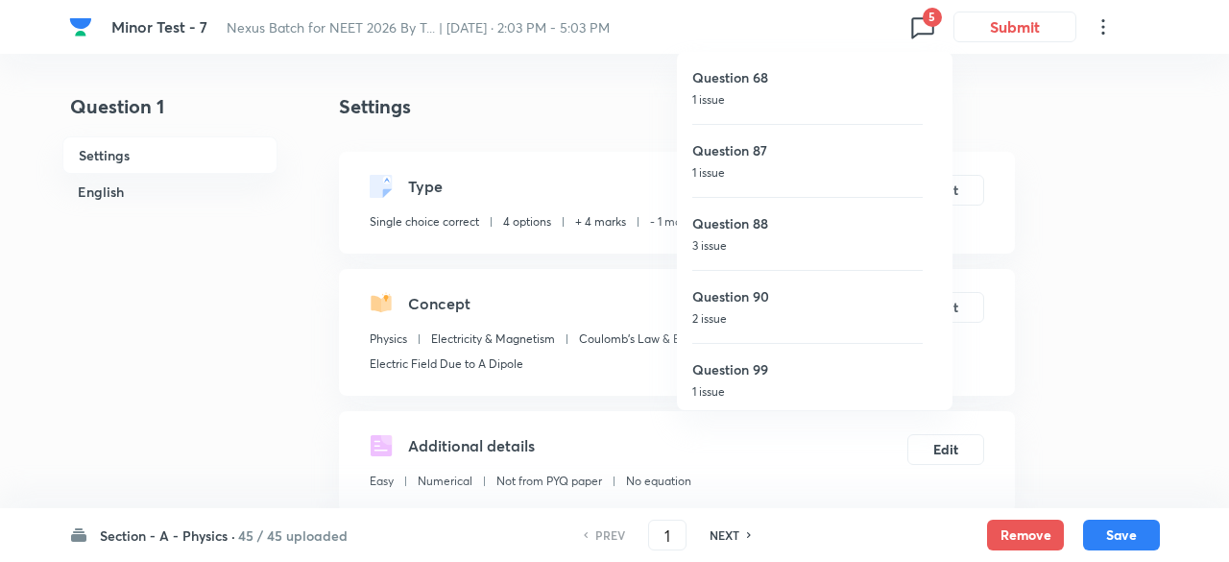
scroll to position [4, 0]
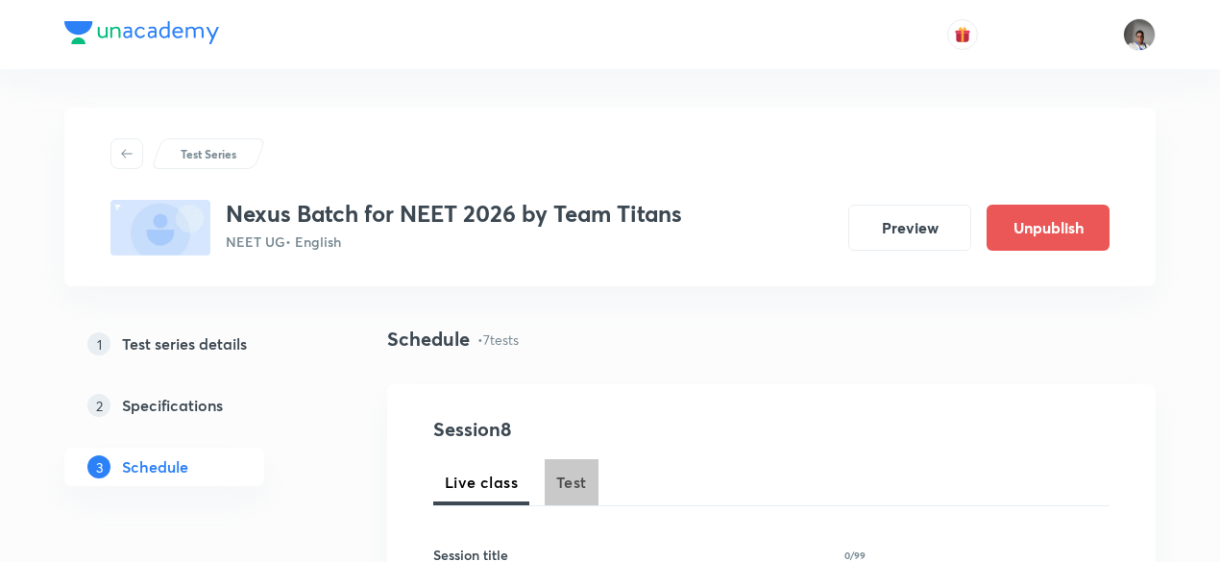
click at [572, 481] on span "Test" at bounding box center [571, 482] width 31 height 23
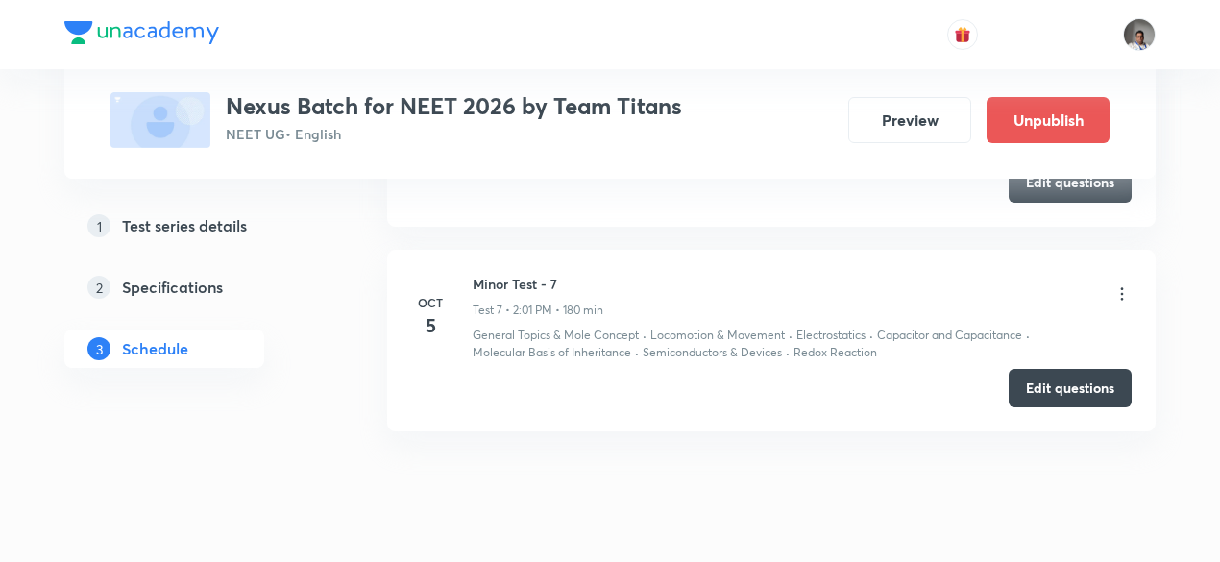
scroll to position [2245, 0]
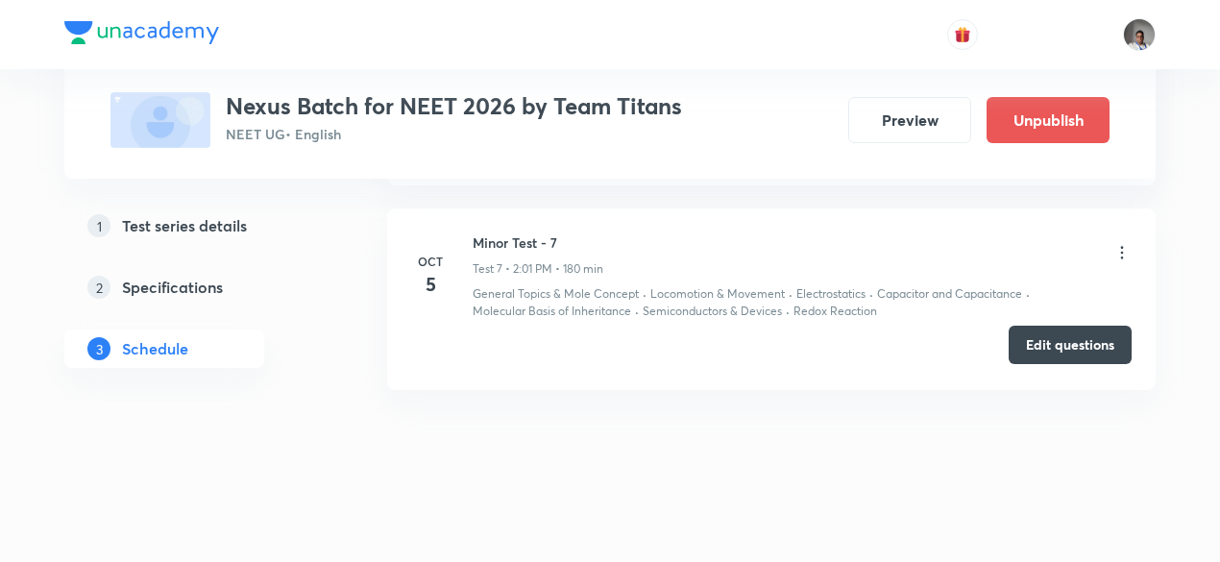
click at [1033, 336] on button "Edit questions" at bounding box center [1069, 345] width 123 height 38
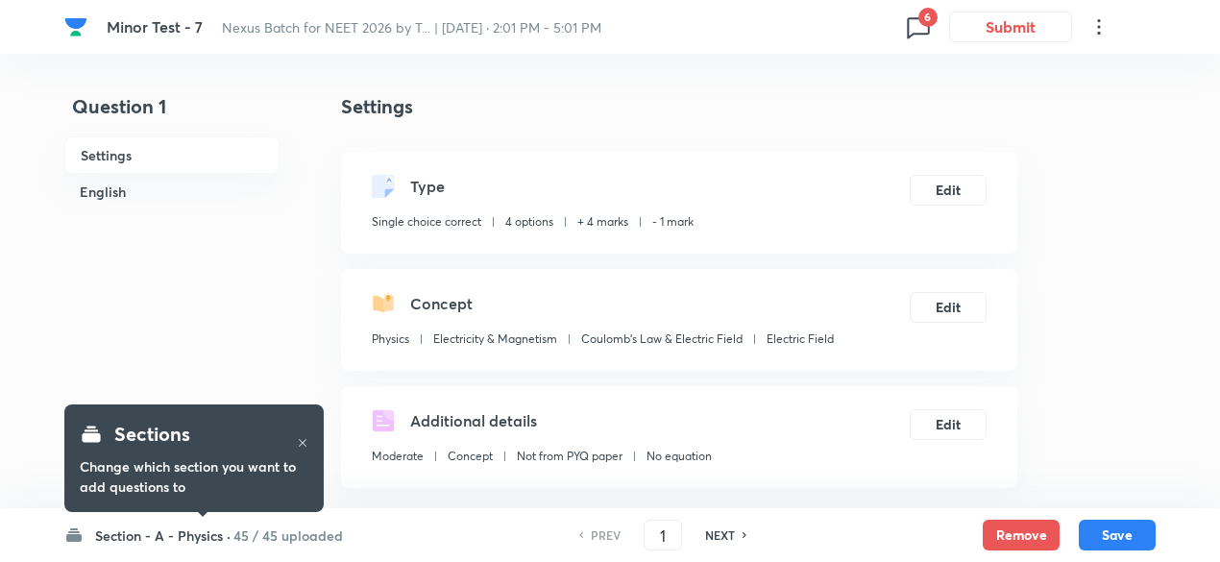
click at [916, 36] on icon at bounding box center [918, 27] width 31 height 31
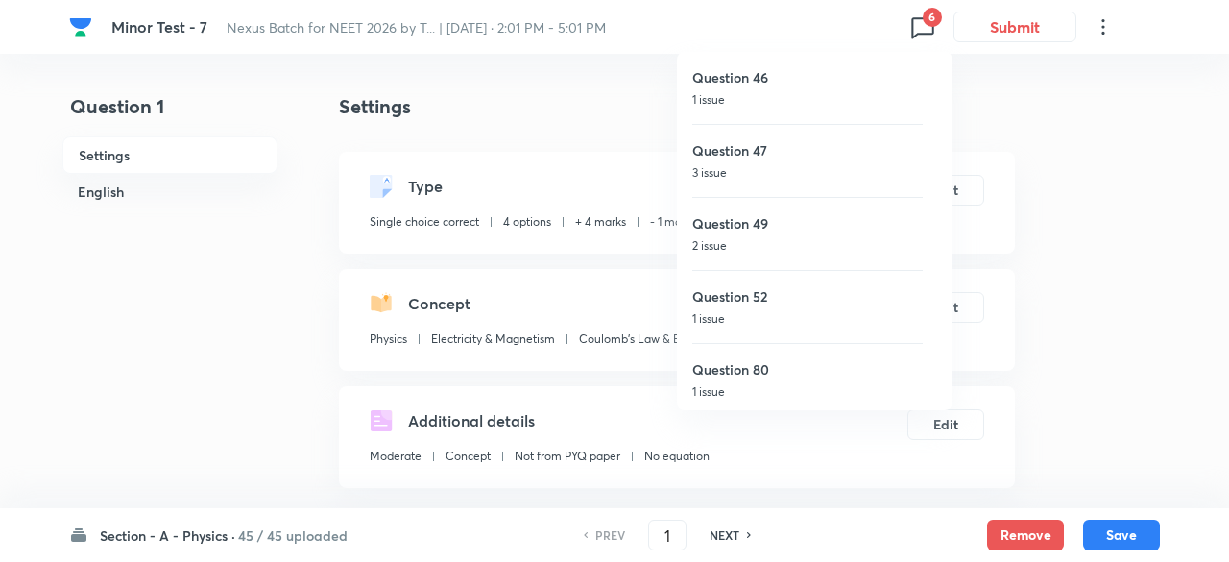
scroll to position [77, 0]
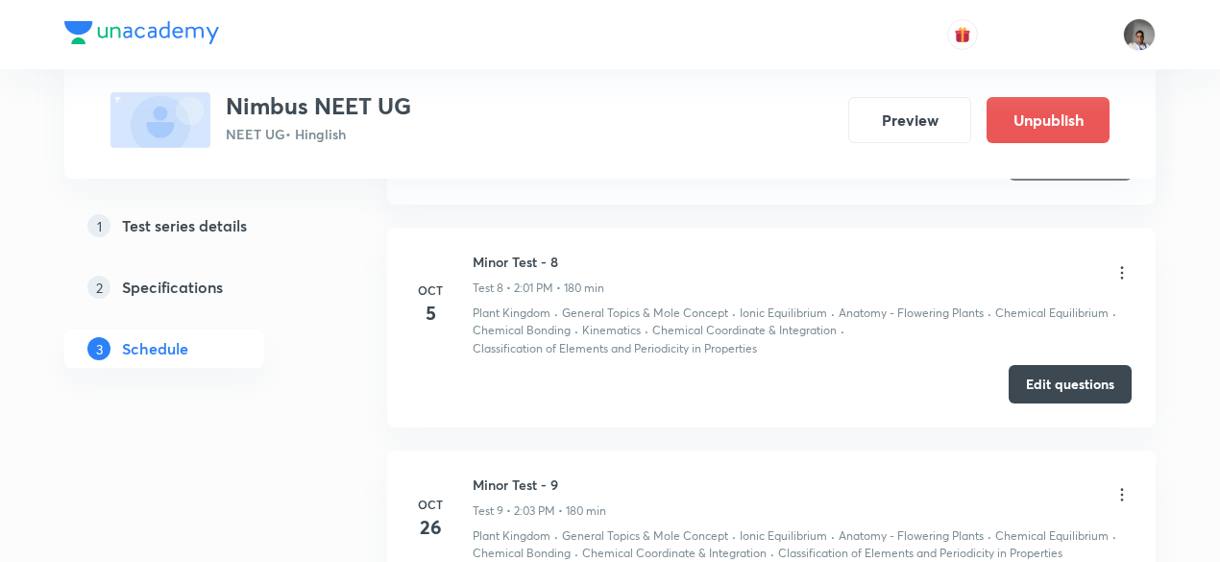
scroll to position [2460, 0]
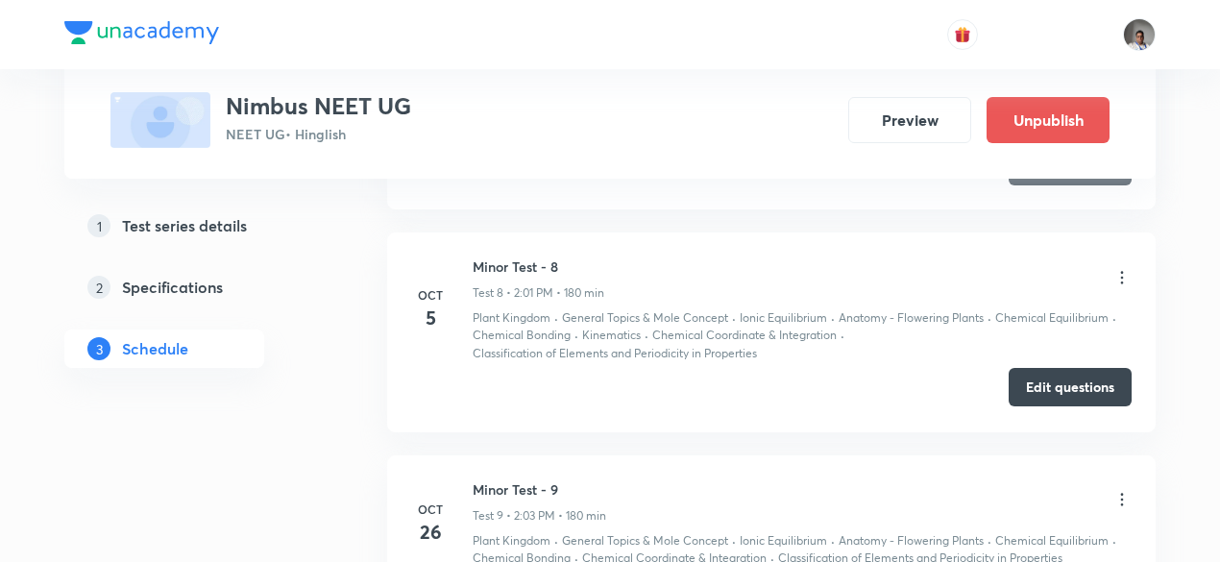
click at [1016, 381] on button "Edit questions" at bounding box center [1069, 387] width 123 height 38
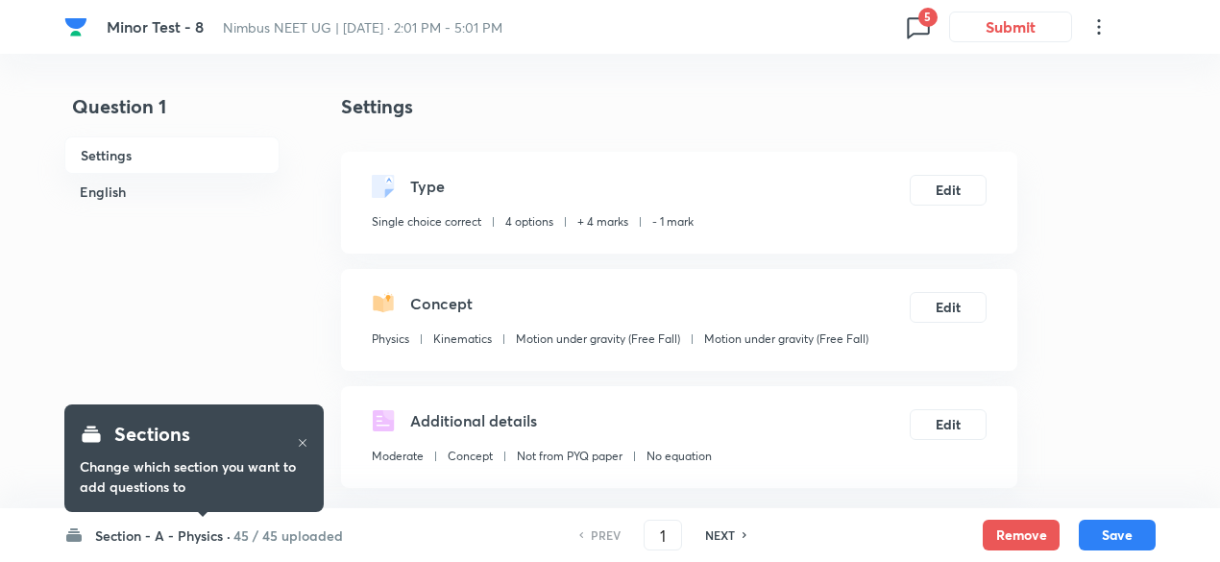
click at [914, 15] on icon at bounding box center [918, 27] width 31 height 31
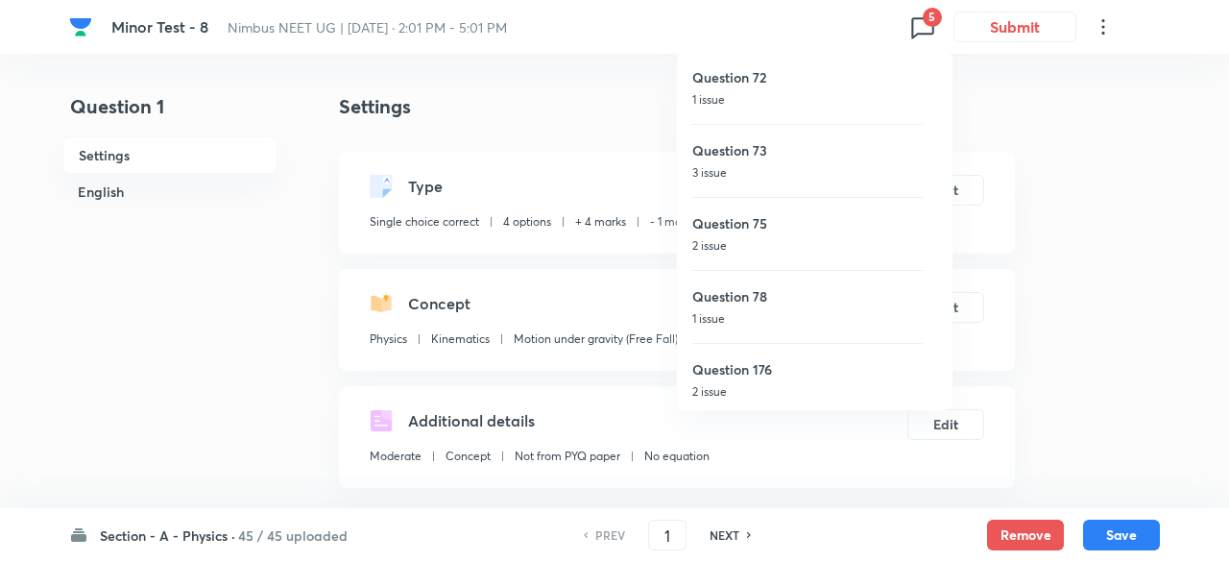
scroll to position [4, 0]
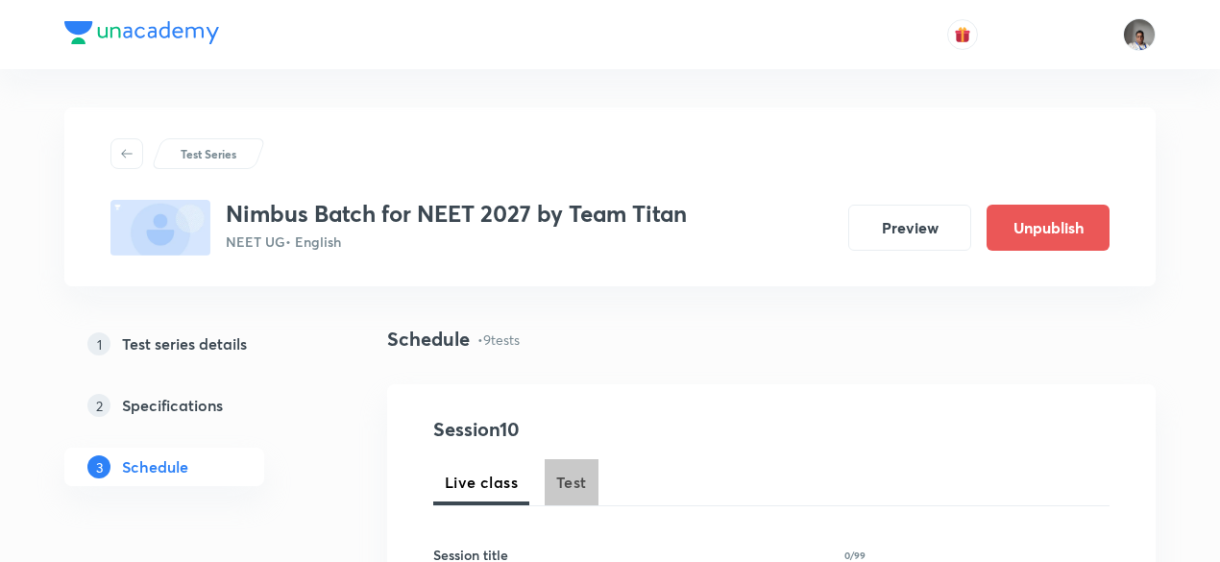
click at [579, 486] on span "Test" at bounding box center [571, 482] width 31 height 23
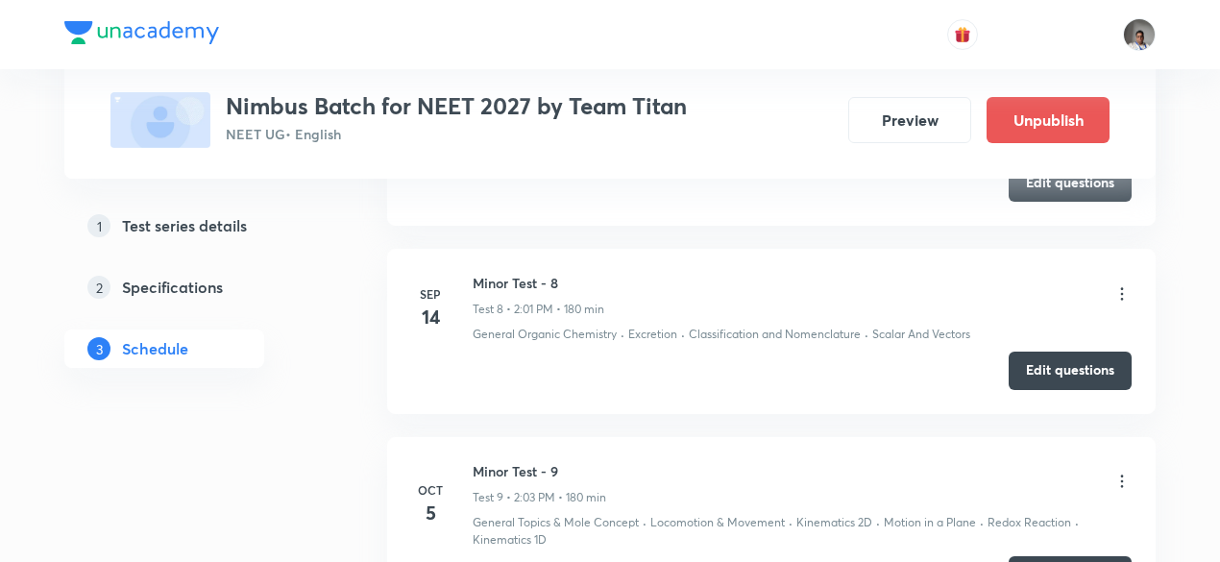
scroll to position [2374, 0]
click at [1028, 377] on button "Edit questions" at bounding box center [1069, 369] width 123 height 38
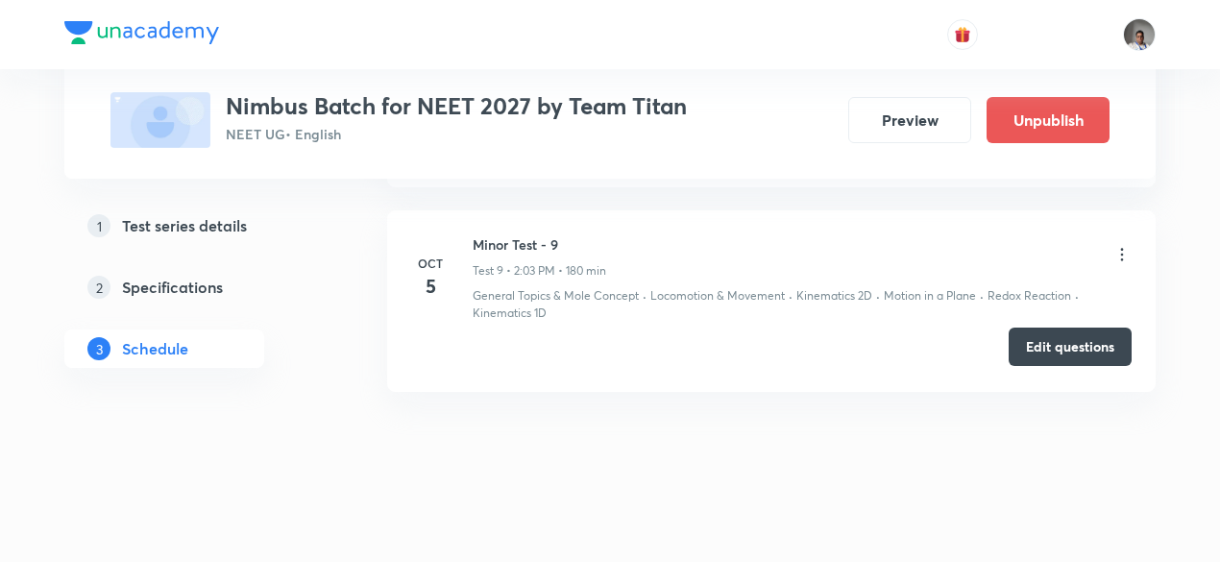
click at [1047, 327] on button "Edit questions" at bounding box center [1069, 346] width 123 height 38
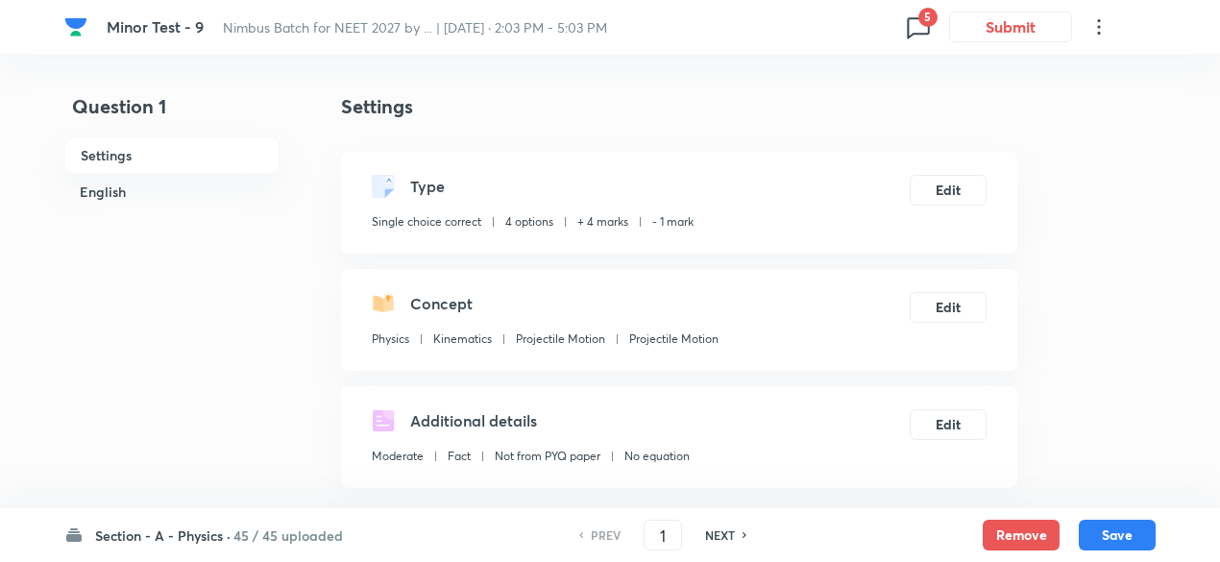
click at [910, 26] on icon at bounding box center [918, 27] width 31 height 31
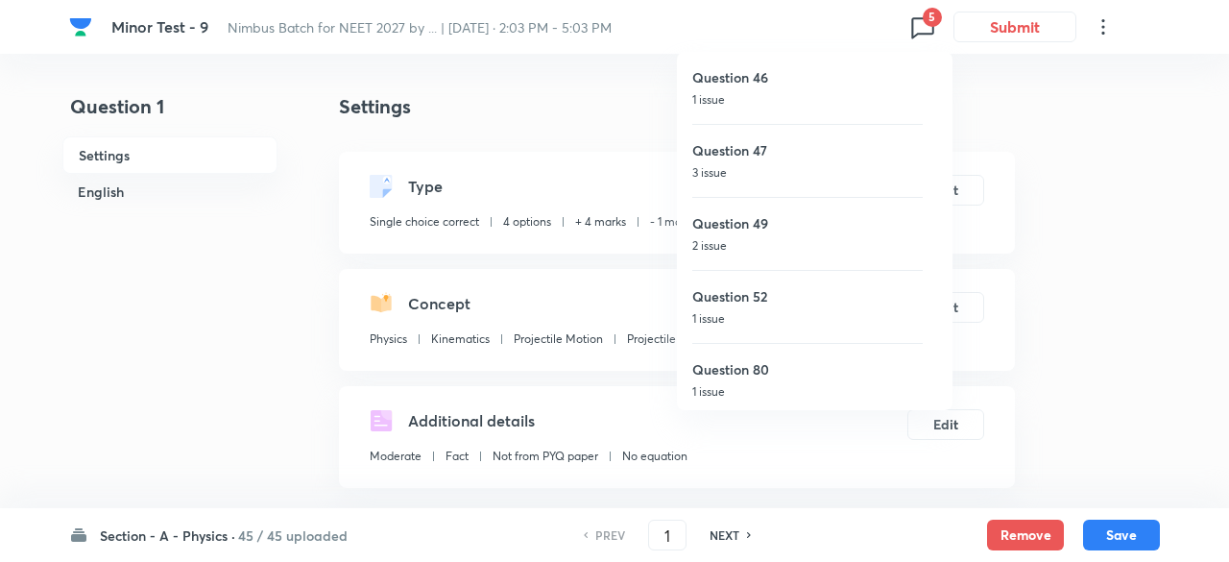
scroll to position [4, 0]
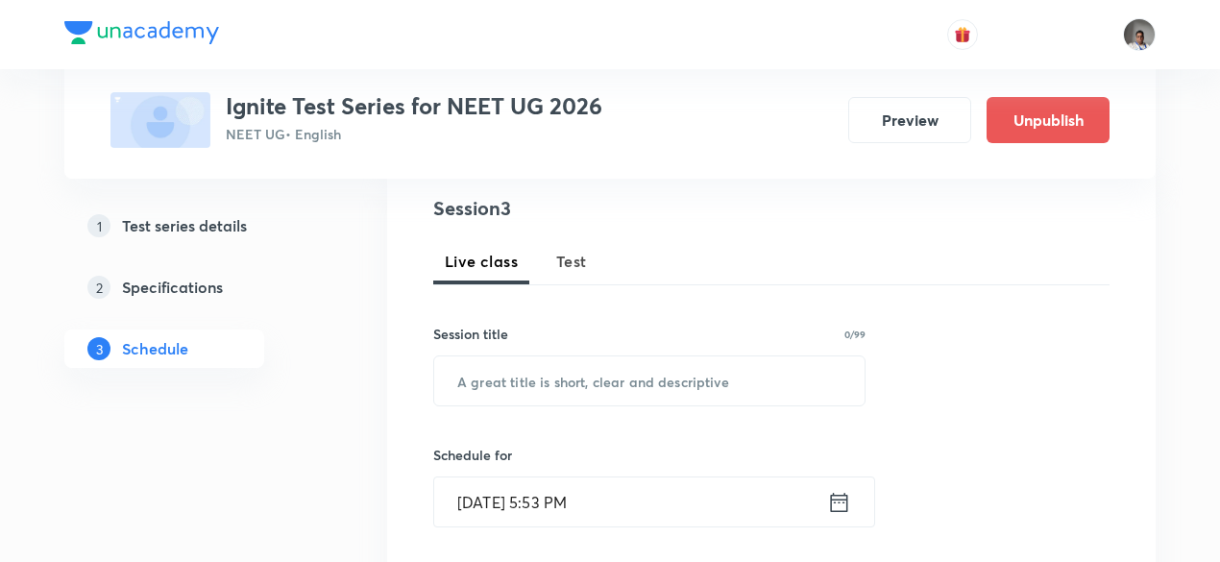
scroll to position [238, 0]
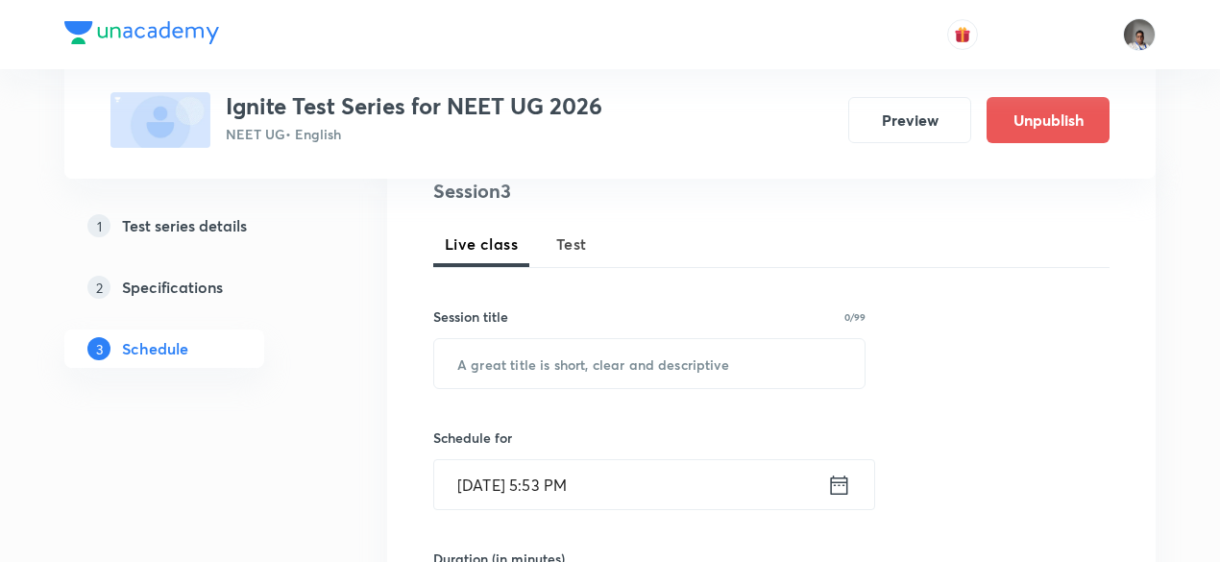
click at [569, 247] on span "Test" at bounding box center [571, 243] width 31 height 23
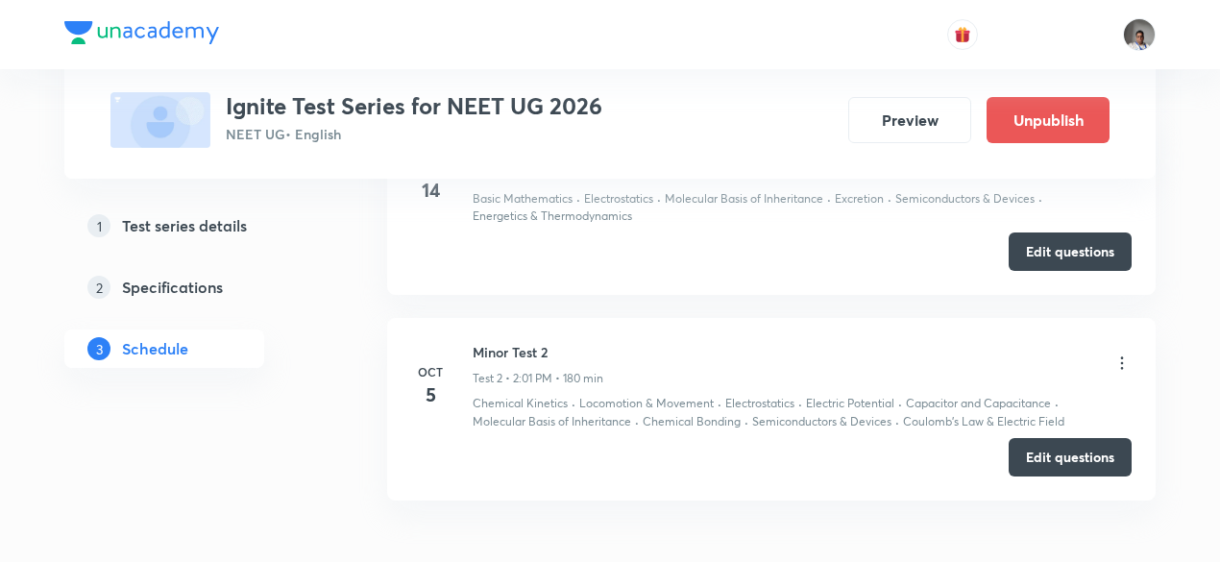
scroll to position [1258, 0]
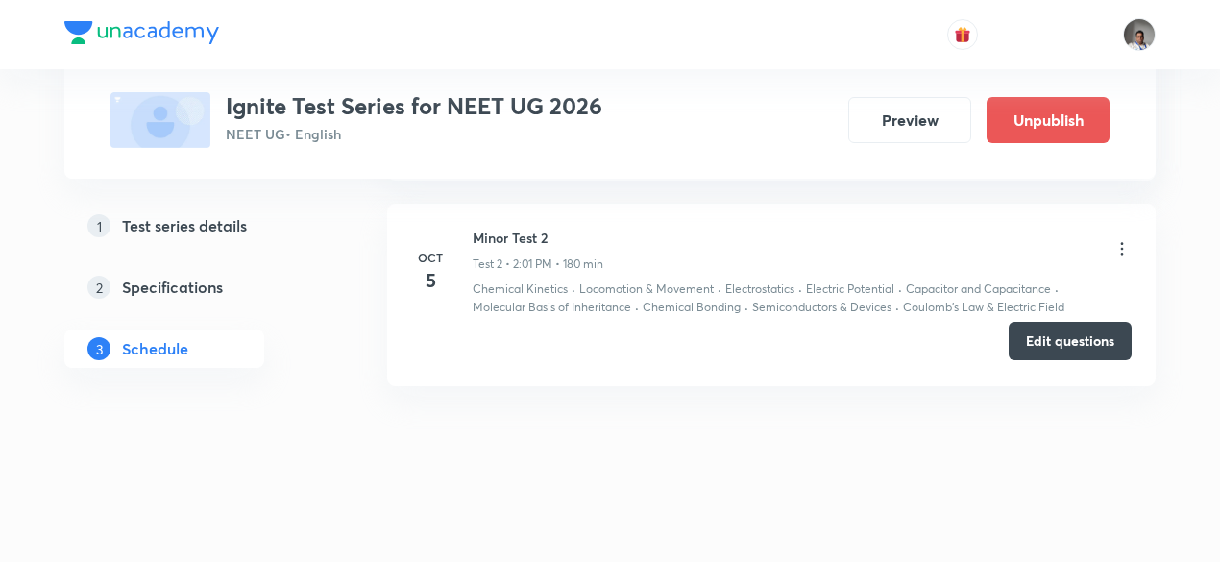
click at [1049, 324] on button "Edit questions" at bounding box center [1069, 341] width 123 height 38
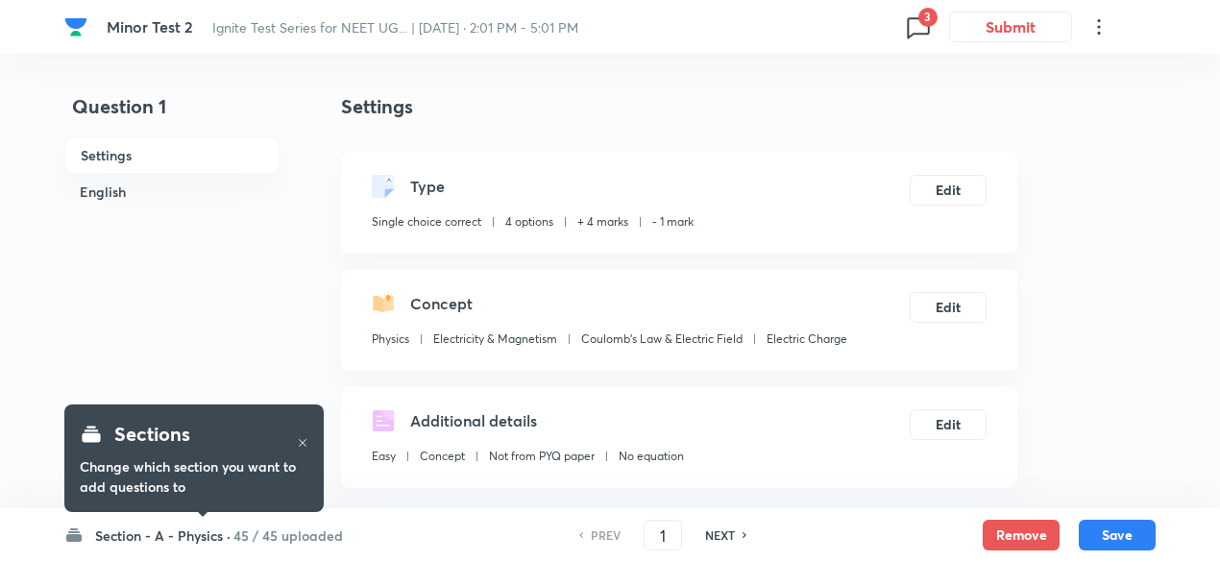
click at [931, 22] on span "3" at bounding box center [927, 17] width 19 height 19
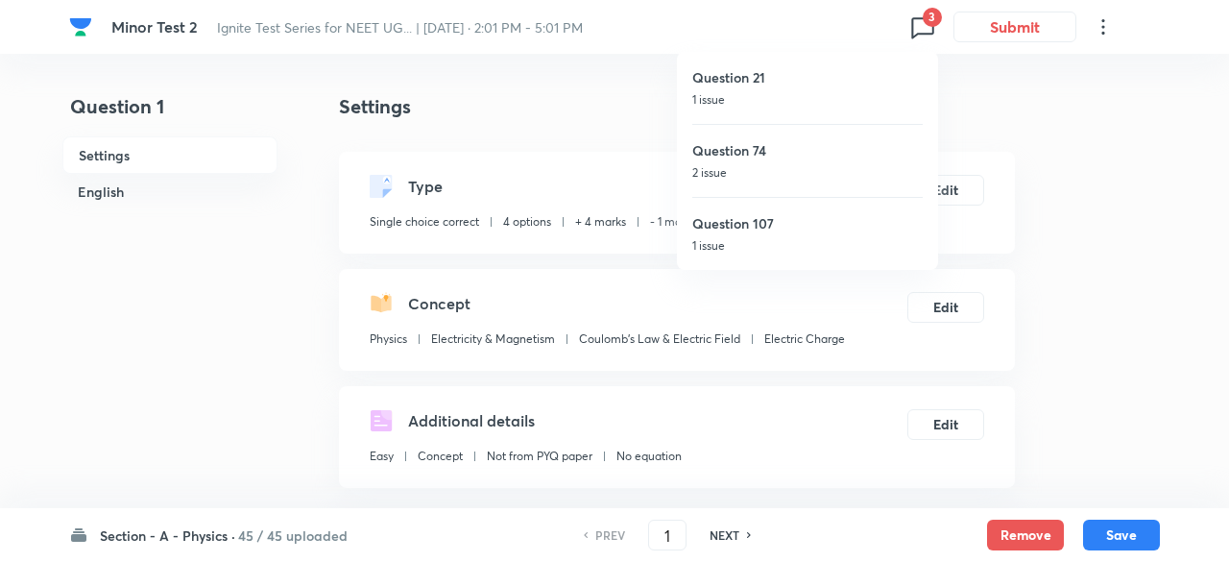
click at [772, 84] on h6 "Question 21" at bounding box center [807, 77] width 230 height 20
type input "21"
checkbox input "false"
checkbox input "true"
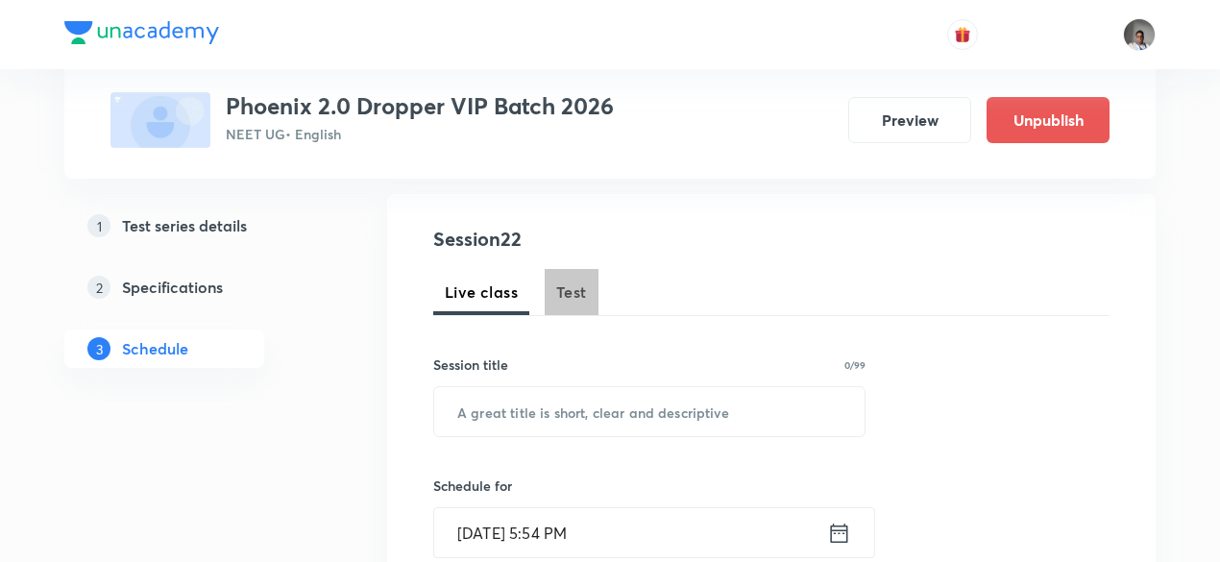
click at [570, 288] on span "Test" at bounding box center [571, 291] width 31 height 23
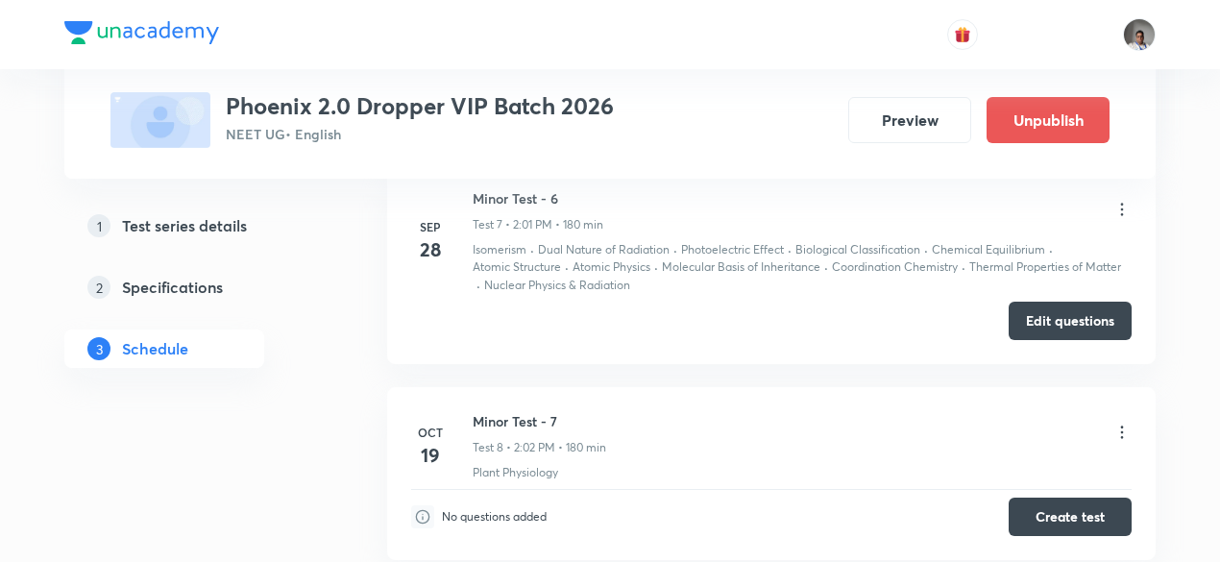
scroll to position [2378, 0]
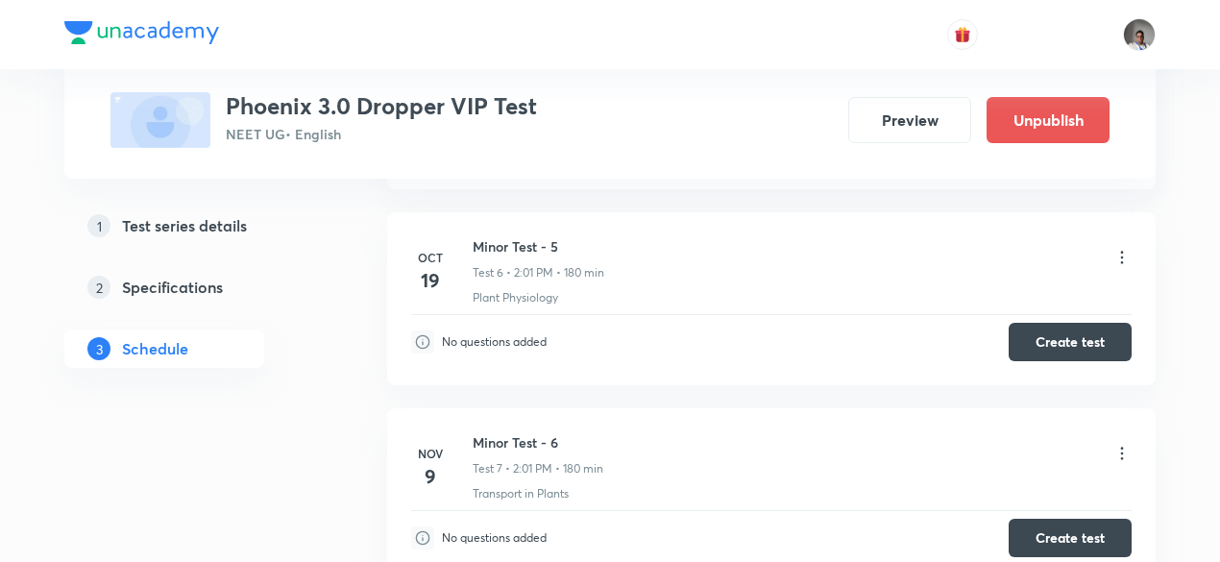
scroll to position [1984, 0]
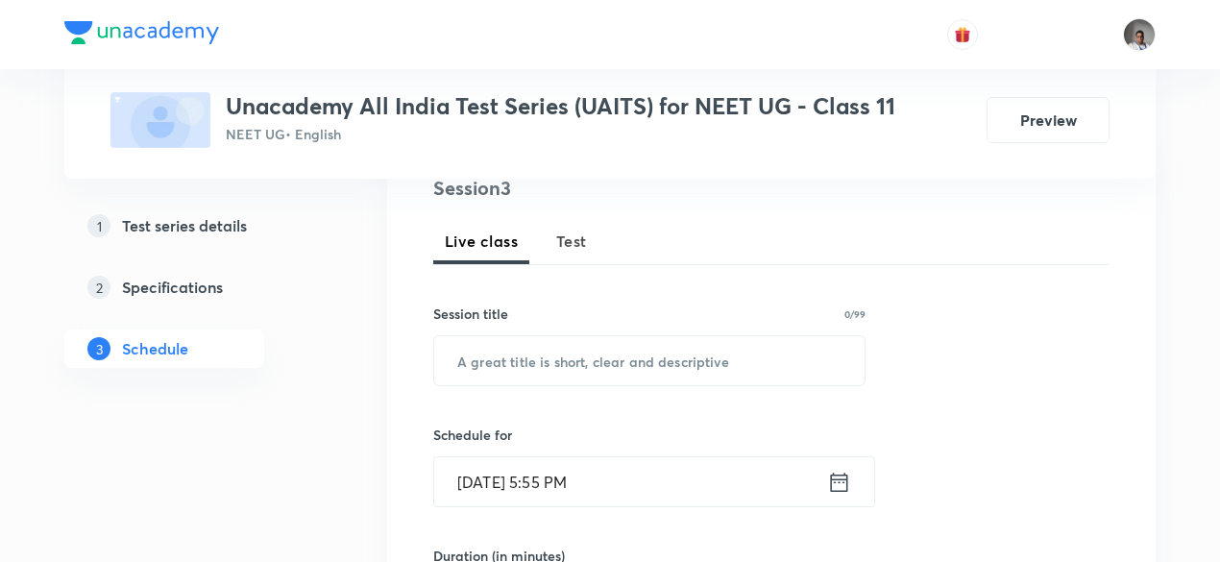
scroll to position [247, 0]
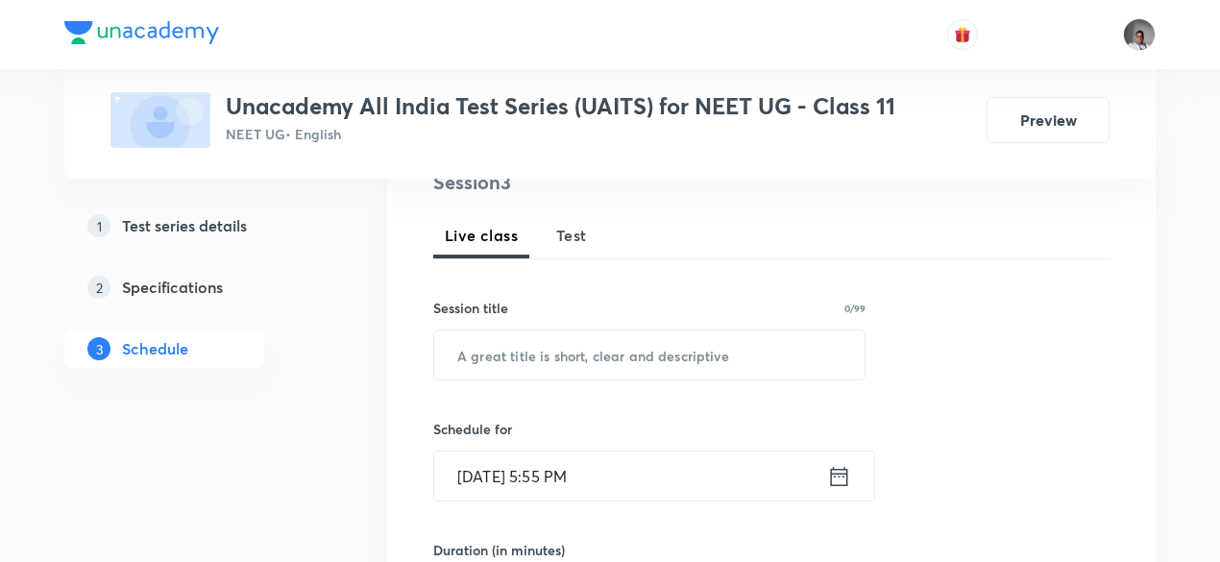
click at [581, 264] on div "Session 3 Live class Test Session title 0/99 ​ Schedule for [DATE] 5:55 PM ​ Du…" at bounding box center [771, 495] width 676 height 654
click at [577, 254] on button "Test" at bounding box center [571, 235] width 54 height 46
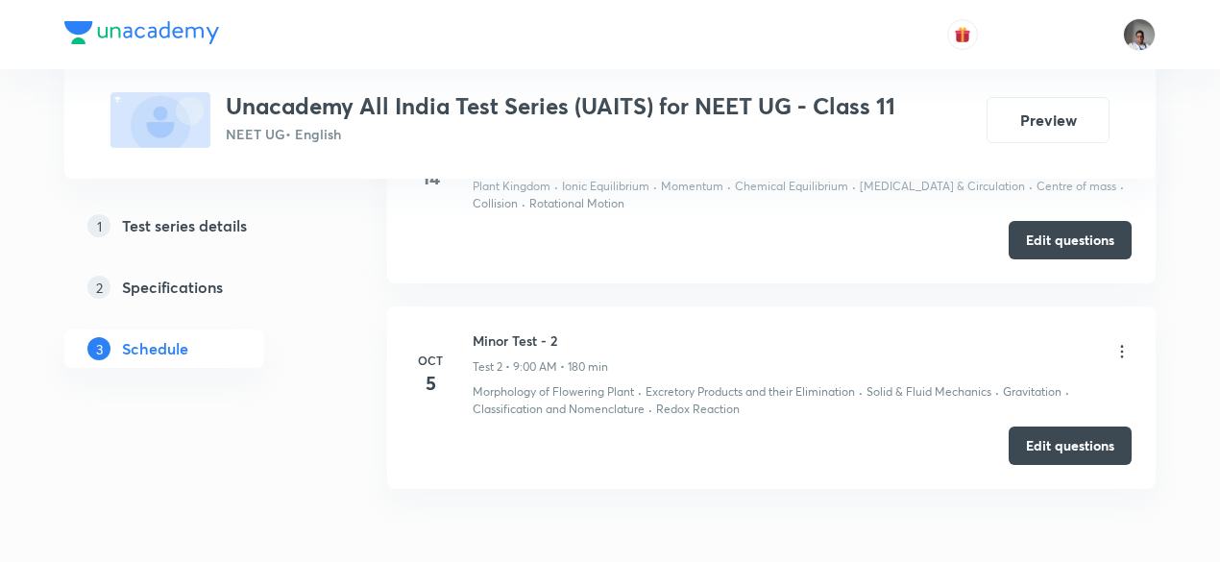
scroll to position [1258, 0]
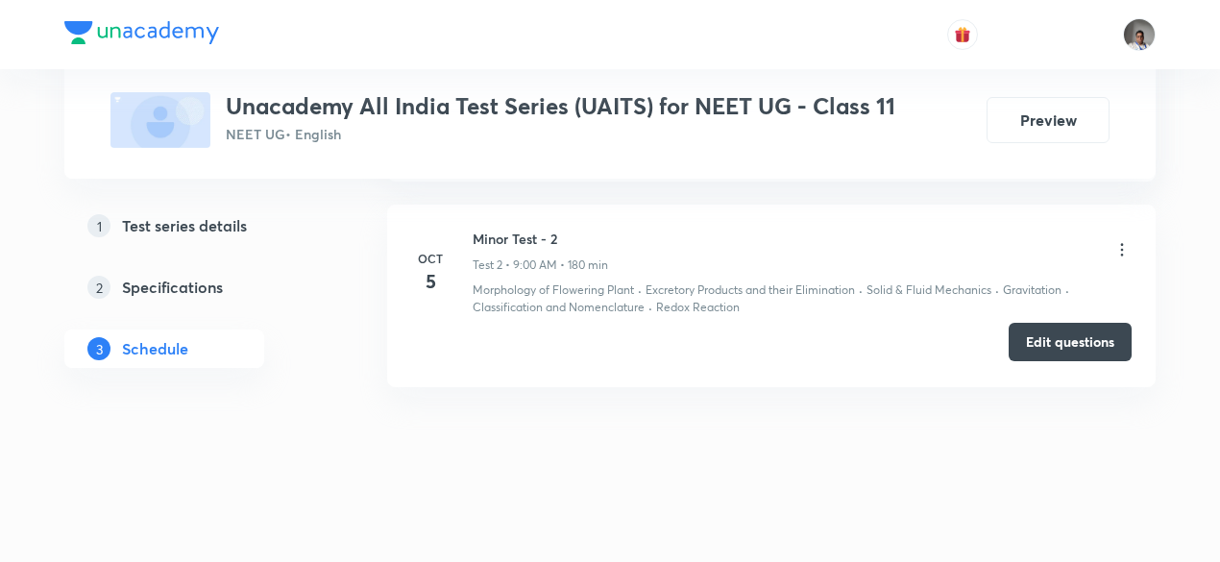
click at [1039, 333] on button "Edit questions" at bounding box center [1069, 342] width 123 height 38
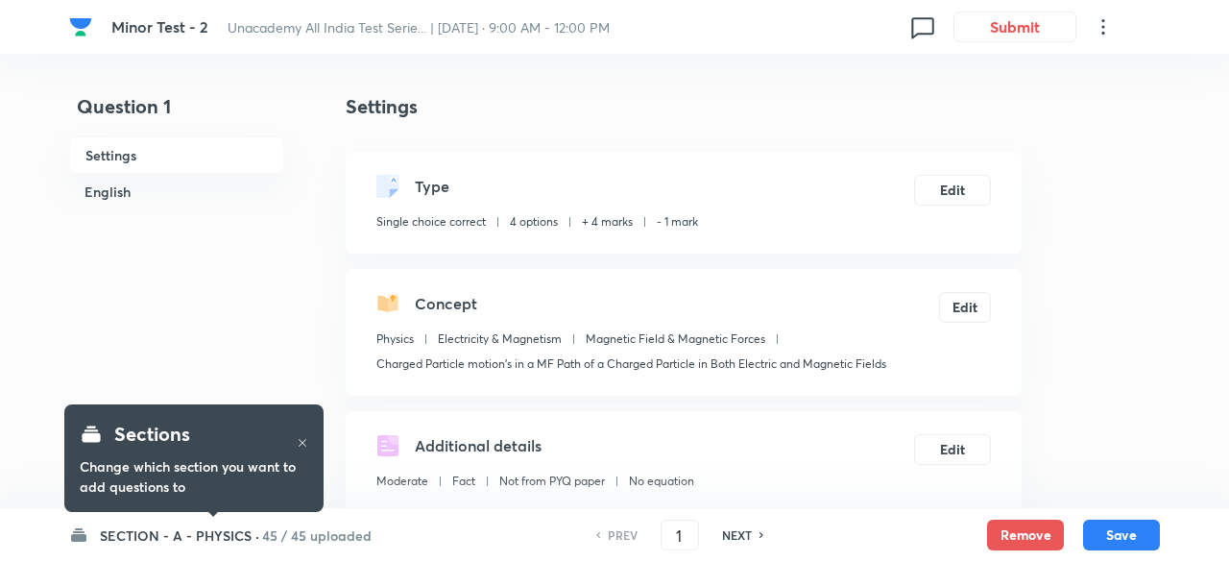
checkbox input "true"
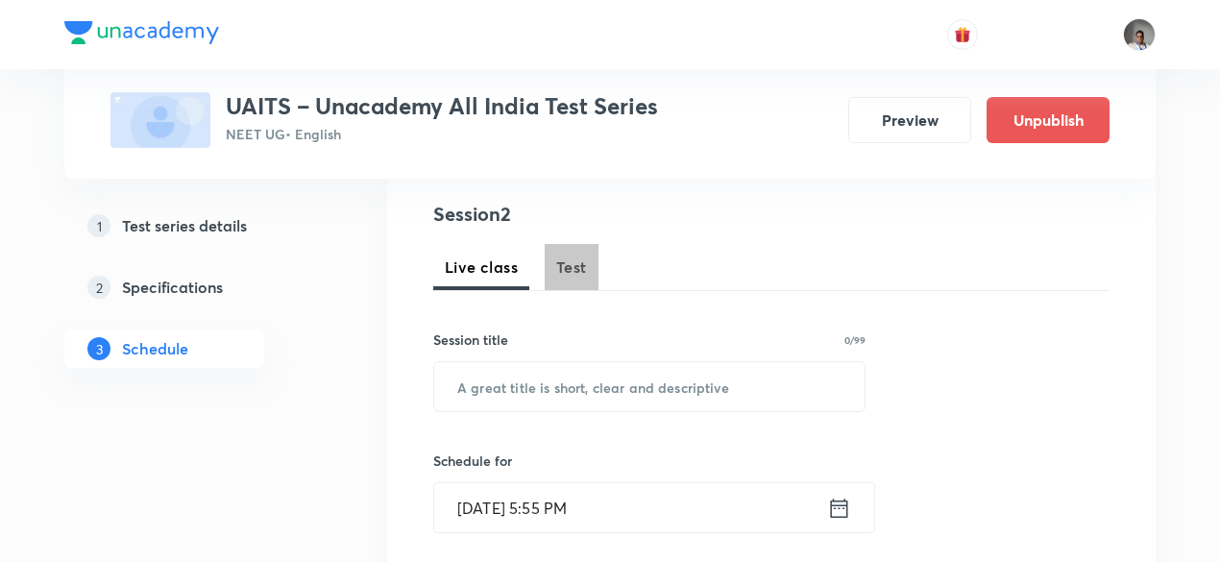
click at [570, 281] on button "Test" at bounding box center [571, 267] width 54 height 46
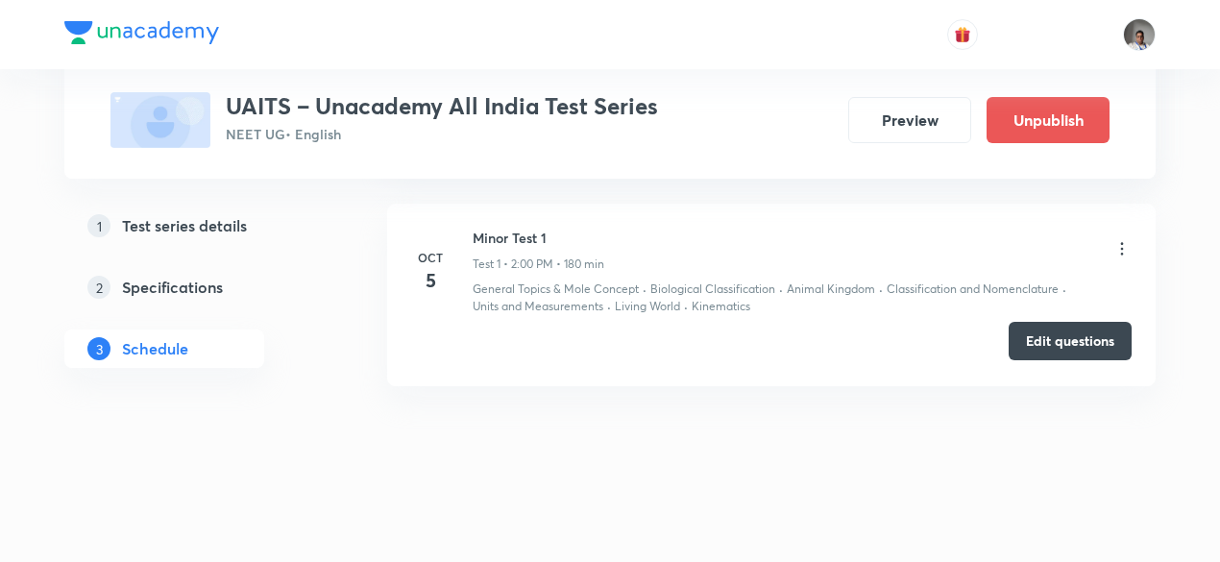
click at [1044, 337] on button "Edit questions" at bounding box center [1069, 341] width 123 height 38
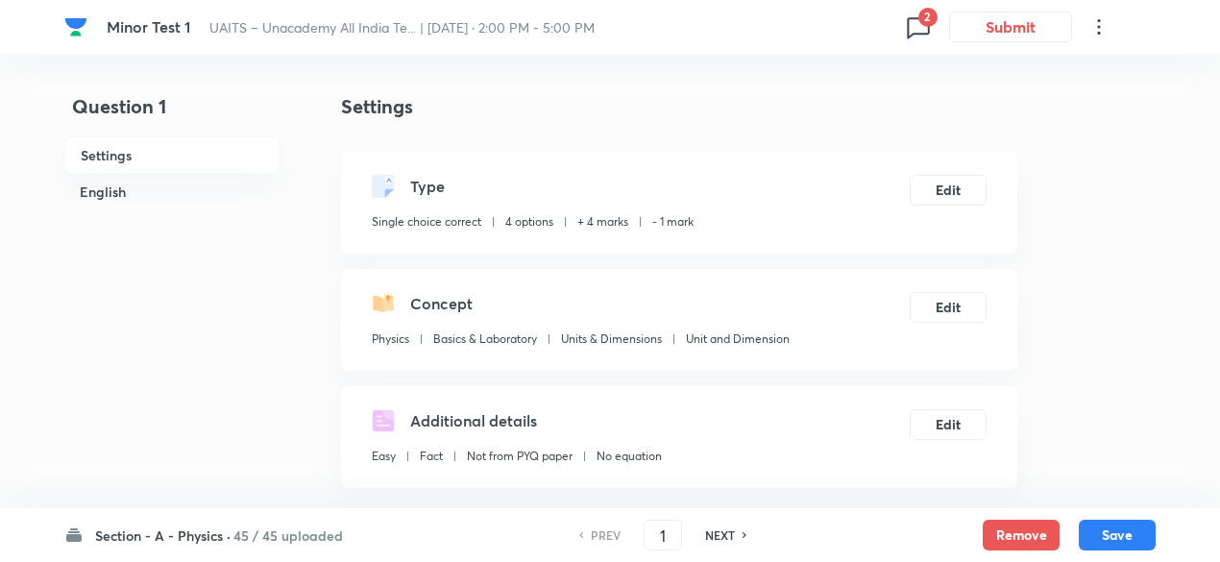
click at [920, 11] on span "2" at bounding box center [927, 17] width 19 height 19
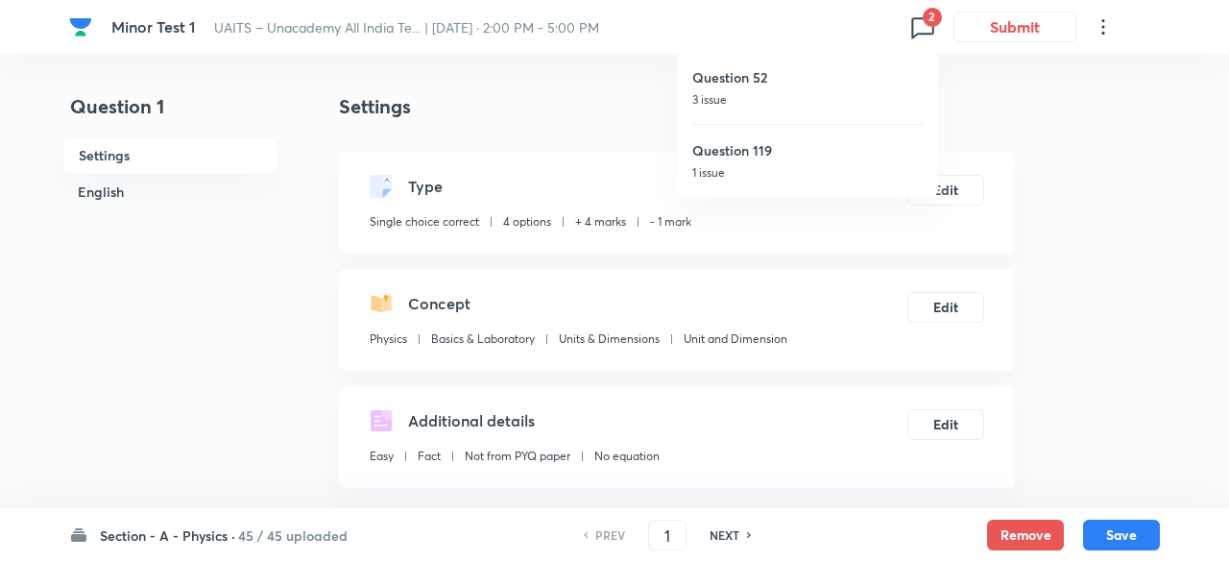
click at [816, 93] on p "3 issue" at bounding box center [807, 99] width 230 height 17
type input "52"
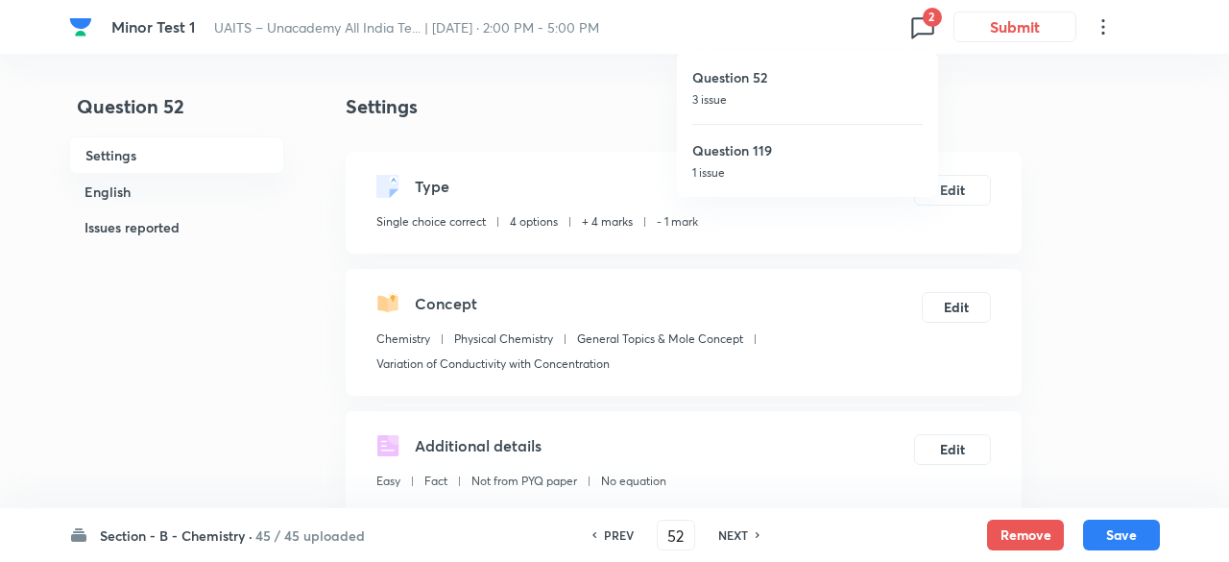
checkbox input "false"
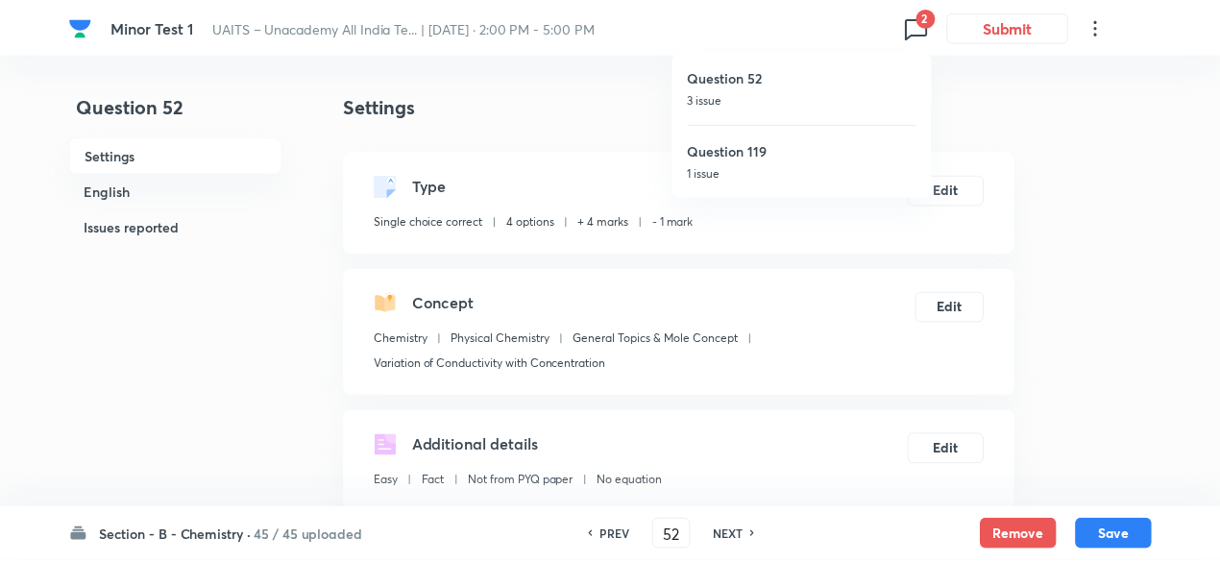
checkbox input "true"
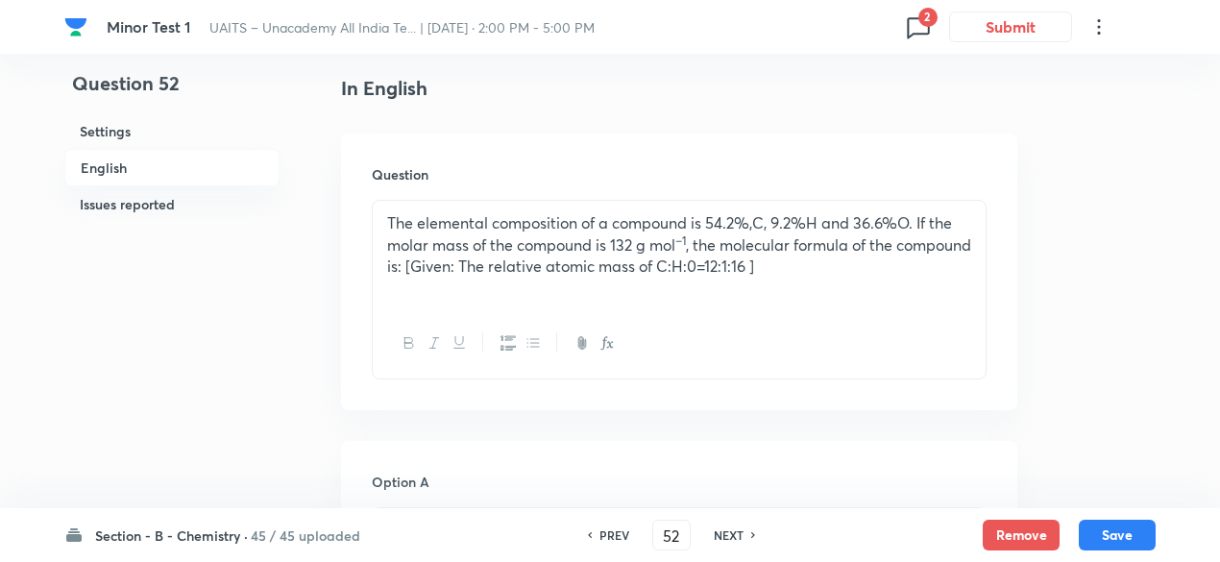
scroll to position [559, 0]
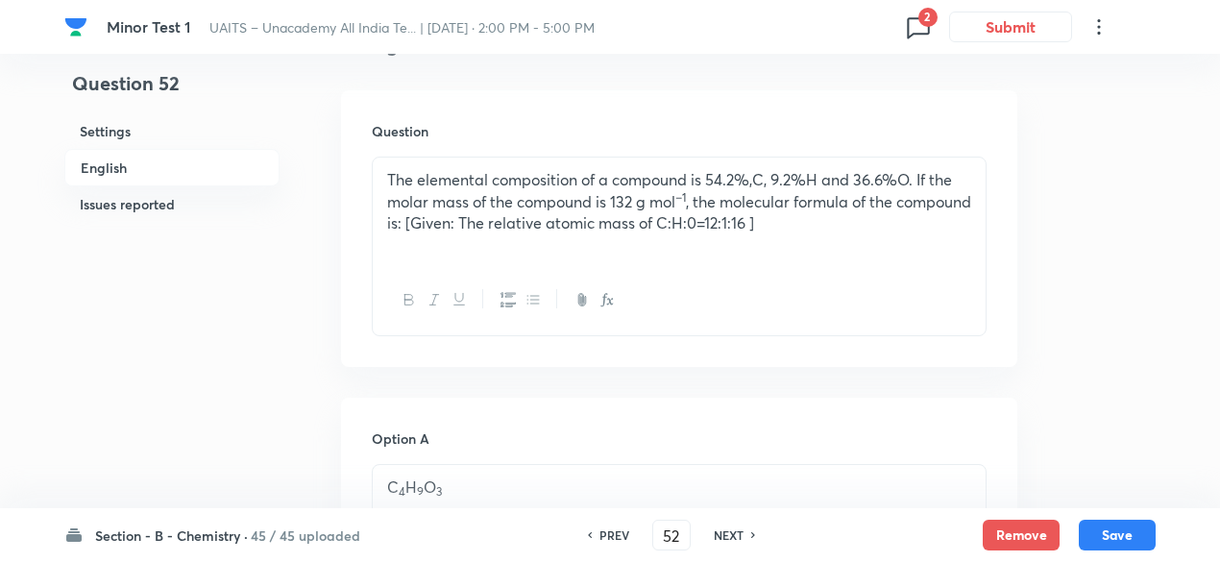
click at [921, 26] on icon at bounding box center [918, 27] width 31 height 31
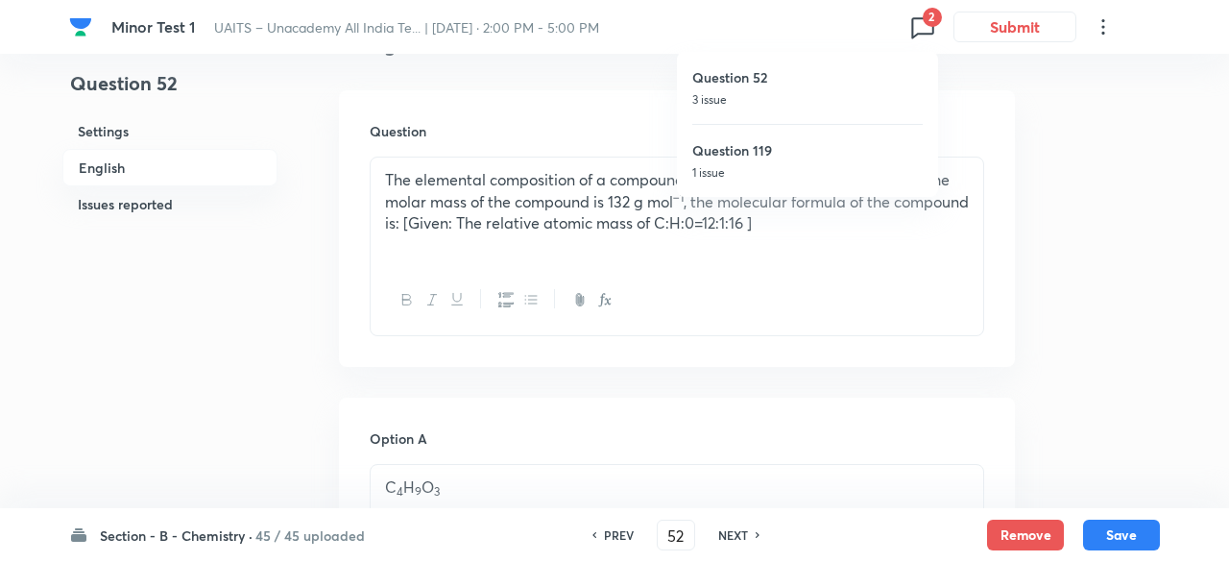
click at [810, 158] on h6 "Question 119" at bounding box center [807, 150] width 230 height 20
type input "119"
checkbox input "false"
checkbox input "true"
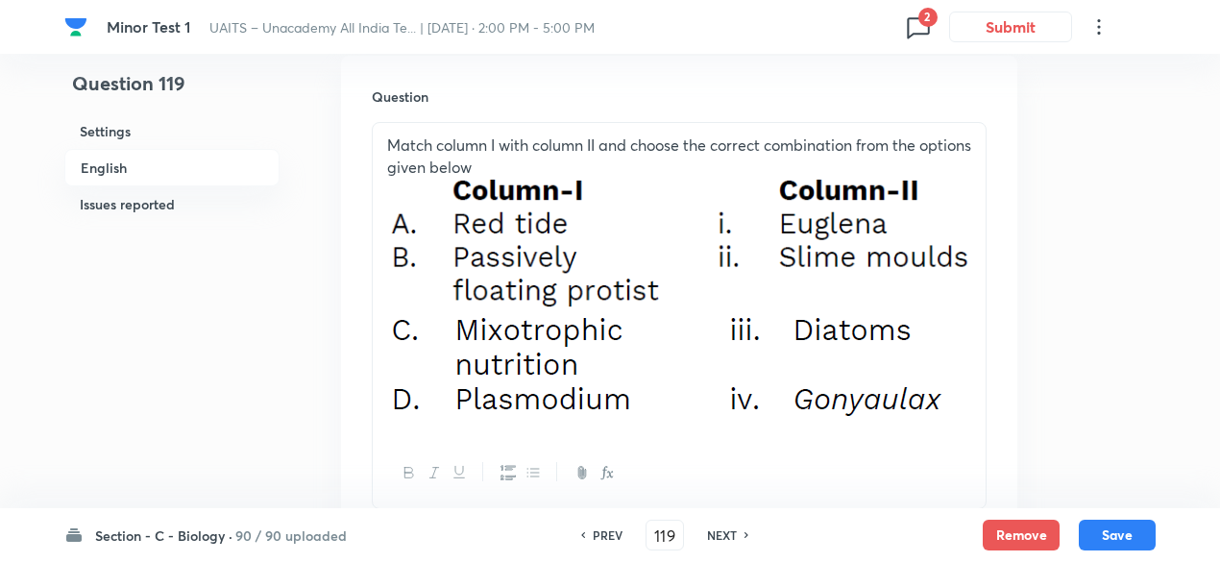
scroll to position [569, 0]
